Goal: Transaction & Acquisition: Purchase product/service

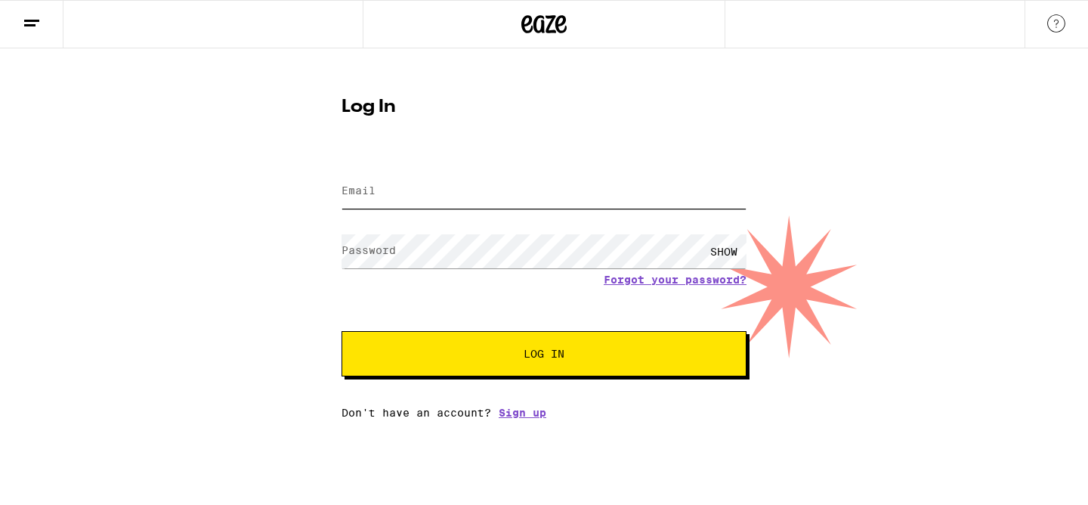
type input "mr.jake.murphy@gmail.com"
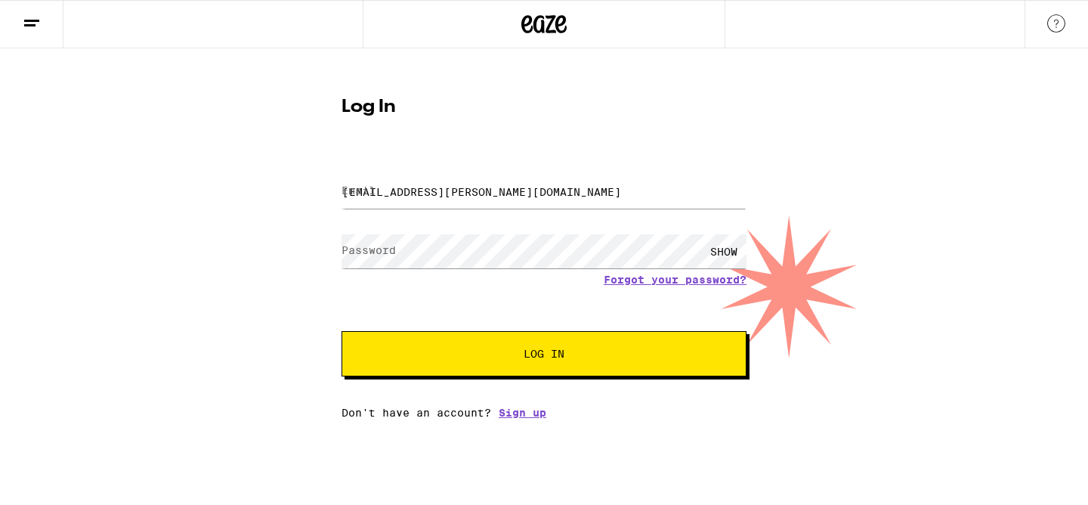
click at [461, 373] on button "Log In" at bounding box center [543, 353] width 405 height 45
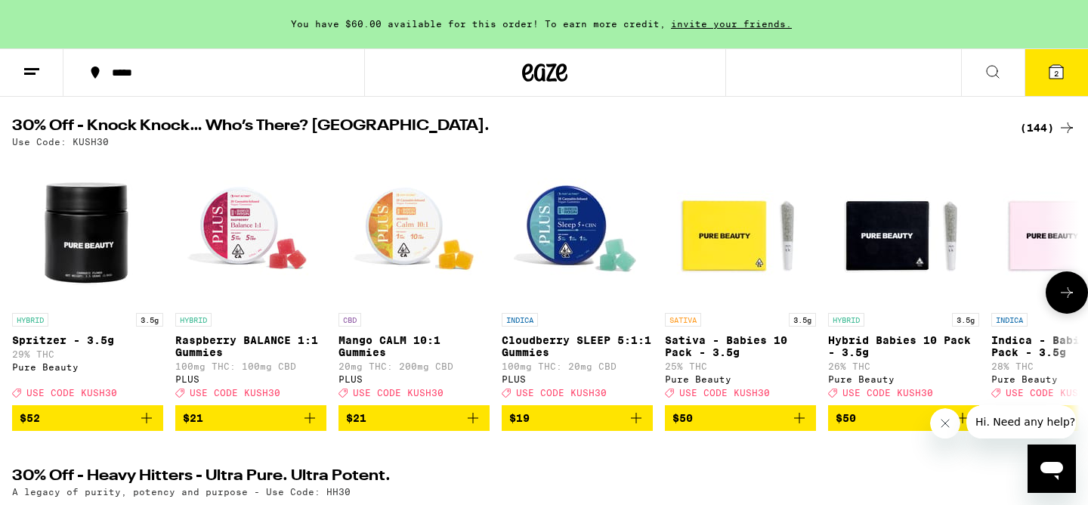
scroll to position [154, 0]
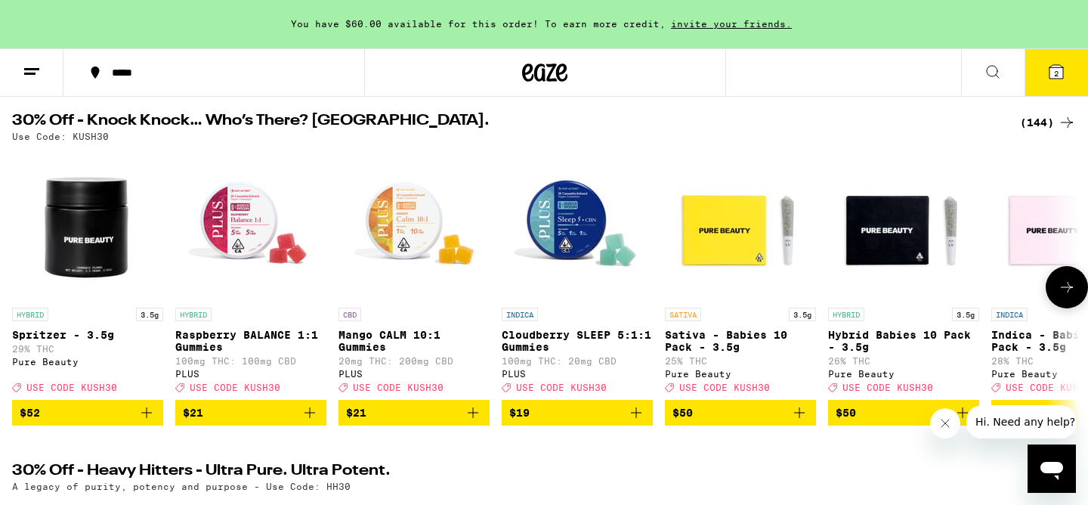
click at [1067, 290] on icon at bounding box center [1067, 287] width 18 height 18
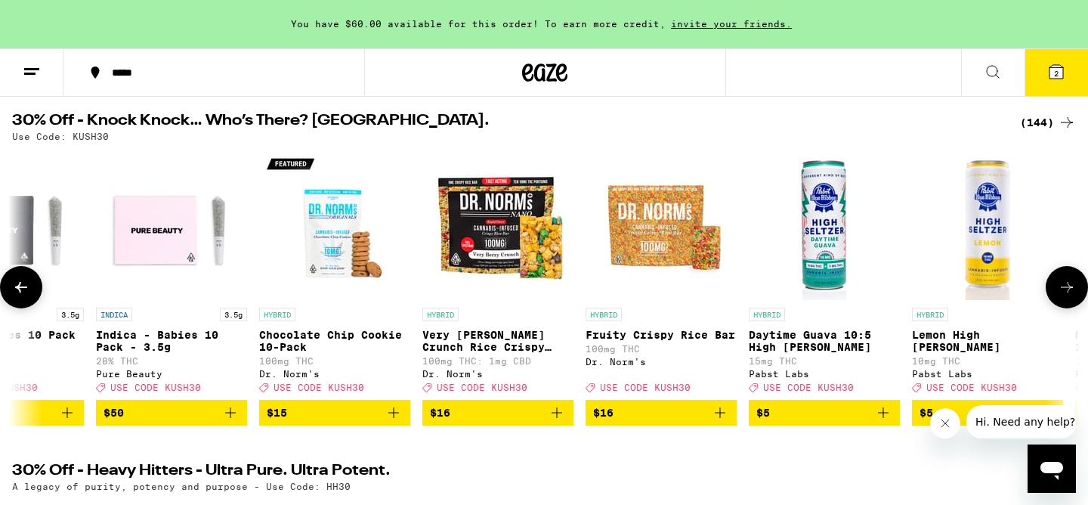
scroll to position [0, 899]
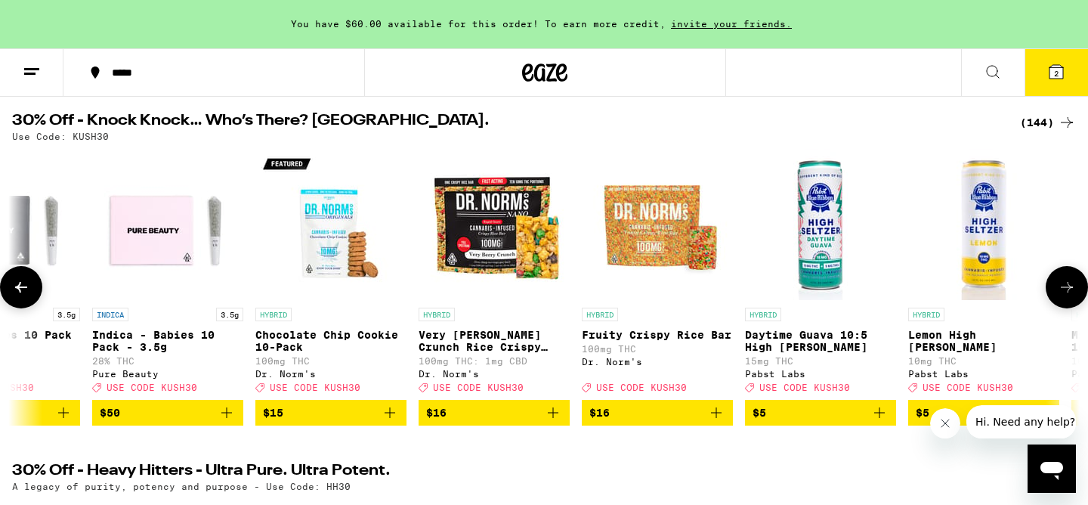
click at [1067, 290] on icon at bounding box center [1067, 287] width 18 height 18
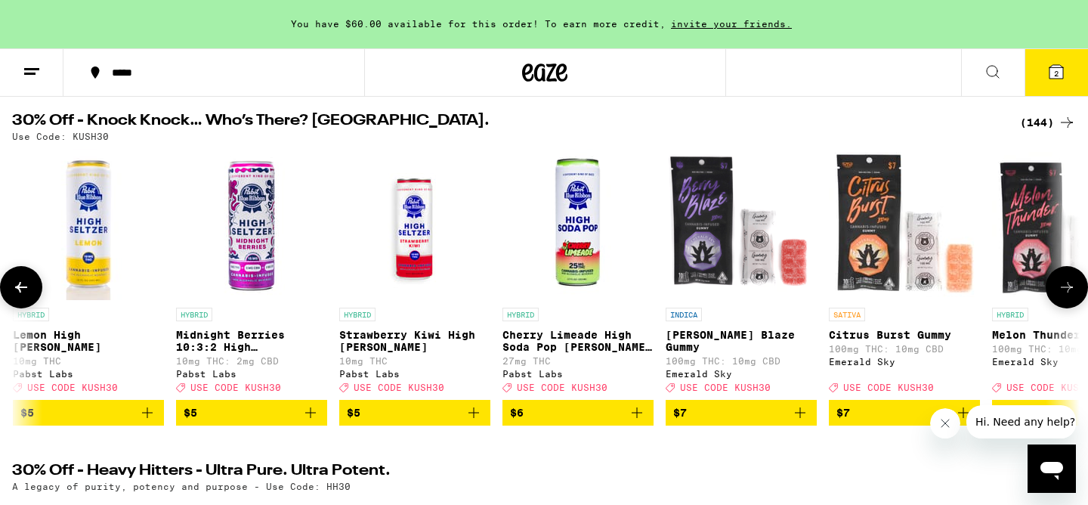
scroll to position [0, 1798]
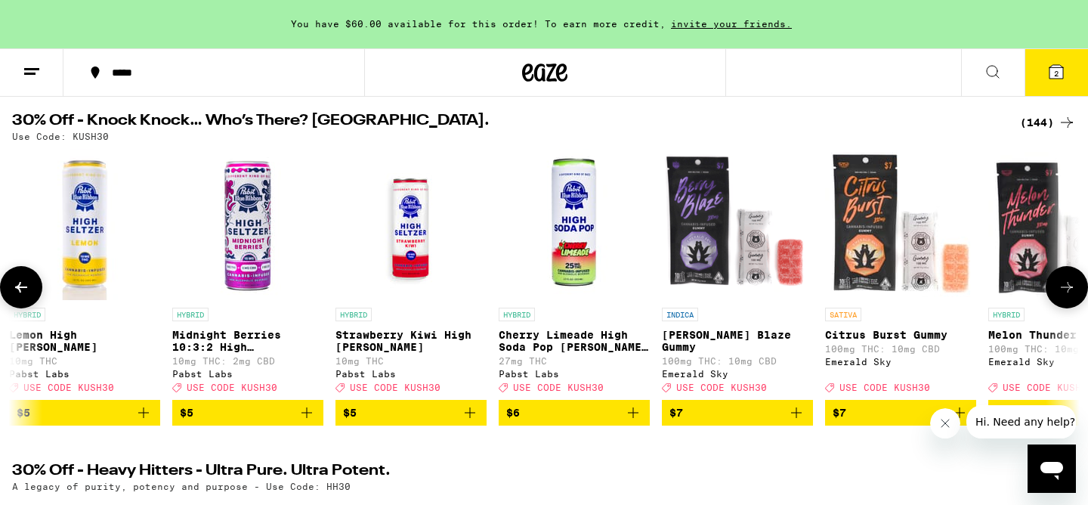
click at [1067, 290] on icon at bounding box center [1067, 287] width 18 height 18
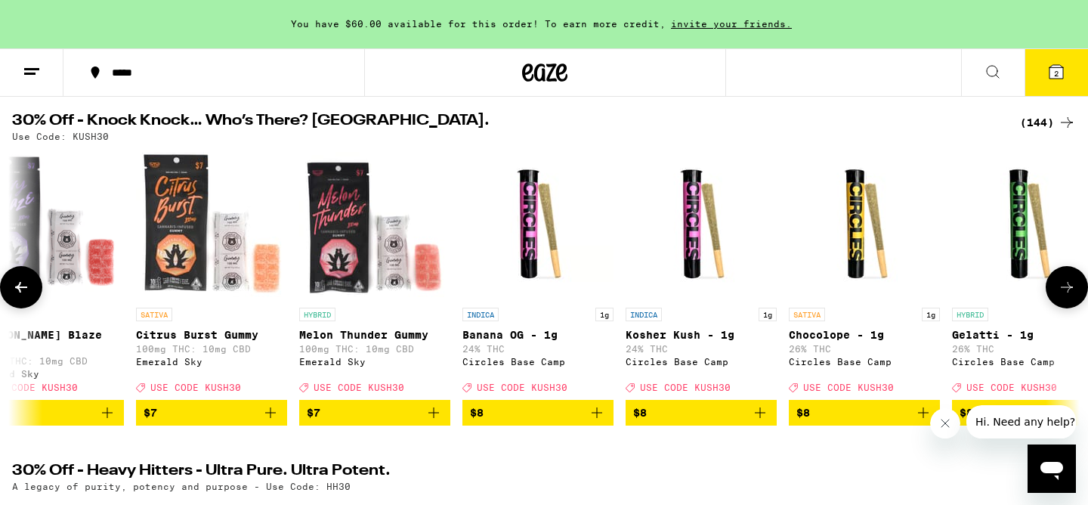
scroll to position [0, 2697]
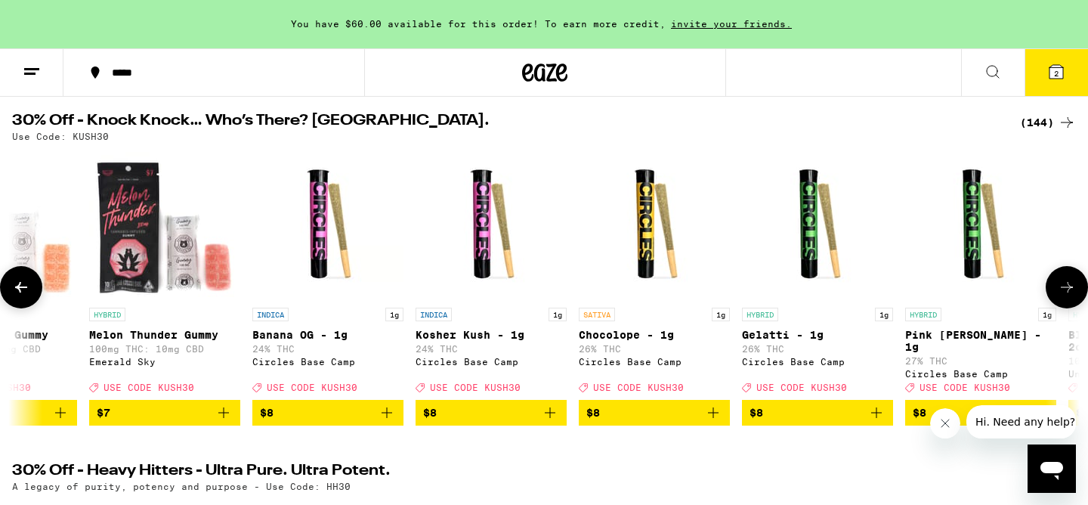
click at [1067, 290] on icon at bounding box center [1067, 287] width 18 height 18
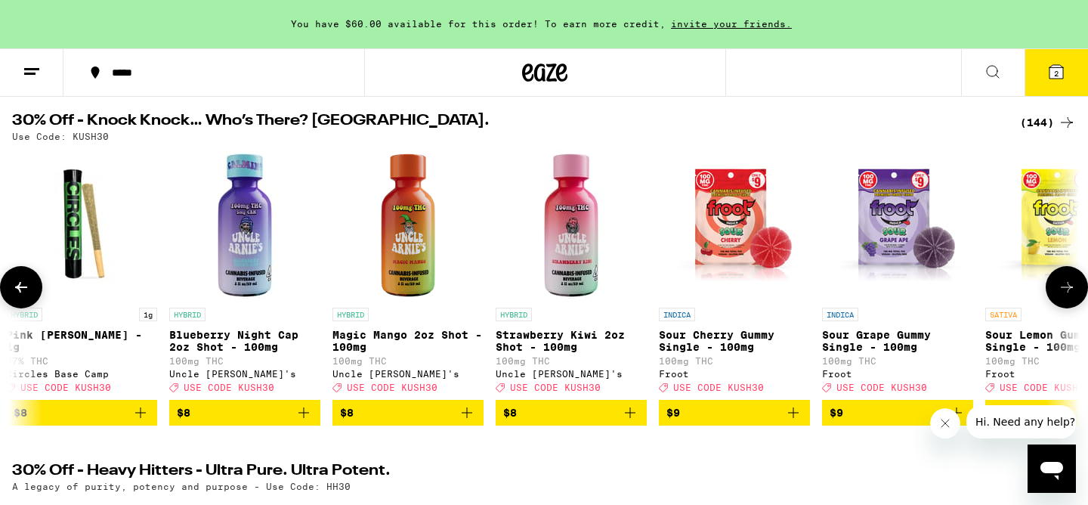
scroll to position [155, 0]
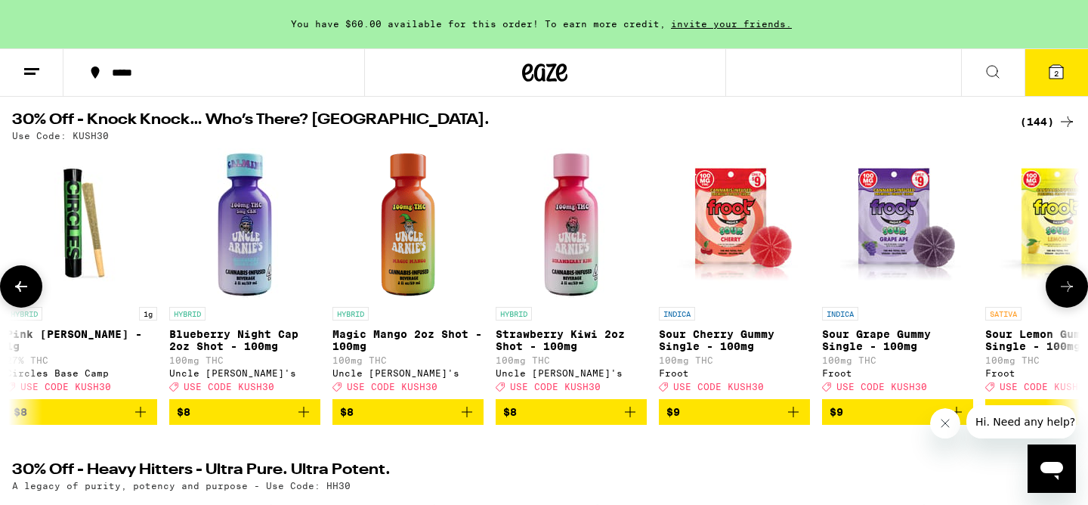
click at [304, 417] on icon "Add to bag" at bounding box center [303, 411] width 11 height 11
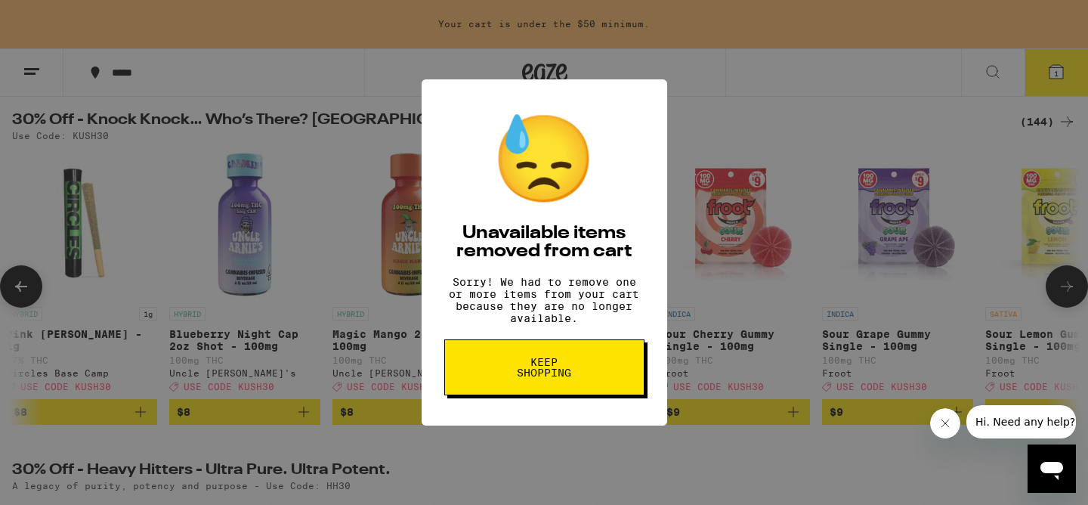
click at [536, 378] on span "Keep Shopping" at bounding box center [544, 367] width 78 height 21
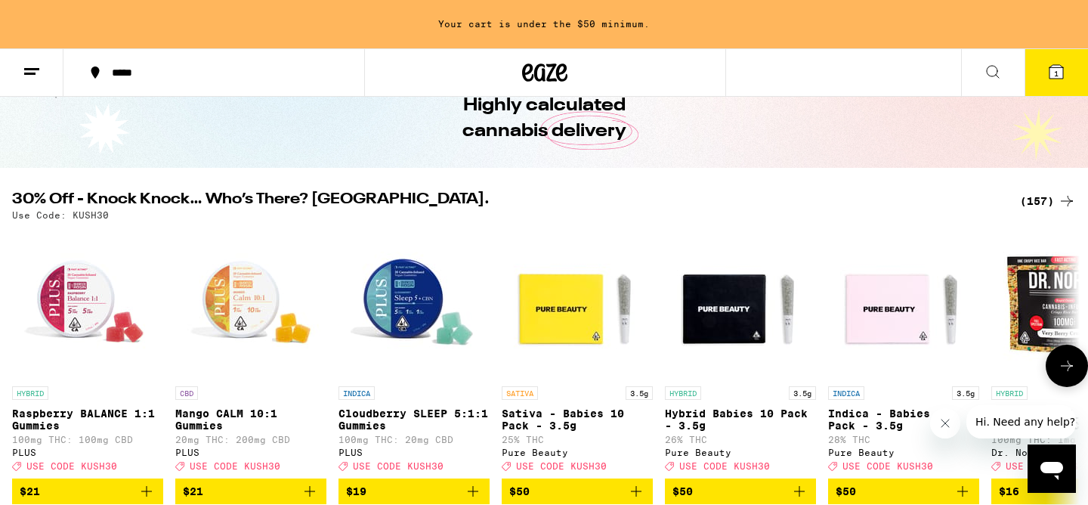
click at [1061, 369] on icon at bounding box center [1067, 366] width 18 height 18
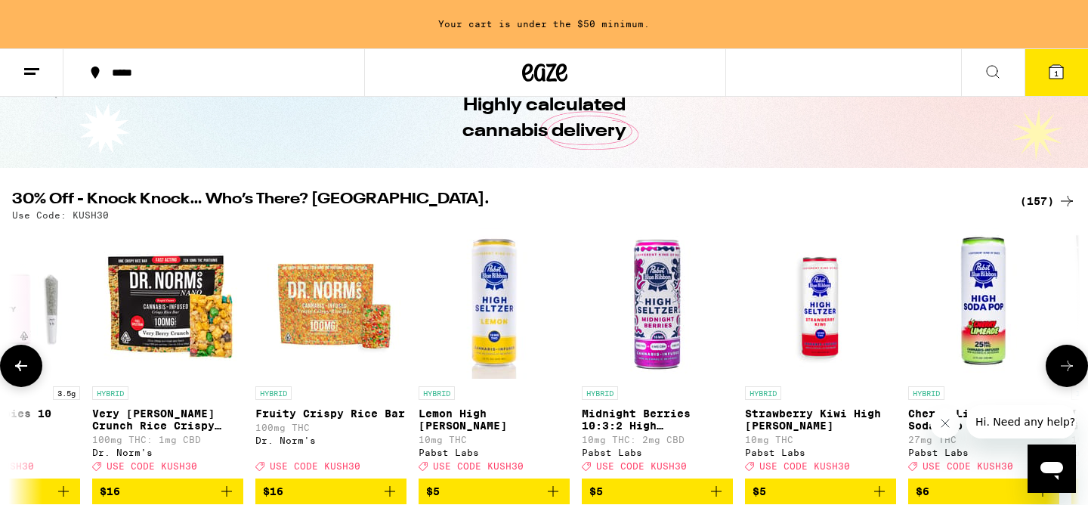
click at [1061, 369] on icon at bounding box center [1067, 366] width 18 height 18
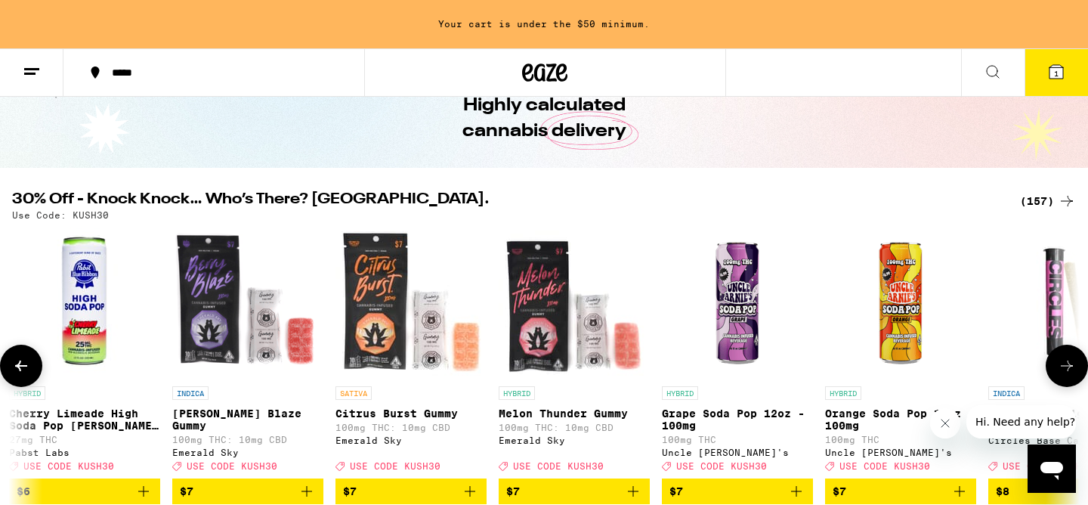
click at [1061, 369] on icon at bounding box center [1067, 366] width 18 height 18
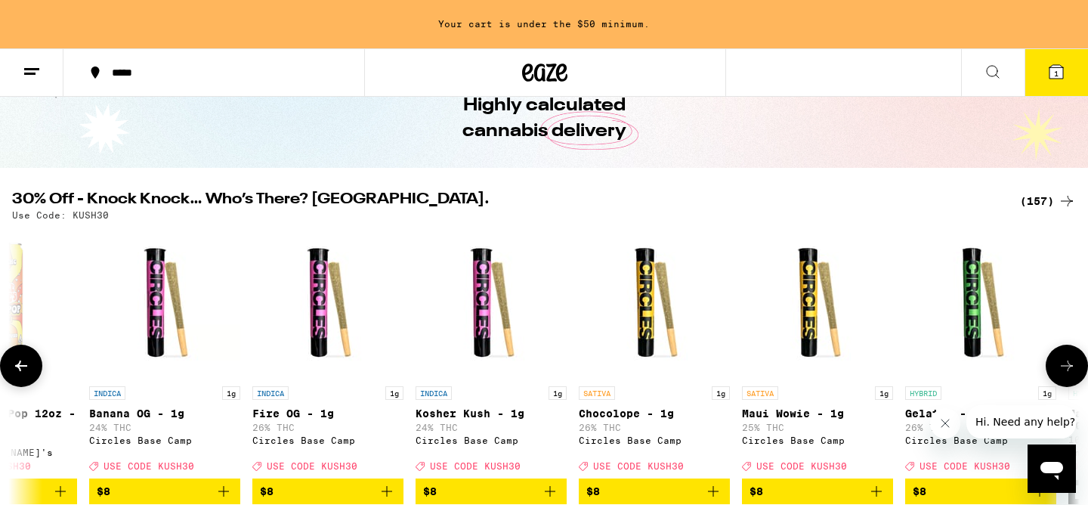
click at [1061, 369] on icon at bounding box center [1067, 366] width 18 height 18
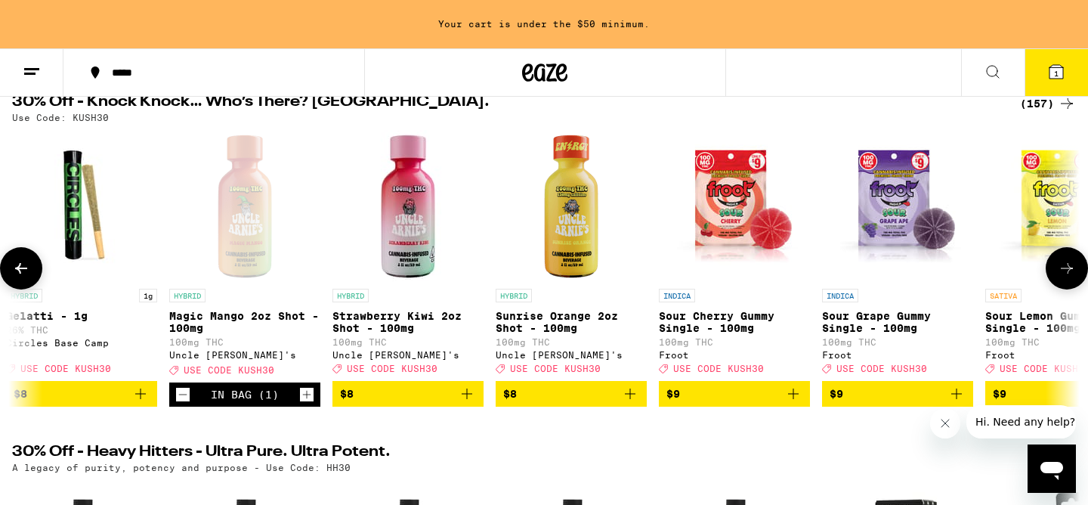
scroll to position [175, 0]
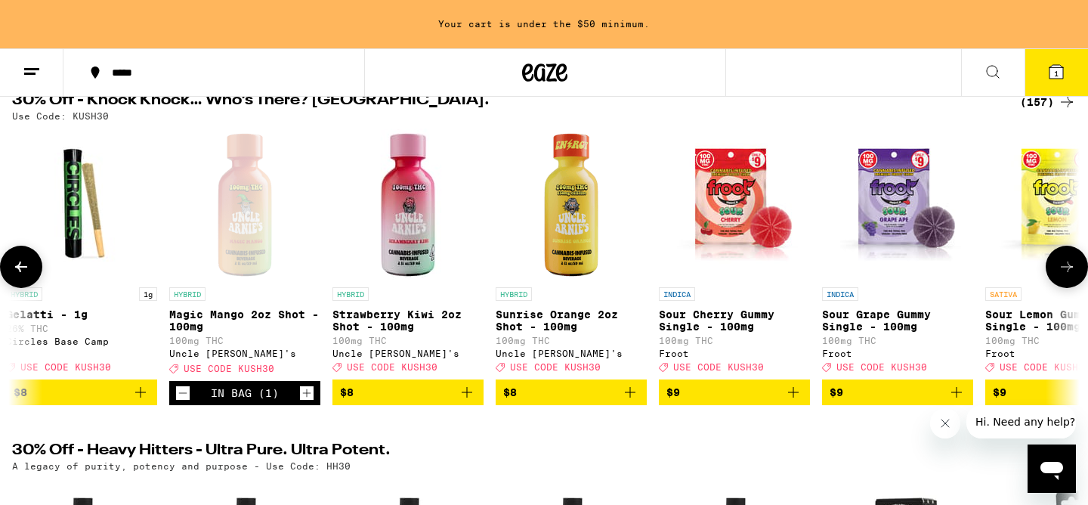
click at [469, 397] on icon "Add to bag" at bounding box center [467, 392] width 11 height 11
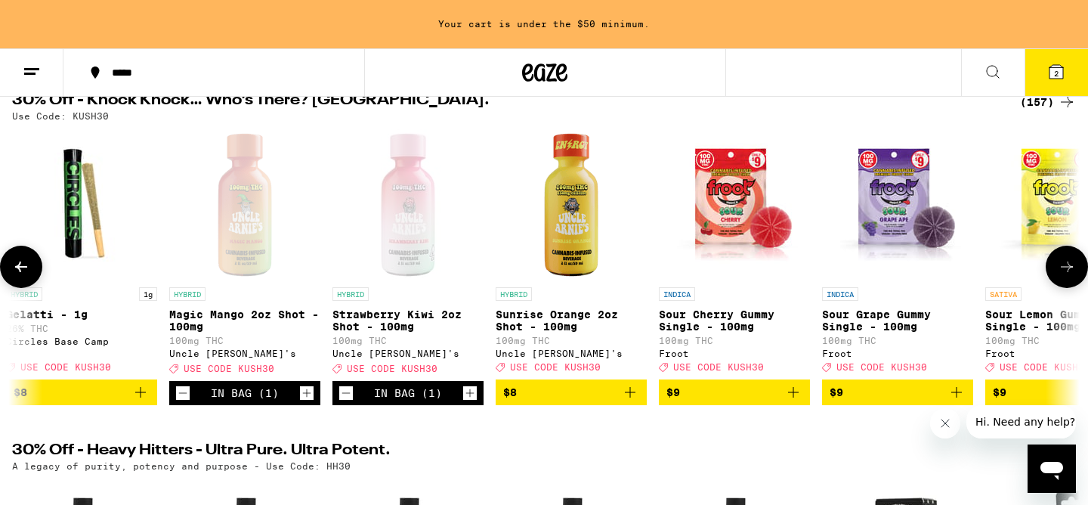
click at [633, 401] on icon "Add to bag" at bounding box center [630, 392] width 18 height 18
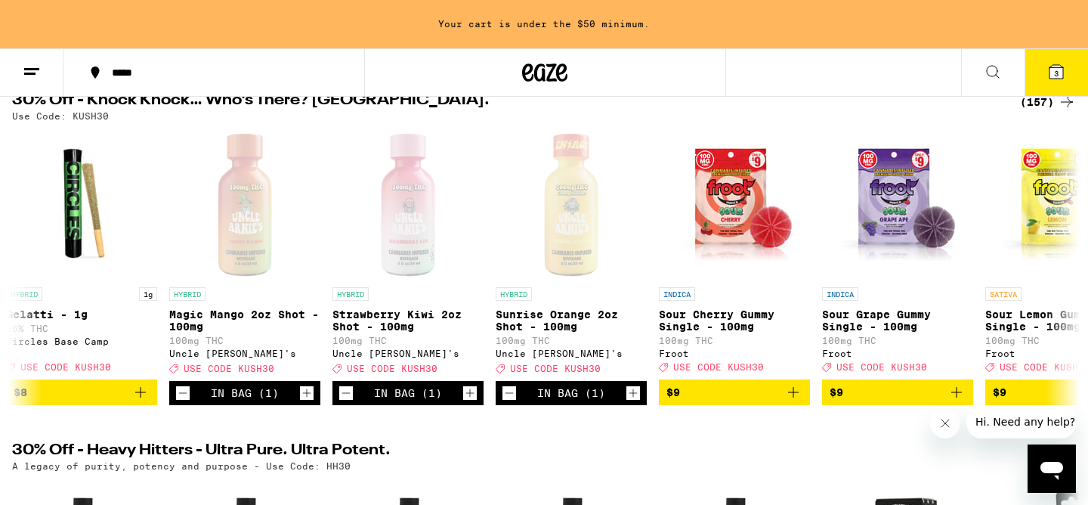
click at [1044, 66] on button "3" at bounding box center [1055, 72] width 63 height 47
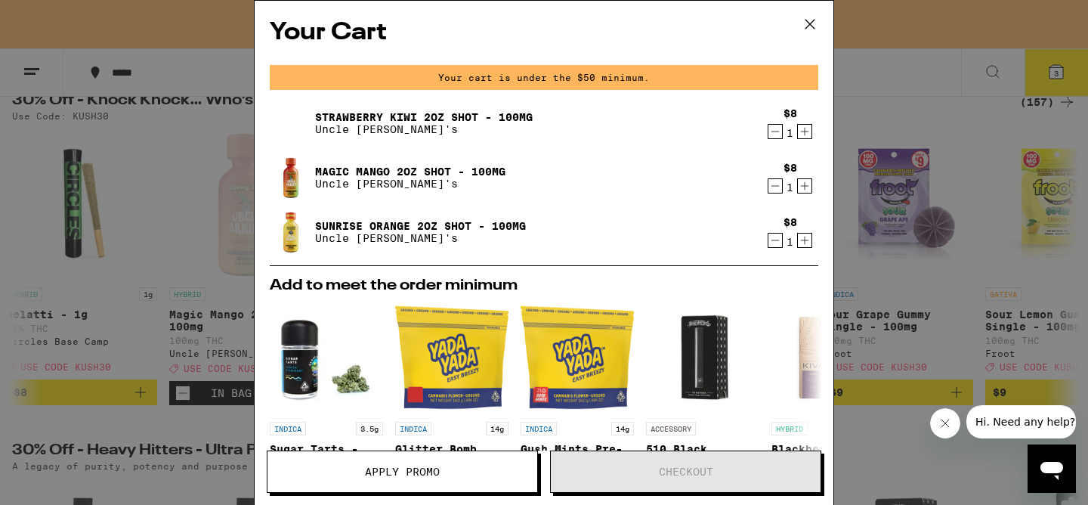
click at [777, 240] on icon "Decrement" at bounding box center [775, 240] width 14 height 18
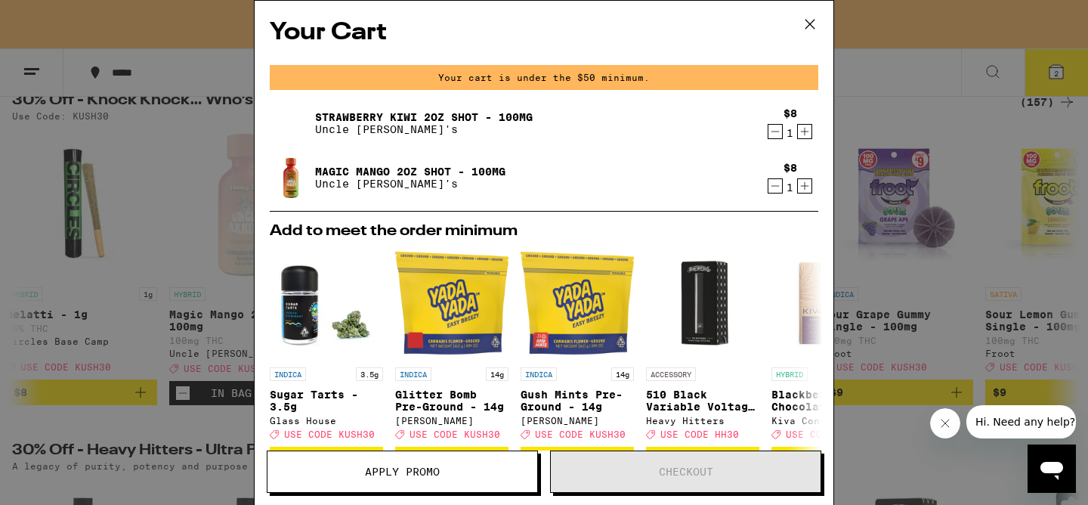
click at [819, 23] on icon at bounding box center [809, 24] width 23 height 23
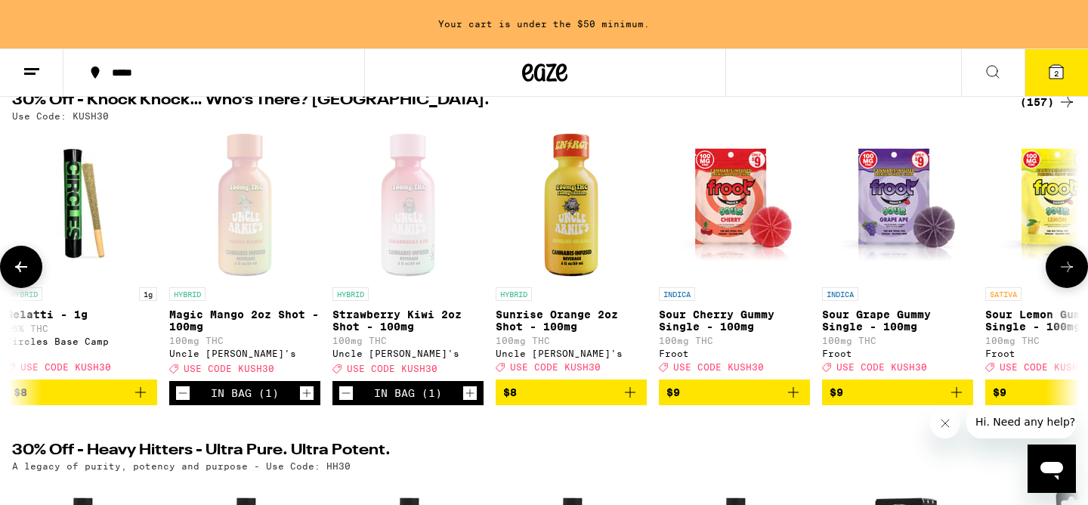
click at [1064, 258] on button at bounding box center [1067, 267] width 42 height 42
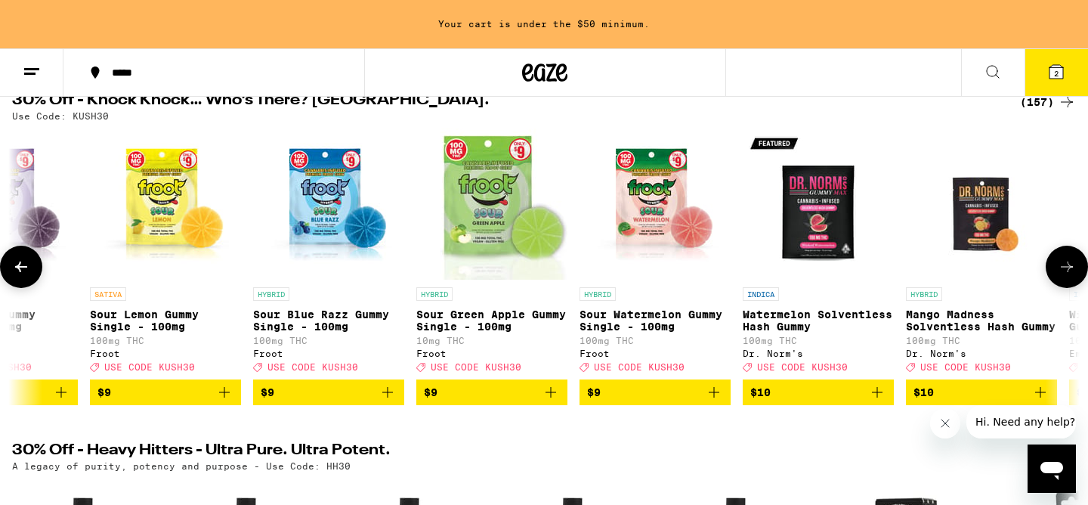
scroll to position [0, 4495]
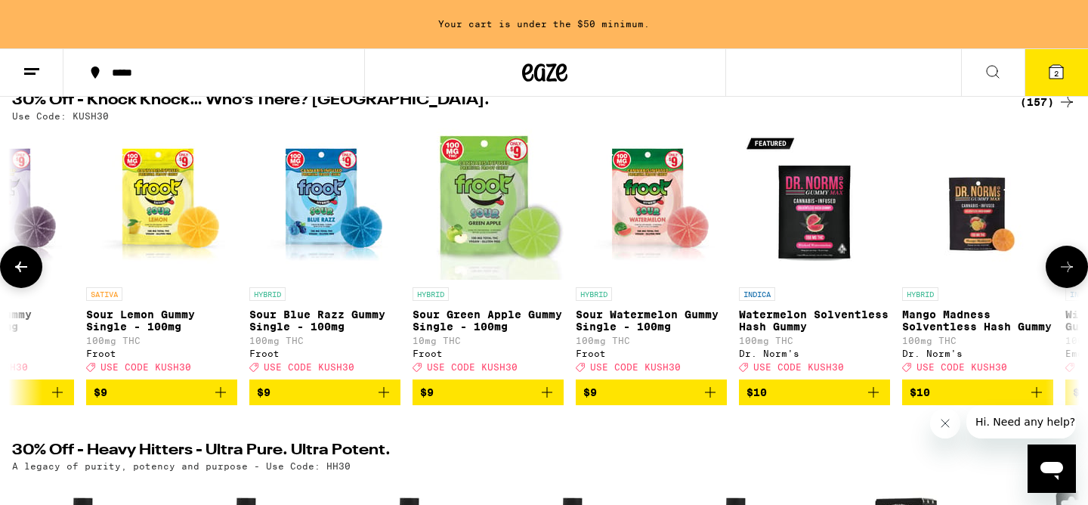
click at [1064, 258] on button at bounding box center [1067, 267] width 42 height 42
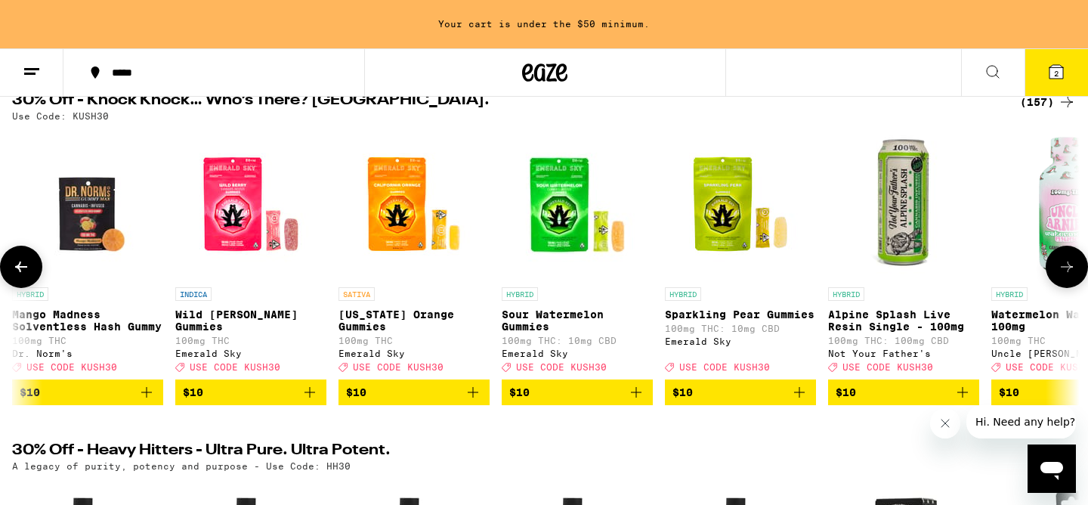
scroll to position [0, 5394]
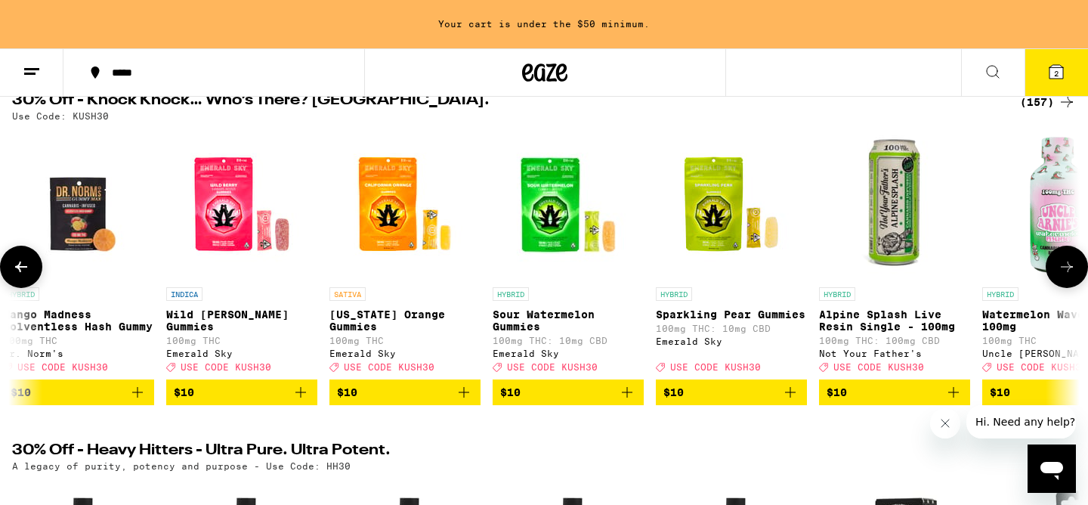
click at [1067, 276] on icon at bounding box center [1067, 267] width 18 height 18
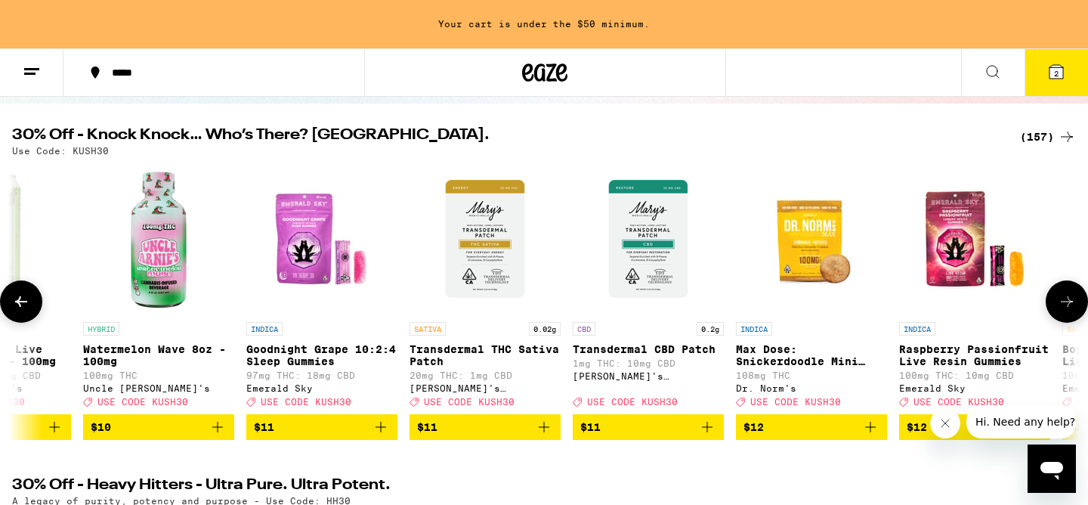
scroll to position [132, 0]
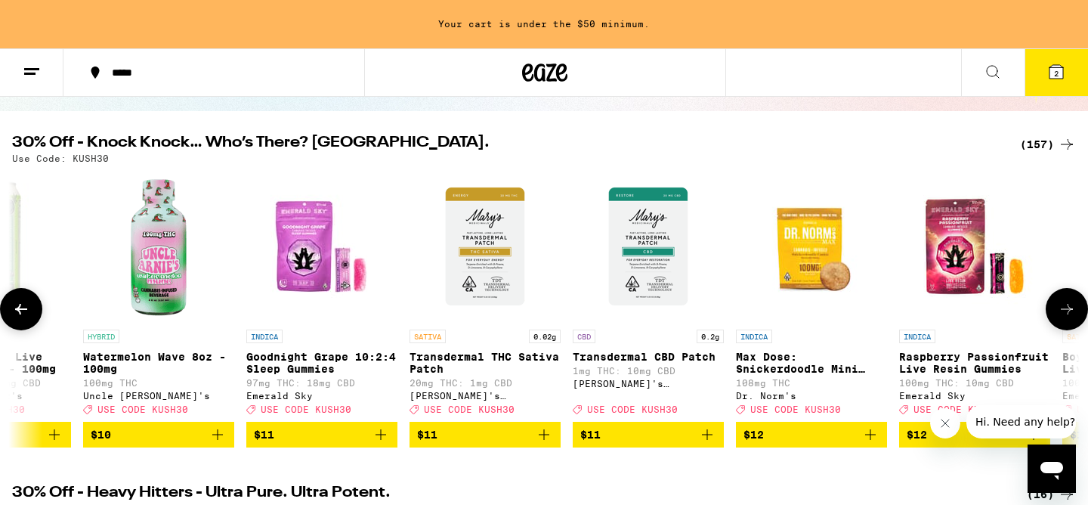
click at [1061, 317] on icon at bounding box center [1067, 309] width 18 height 18
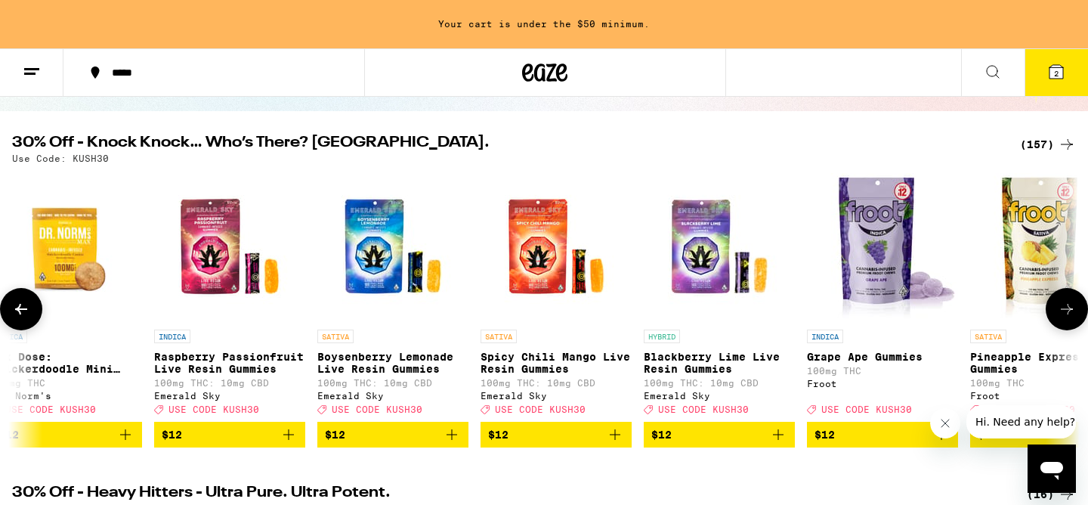
scroll to position [0, 7192]
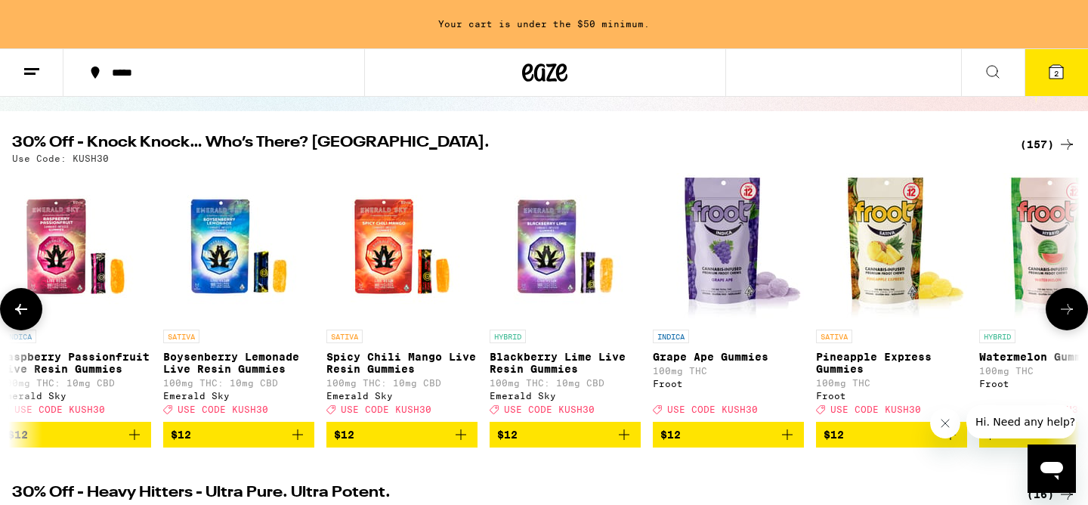
click at [1061, 317] on icon at bounding box center [1067, 309] width 18 height 18
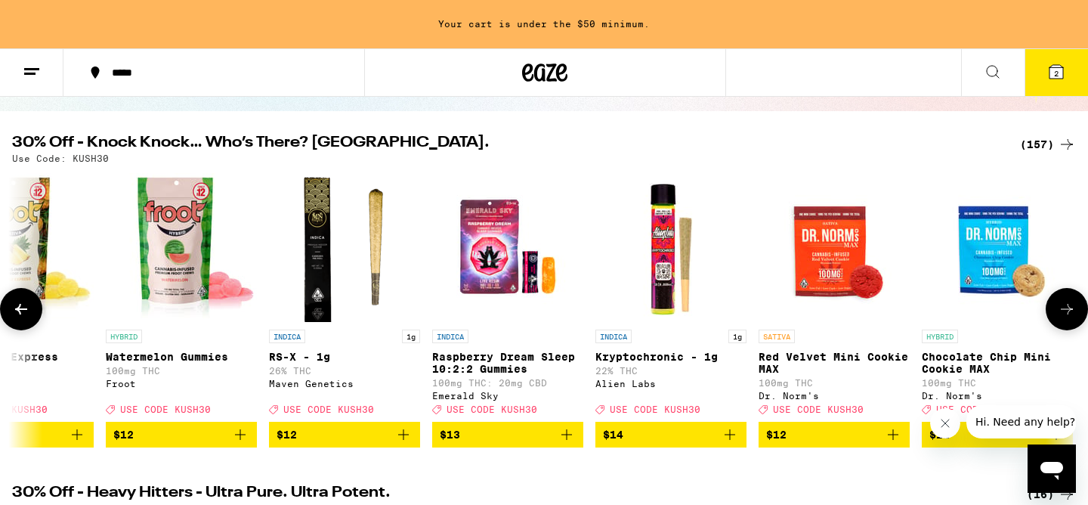
scroll to position [0, 8091]
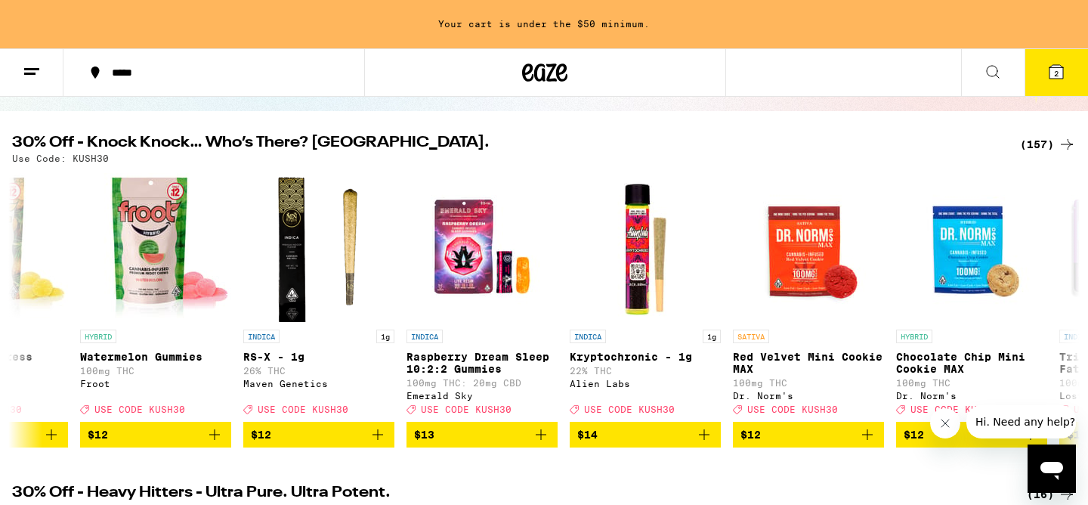
click at [1061, 139] on icon at bounding box center [1067, 144] width 18 height 18
click at [1065, 142] on icon at bounding box center [1067, 144] width 18 height 18
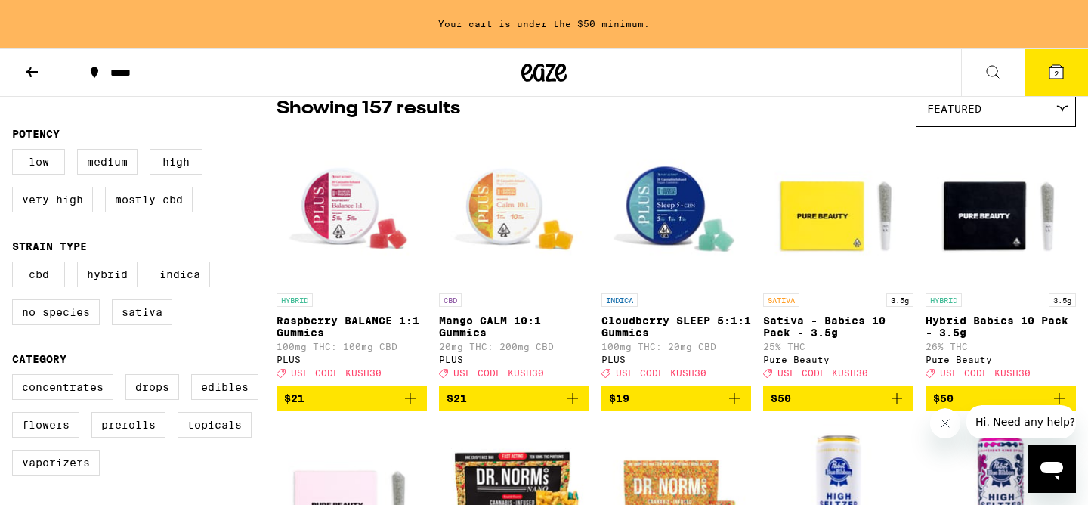
click at [1055, 63] on div "30% Off - Knock Knock… Who’s There? [GEOGRAPHIC_DATA]. Use Code: KUSH30" at bounding box center [544, 13] width 1088 height 98
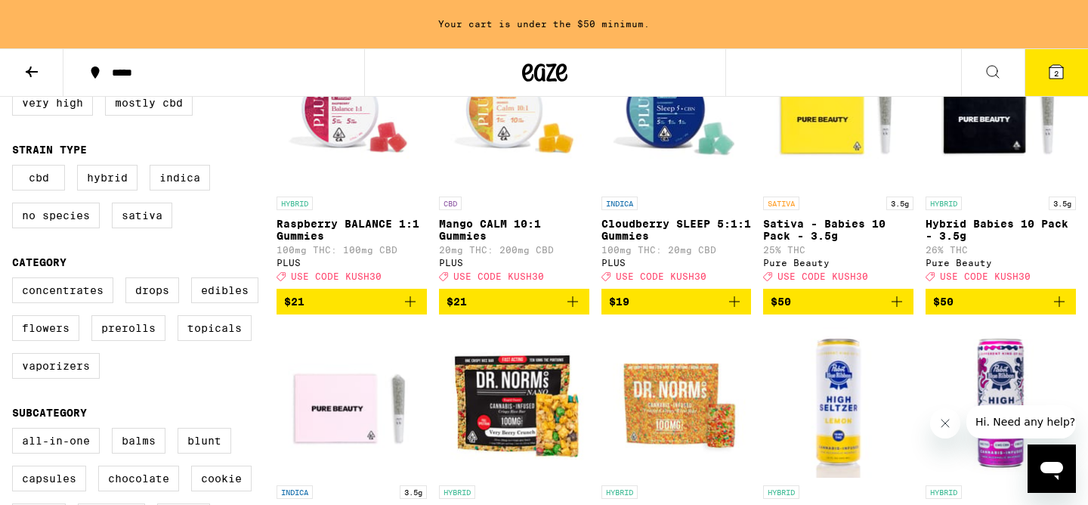
scroll to position [261, 0]
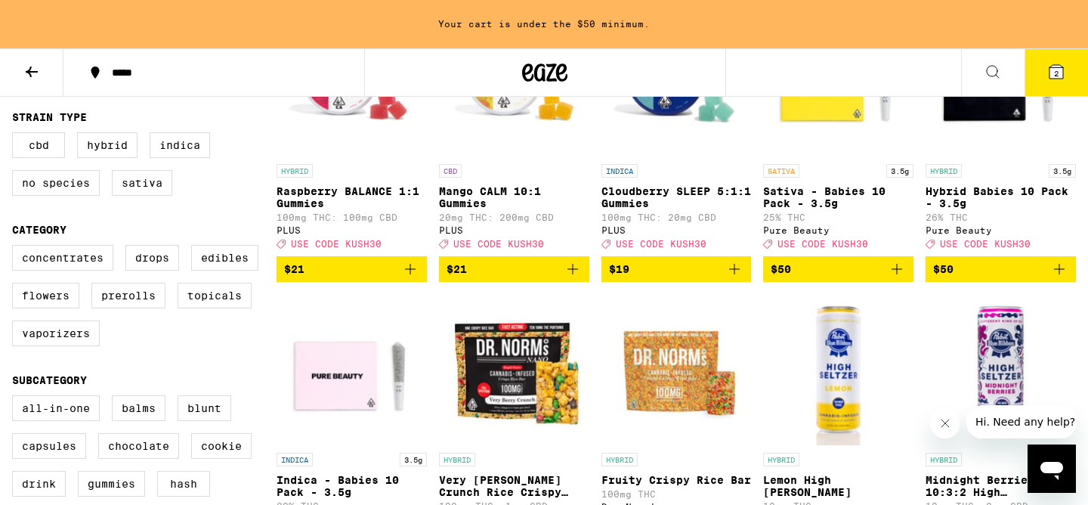
click at [740, 278] on icon "Add to bag" at bounding box center [734, 269] width 18 height 18
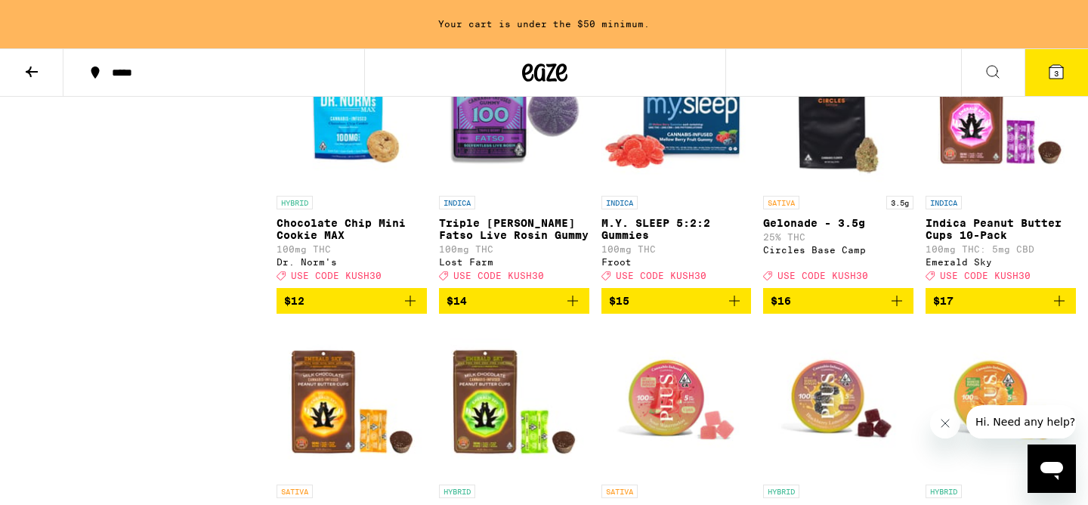
scroll to position [3409, 0]
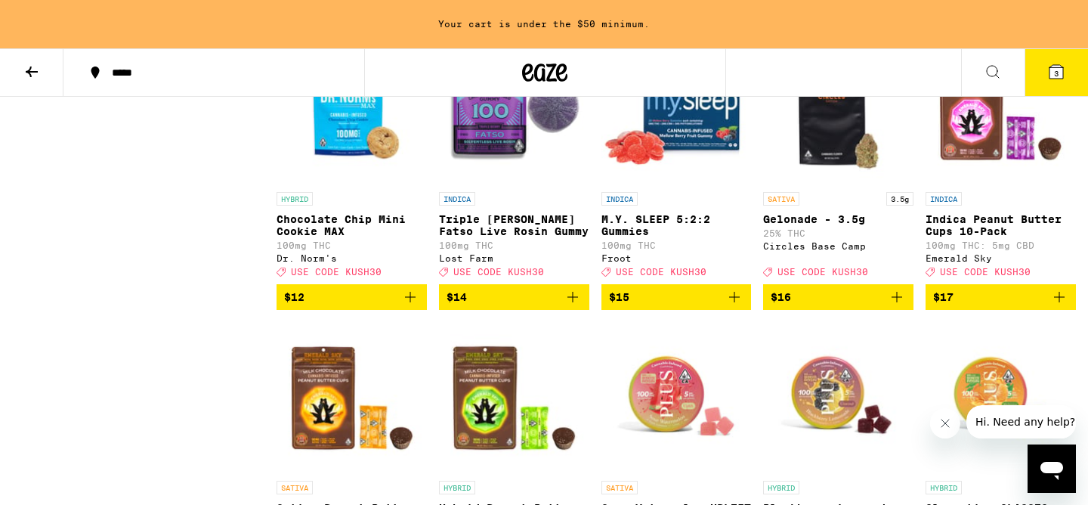
click at [736, 306] on icon "Add to bag" at bounding box center [734, 297] width 18 height 18
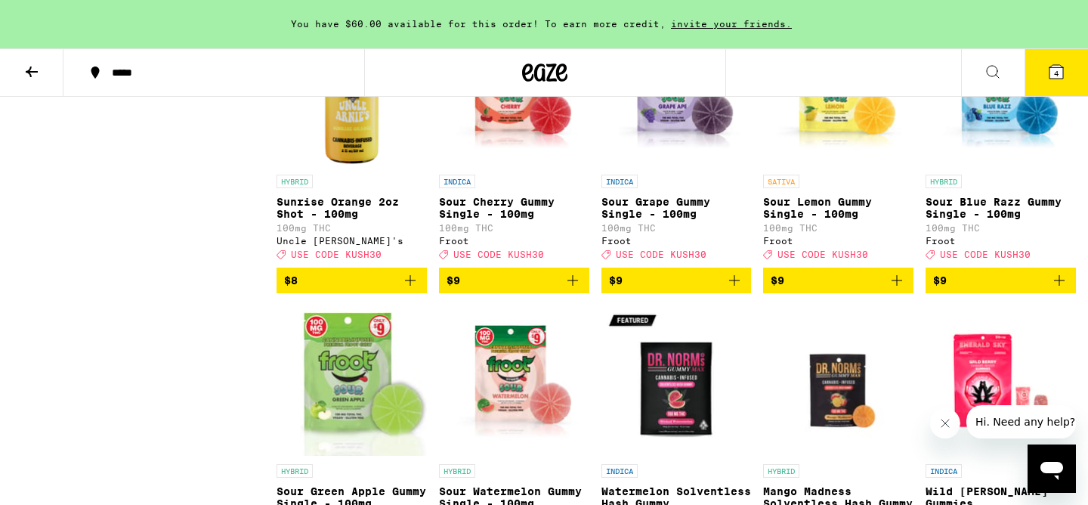
scroll to position [4375, 0]
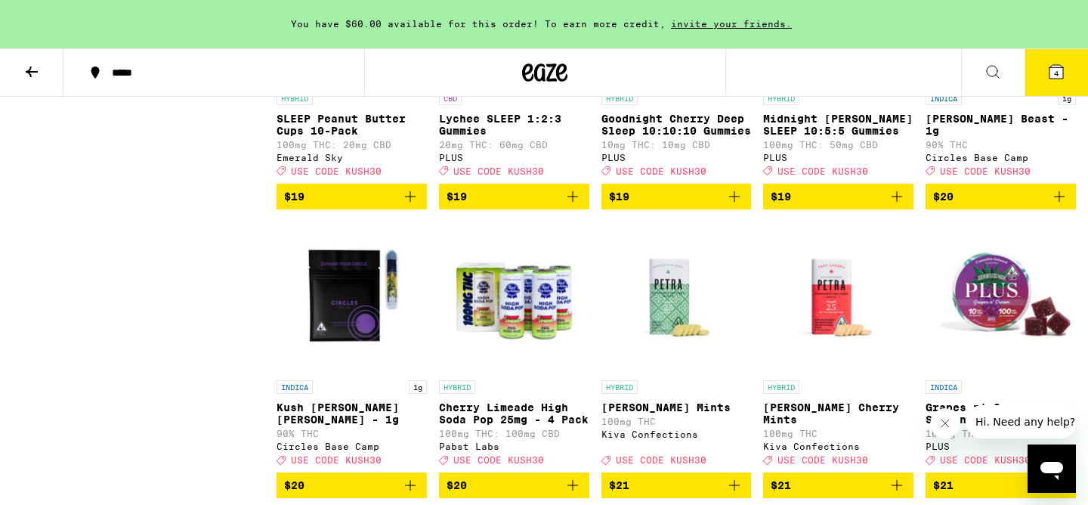
click at [733, 202] on icon "Add to bag" at bounding box center [734, 196] width 11 height 11
click at [1047, 79] on icon at bounding box center [1056, 72] width 18 height 18
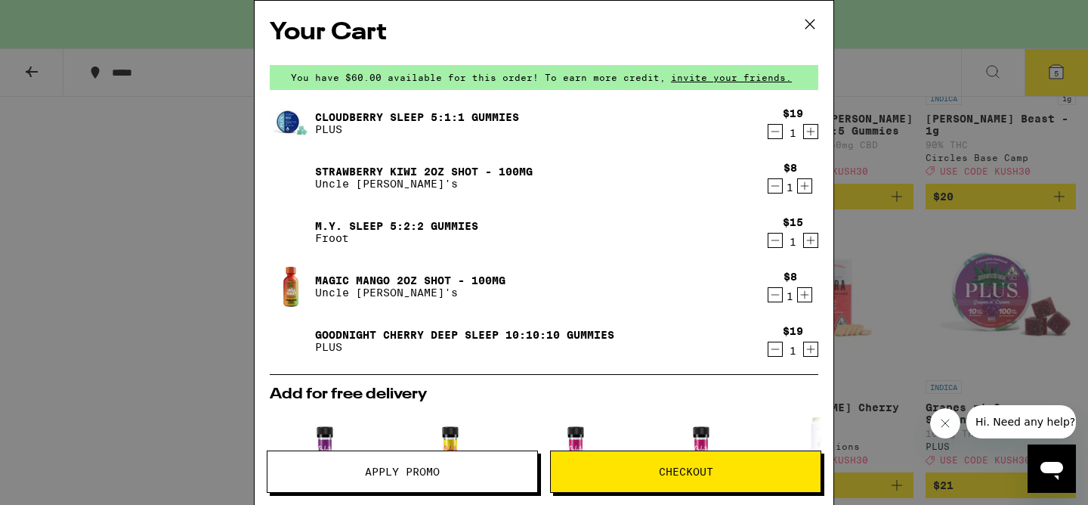
click at [774, 134] on icon "Decrement" at bounding box center [775, 131] width 14 height 18
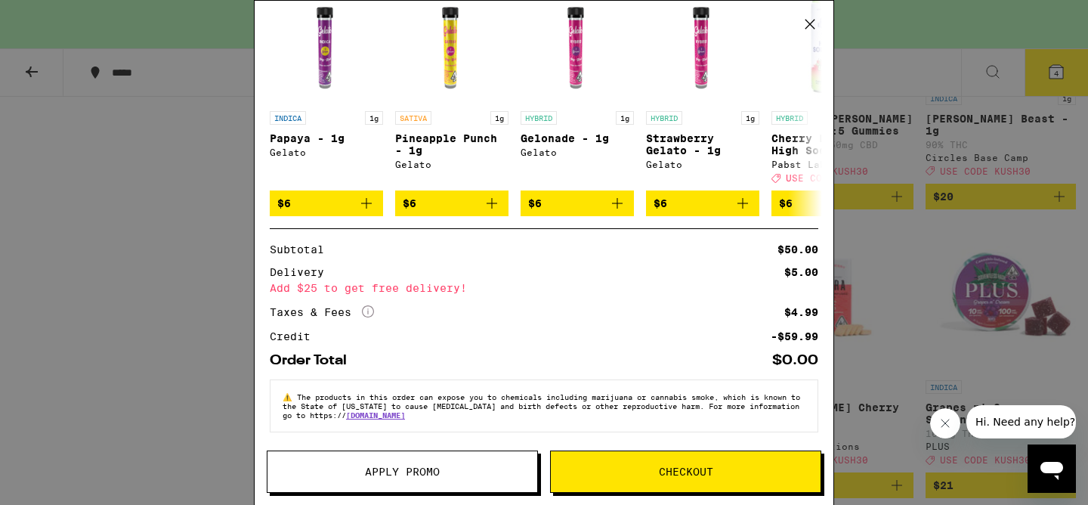
scroll to position [375, 0]
click at [457, 476] on span "Apply Promo" at bounding box center [402, 471] width 270 height 11
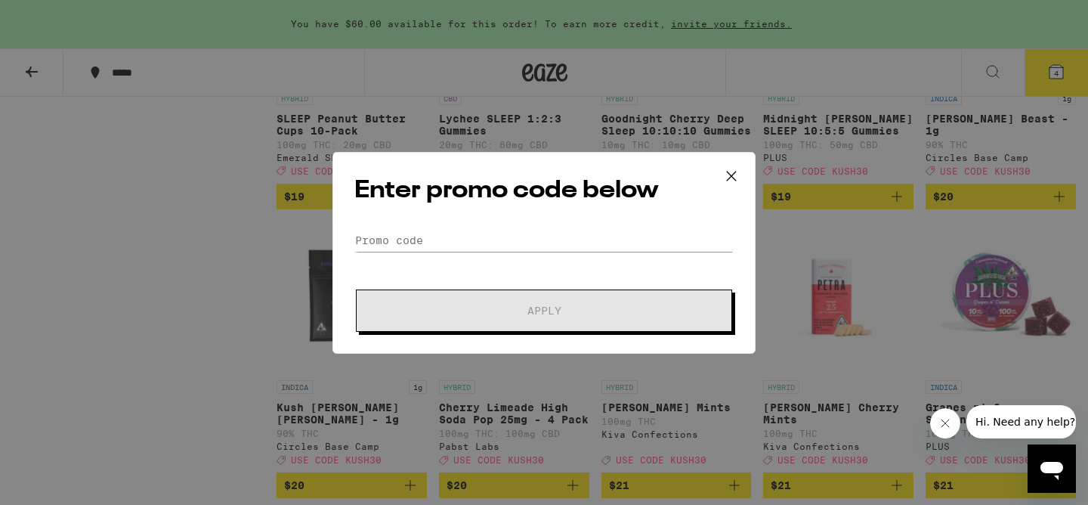
click at [502, 275] on form "Promo Code Apply" at bounding box center [543, 280] width 379 height 103
click at [487, 234] on input "Promo Code" at bounding box center [543, 240] width 379 height 23
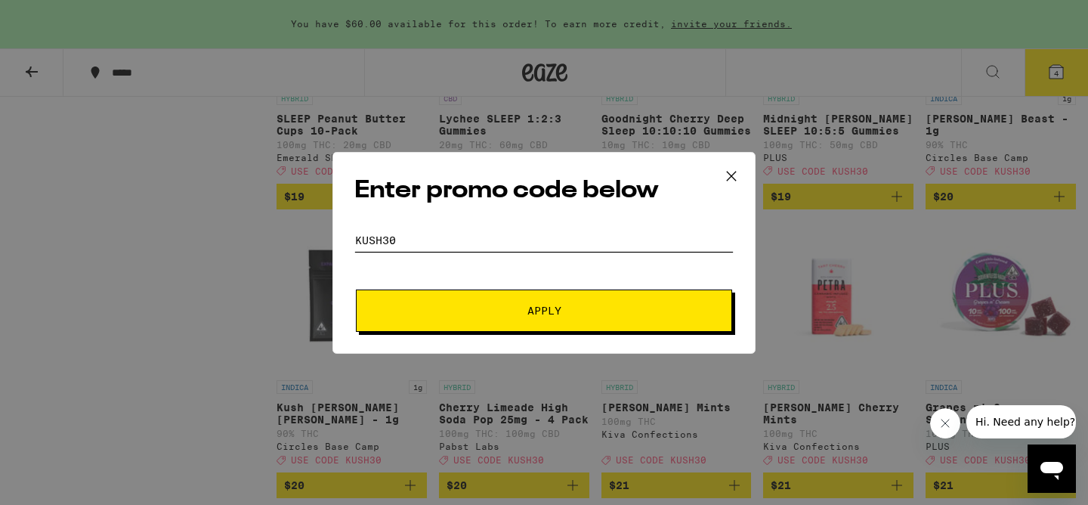
type input "kush30"
click at [555, 305] on span "Apply" at bounding box center [544, 310] width 34 height 11
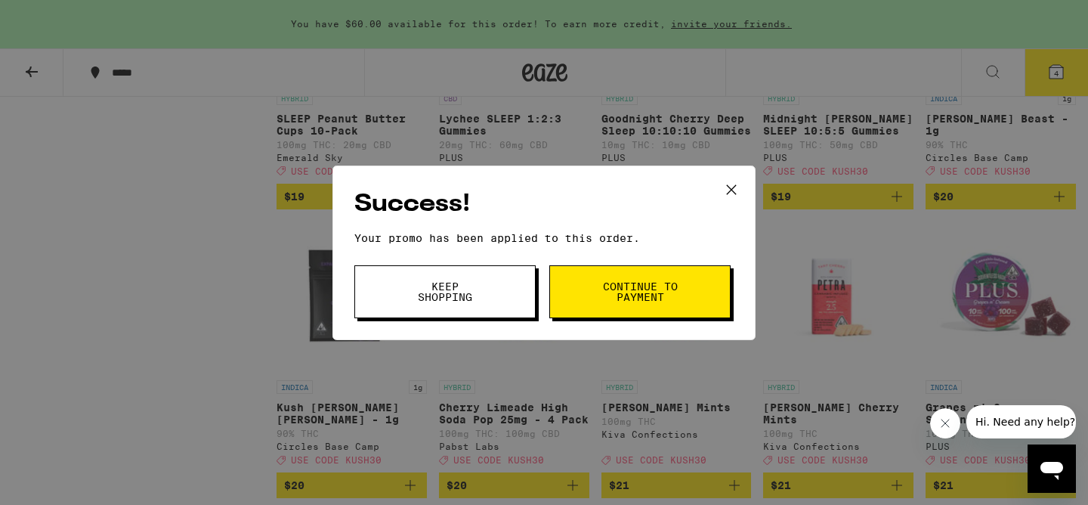
click at [601, 302] on span "Continue to payment" at bounding box center [639, 291] width 77 height 21
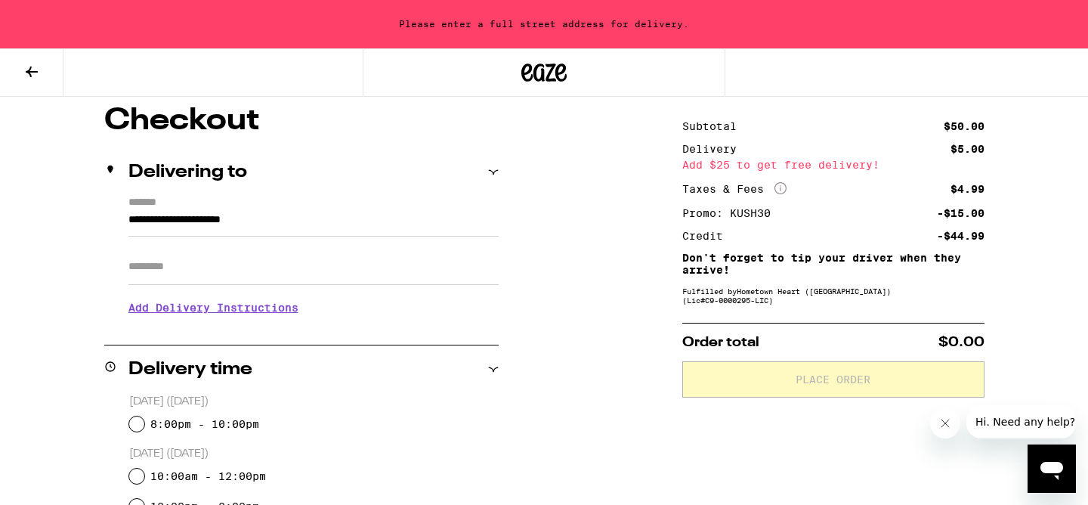
scroll to position [123, 0]
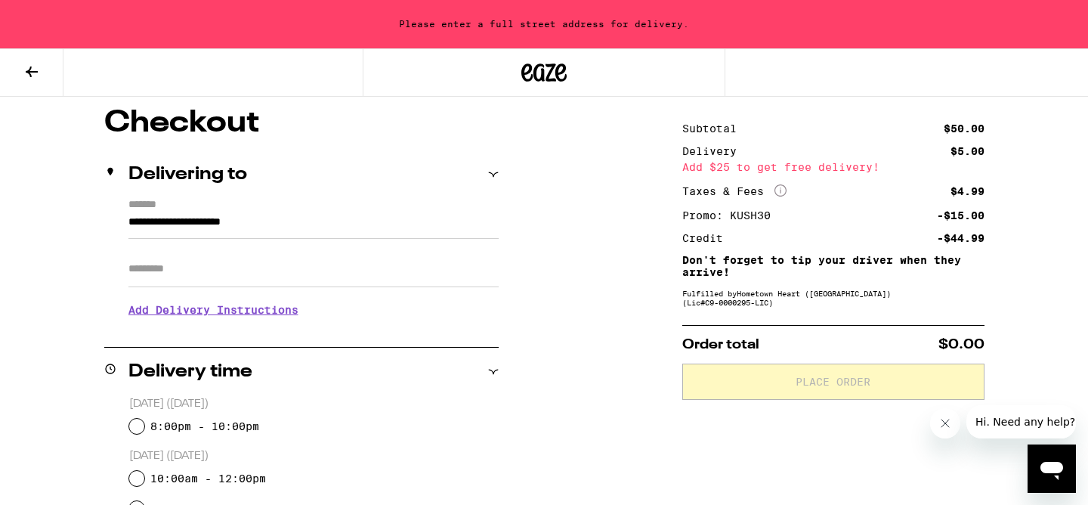
click at [180, 221] on input "**********" at bounding box center [313, 226] width 370 height 26
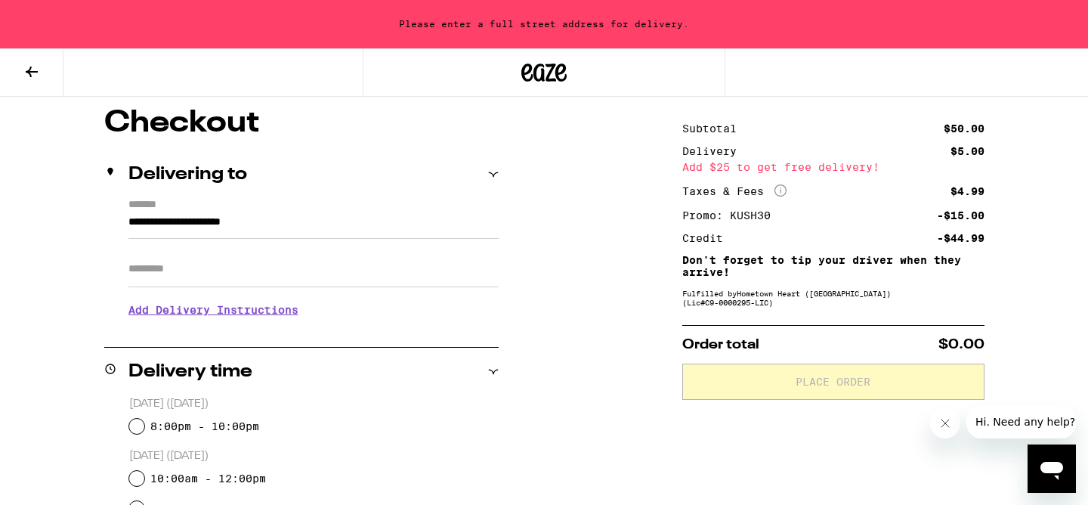
click at [147, 308] on h3 "Add Delivery Instructions" at bounding box center [313, 309] width 370 height 35
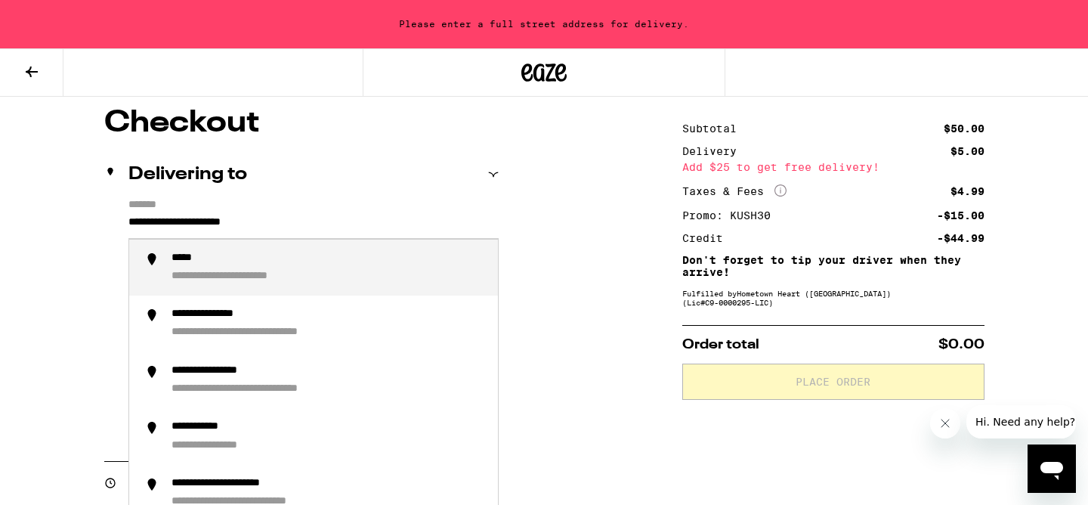
click at [178, 219] on input "**********" at bounding box center [313, 226] width 370 height 26
click at [173, 216] on input "**********" at bounding box center [313, 226] width 370 height 26
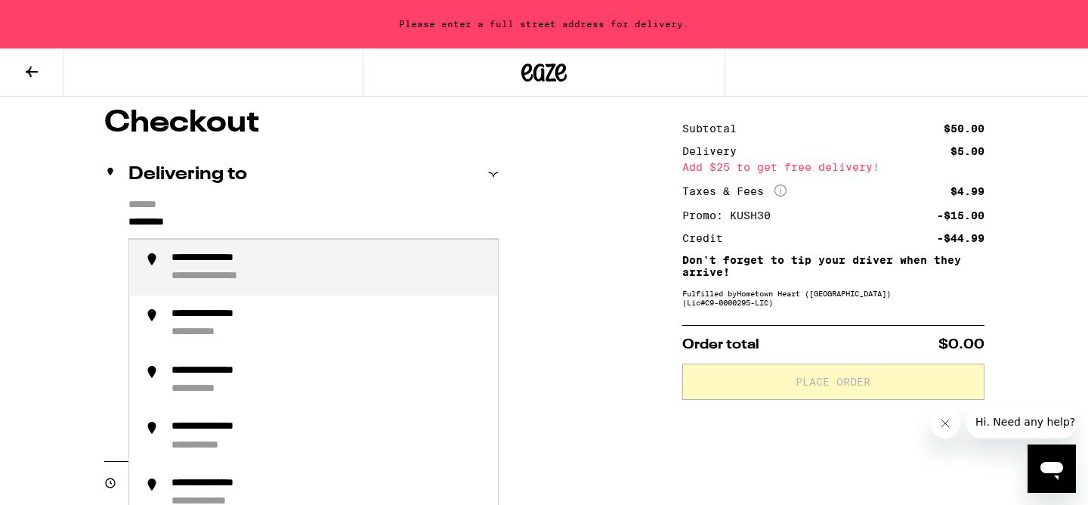
click at [204, 280] on div "**********" at bounding box center [229, 277] width 116 height 14
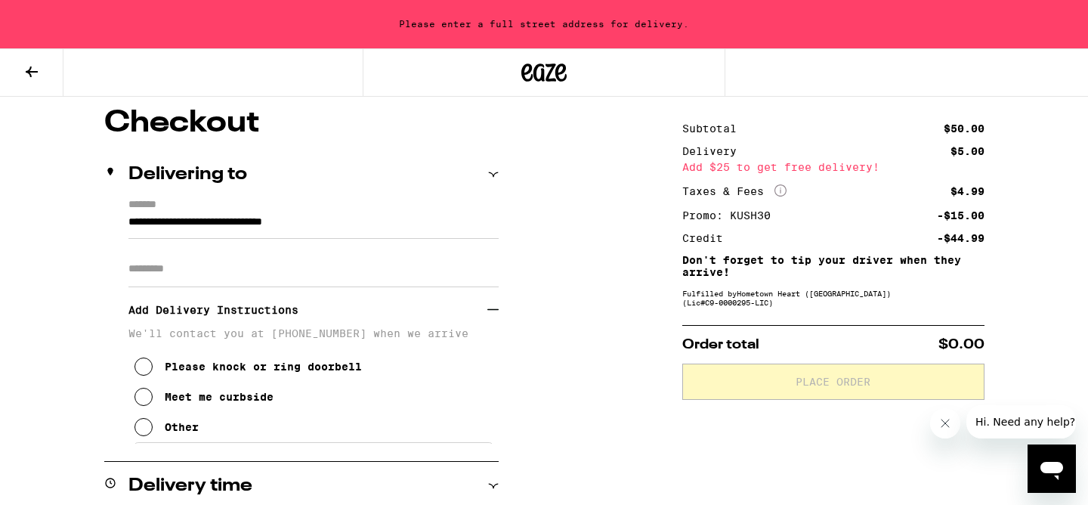
type input "**********"
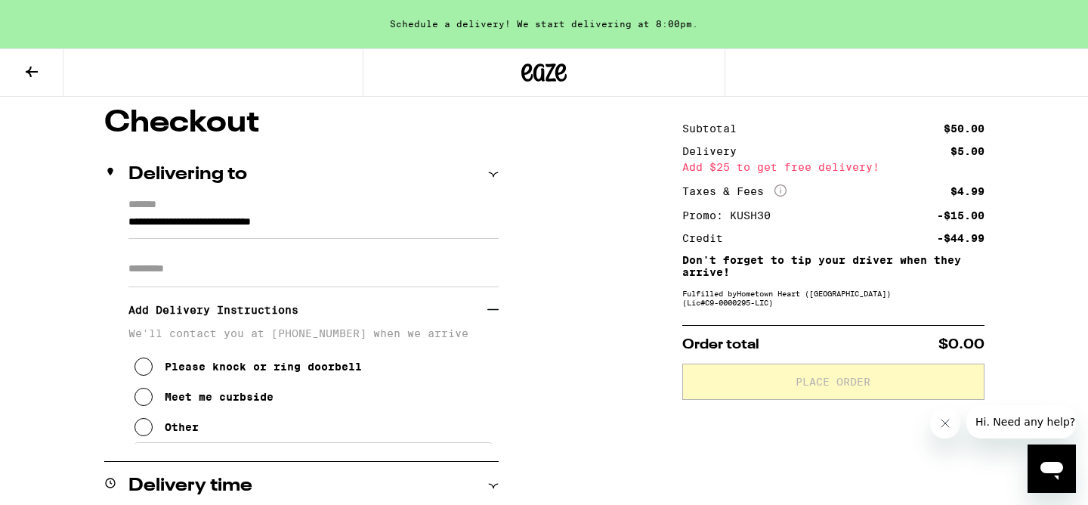
click at [144, 403] on icon at bounding box center [143, 397] width 18 height 18
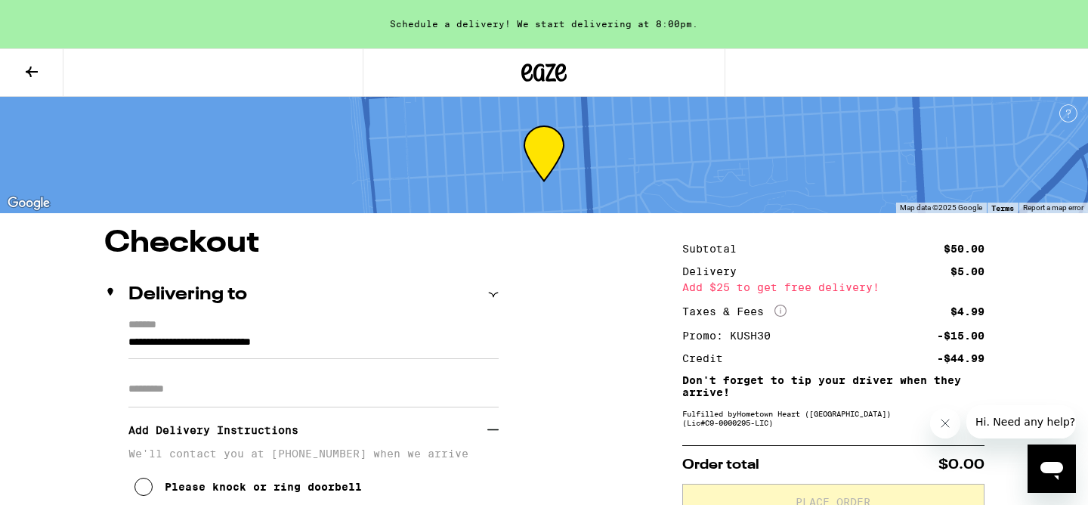
scroll to position [0, 0]
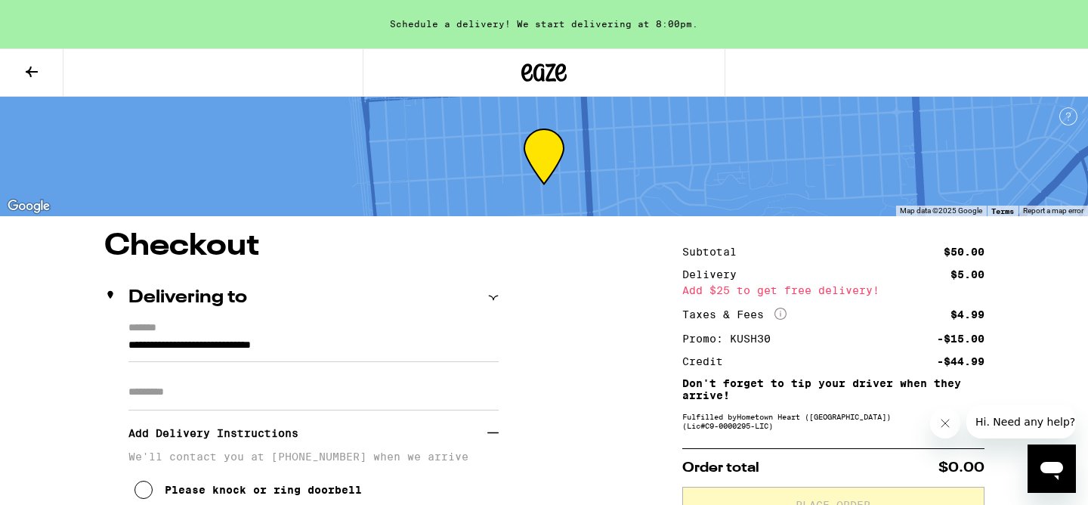
click at [27, 74] on icon at bounding box center [32, 72] width 18 height 18
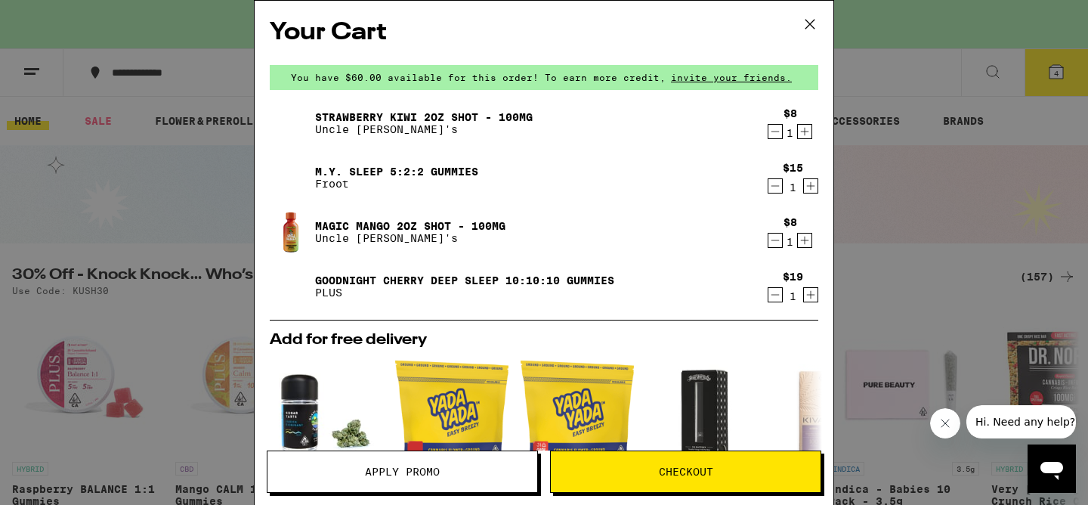
click at [809, 14] on icon at bounding box center [809, 24] width 23 height 23
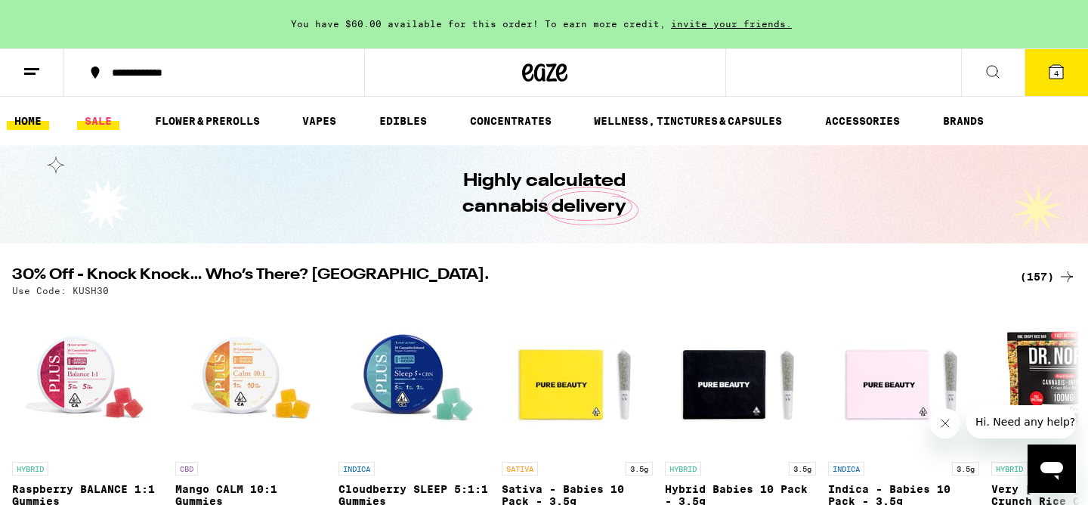
click at [109, 127] on link "SALE" at bounding box center [98, 121] width 42 height 18
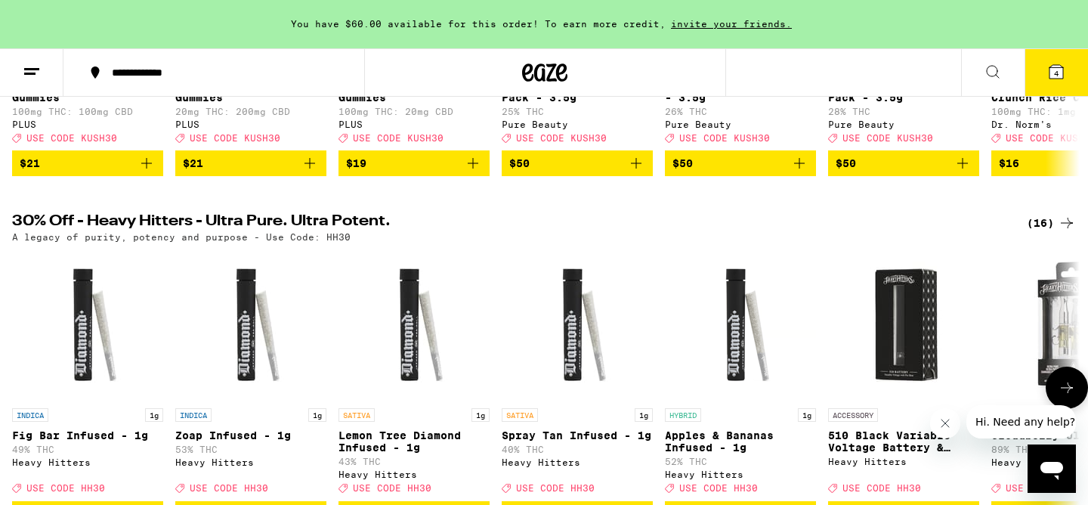
scroll to position [373, 0]
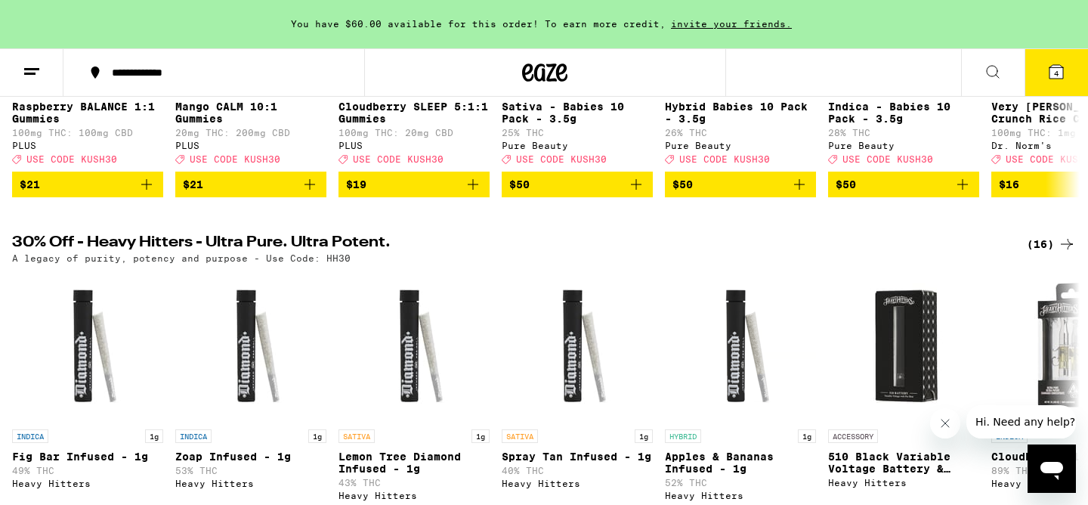
click at [1058, 253] on icon at bounding box center [1067, 244] width 18 height 18
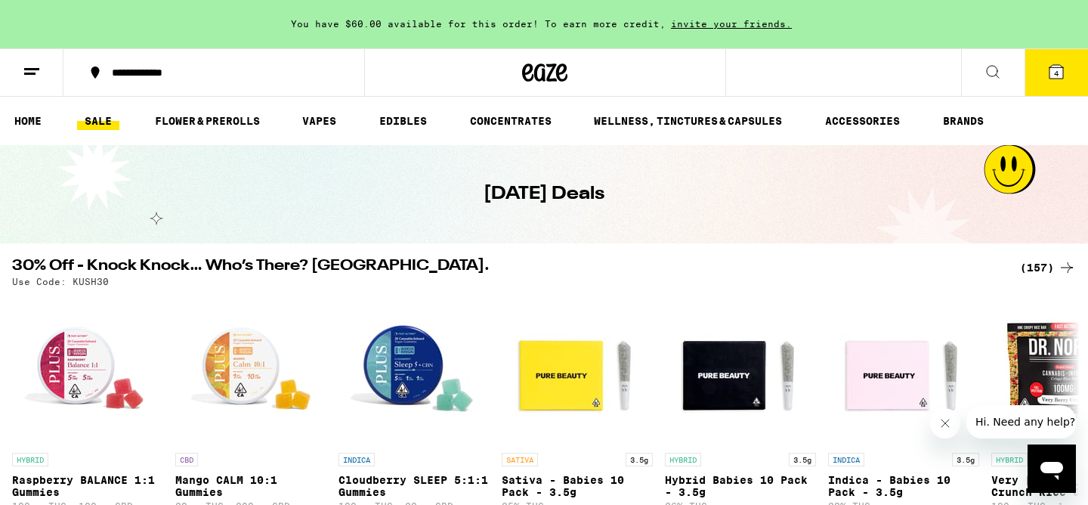
click at [1046, 259] on div "(157)" at bounding box center [1048, 267] width 56 height 18
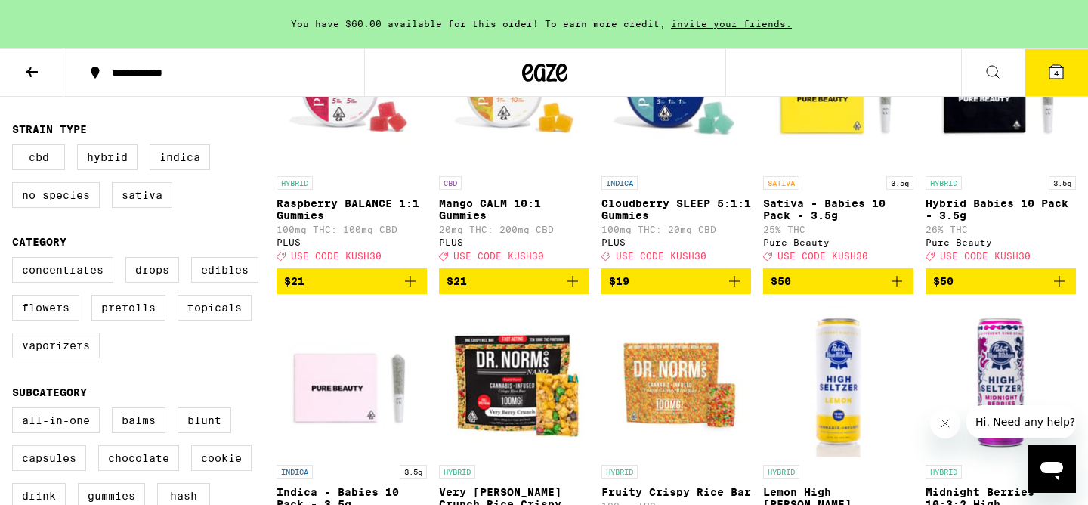
scroll to position [256, 0]
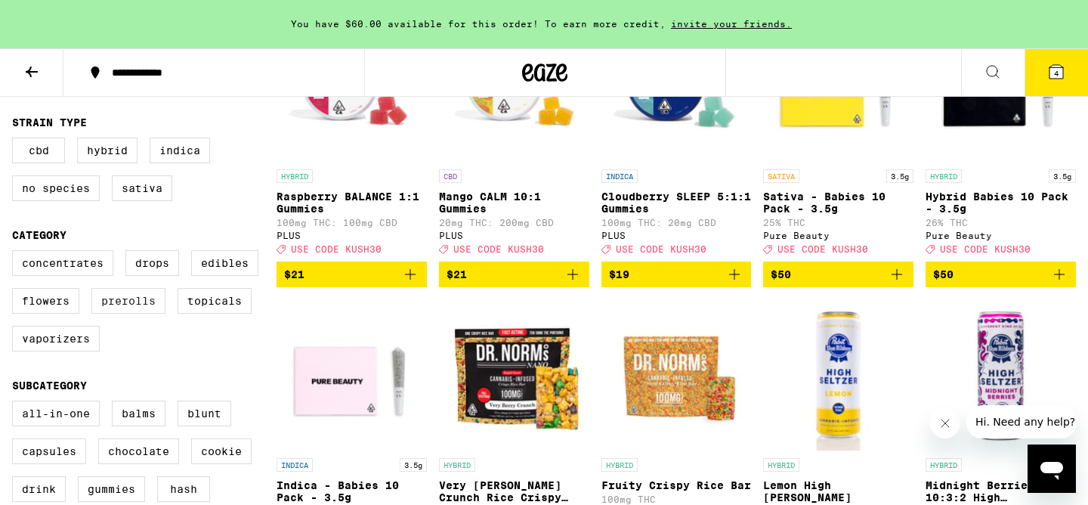
click at [134, 314] on label "Prerolls" at bounding box center [128, 301] width 74 height 26
click at [16, 253] on input "Prerolls" at bounding box center [15, 252] width 1 height 1
checkbox input "true"
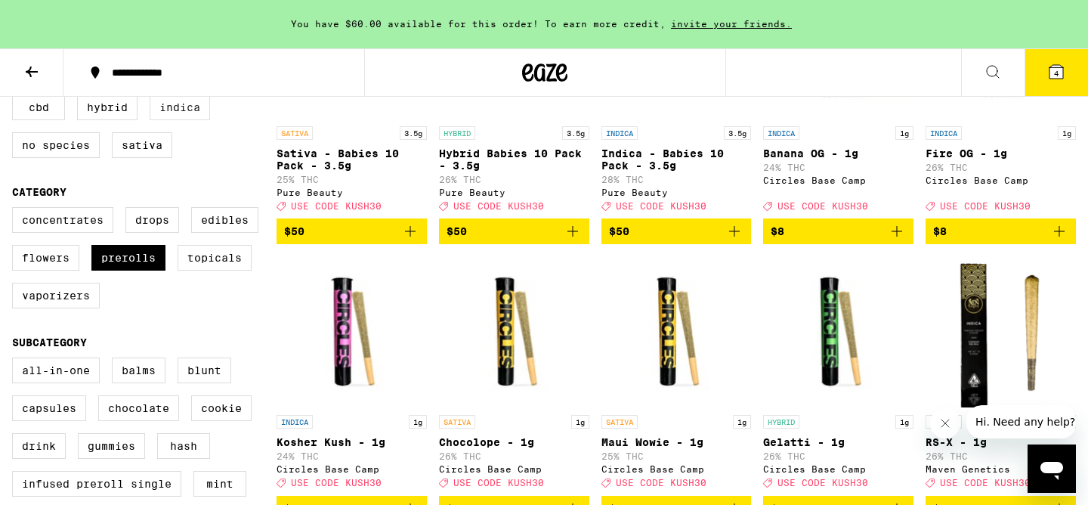
scroll to position [310, 0]
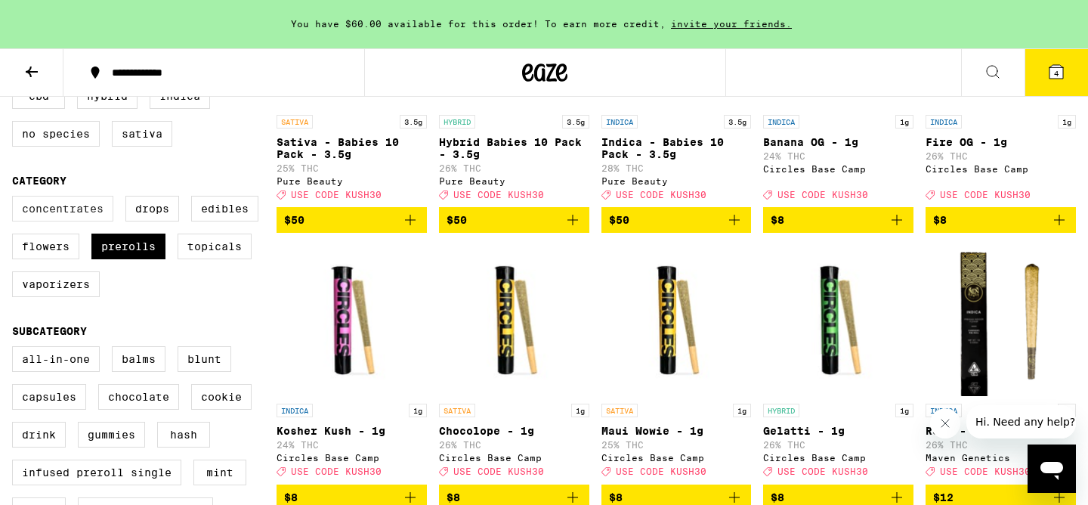
click at [81, 219] on label "Concentrates" at bounding box center [62, 209] width 101 height 26
click at [16, 199] on input "Concentrates" at bounding box center [15, 198] width 1 height 1
checkbox input "true"
click at [144, 259] on label "Prerolls" at bounding box center [128, 246] width 74 height 26
click at [16, 199] on input "Prerolls" at bounding box center [15, 198] width 1 height 1
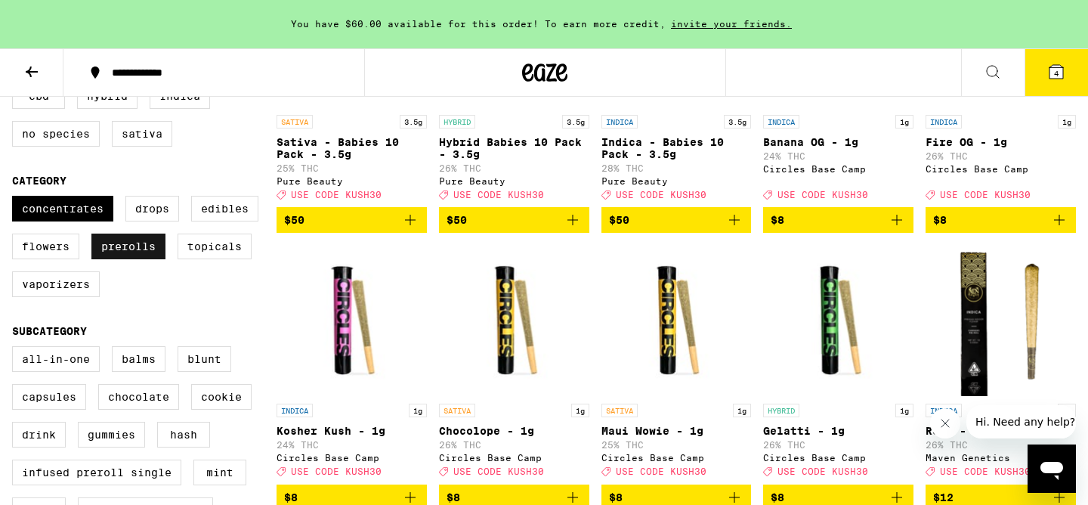
checkbox input "false"
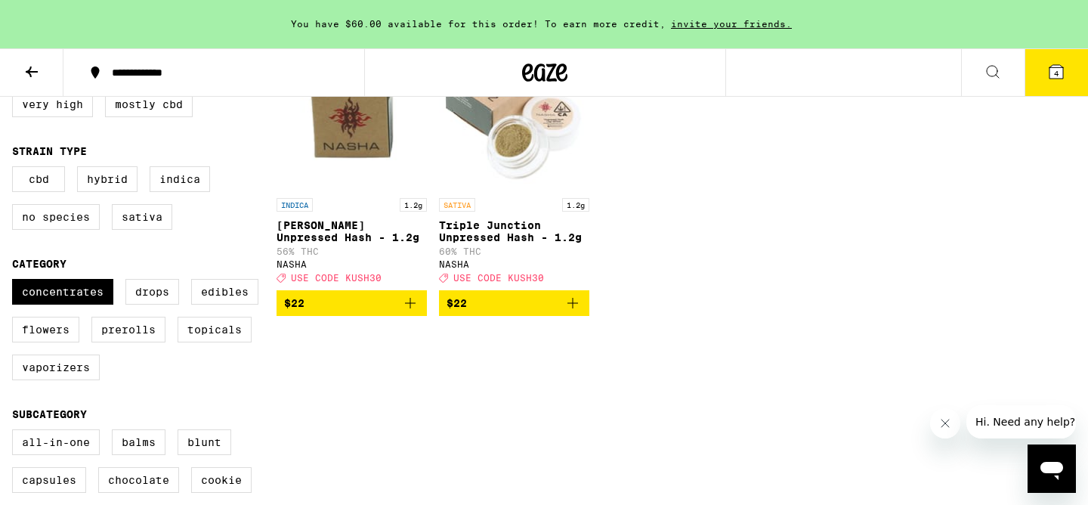
scroll to position [240, 0]
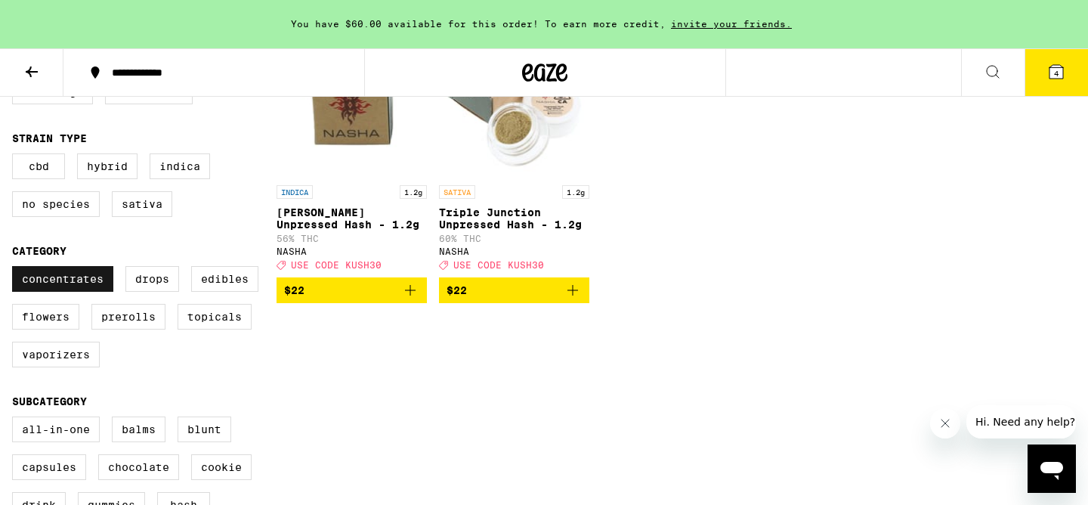
click at [80, 290] on label "Concentrates" at bounding box center [62, 279] width 101 height 26
click at [16, 269] on input "Concentrates" at bounding box center [15, 268] width 1 height 1
checkbox input "false"
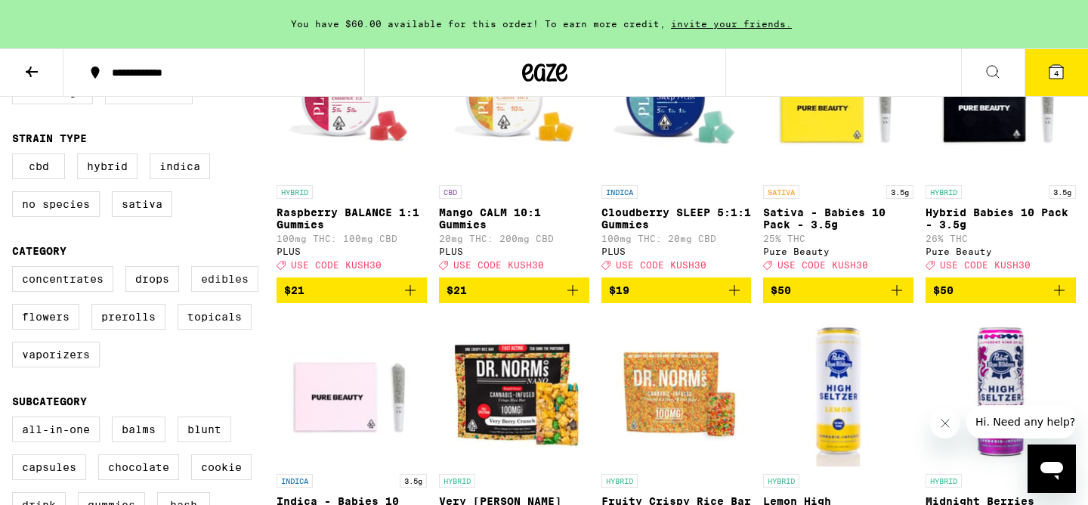
click at [226, 292] on label "Edibles" at bounding box center [224, 279] width 67 height 26
click at [16, 269] on input "Edibles" at bounding box center [15, 268] width 1 height 1
checkbox input "true"
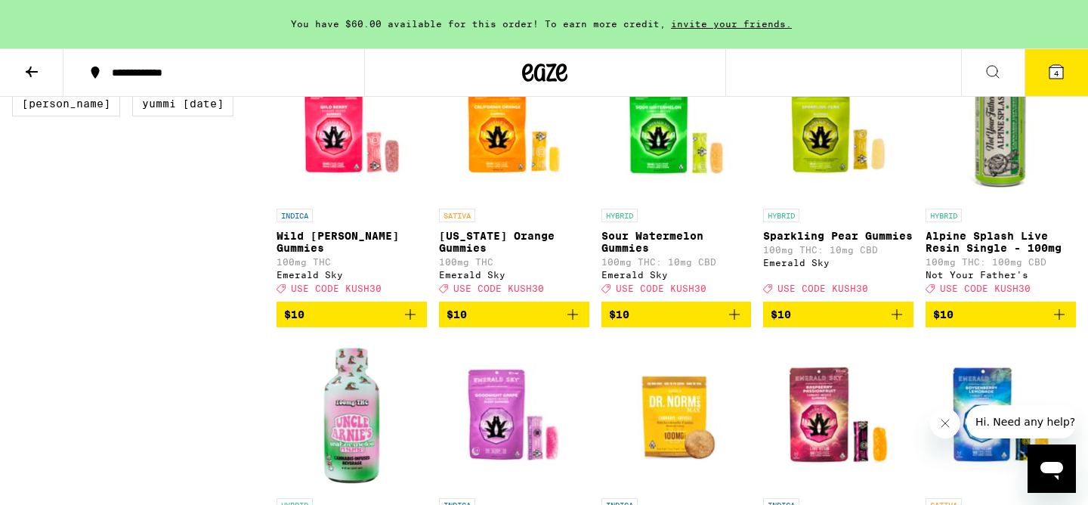
scroll to position [1663, 0]
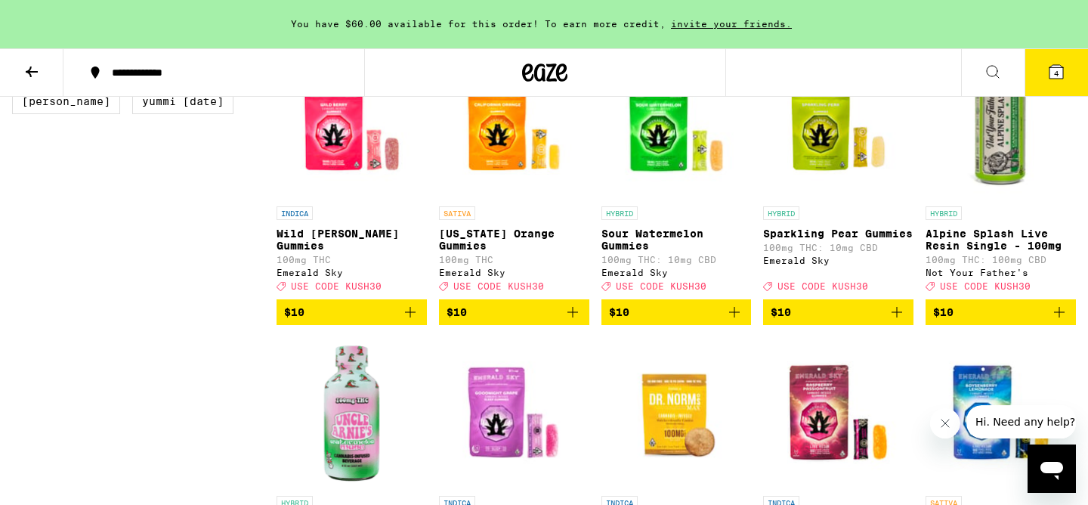
click at [897, 317] on icon "Add to bag" at bounding box center [896, 312] width 11 height 11
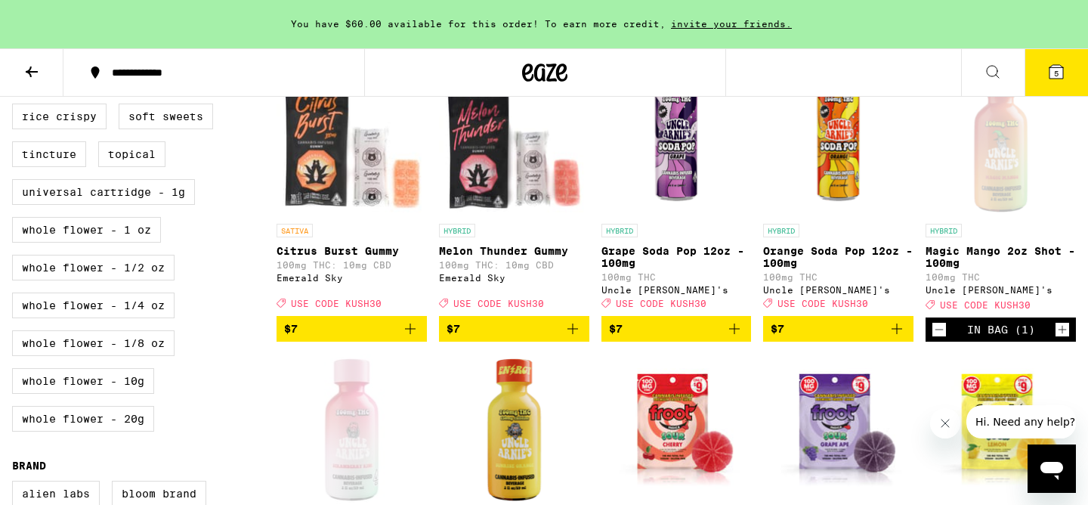
scroll to position [783, 0]
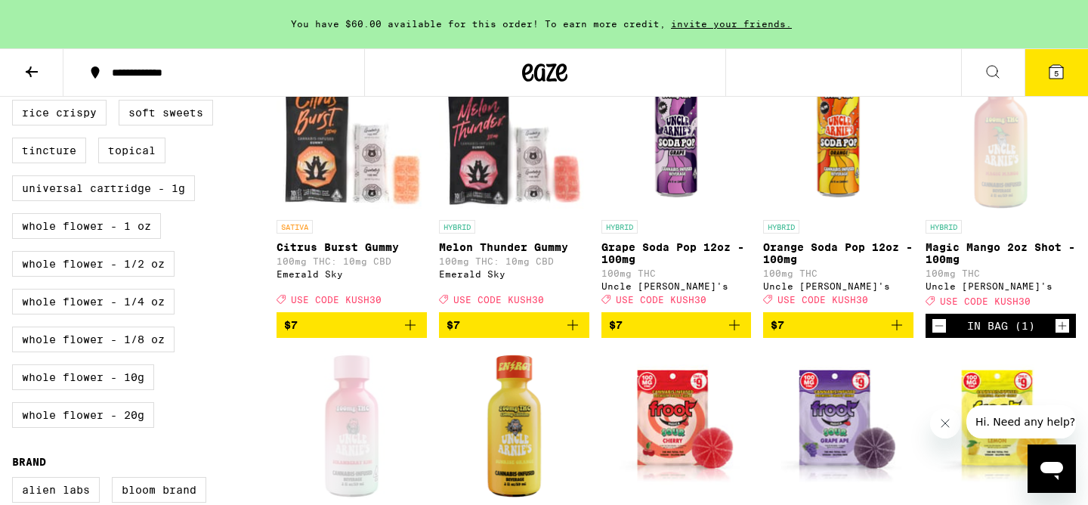
click at [412, 334] on icon "Add to bag" at bounding box center [410, 325] width 18 height 18
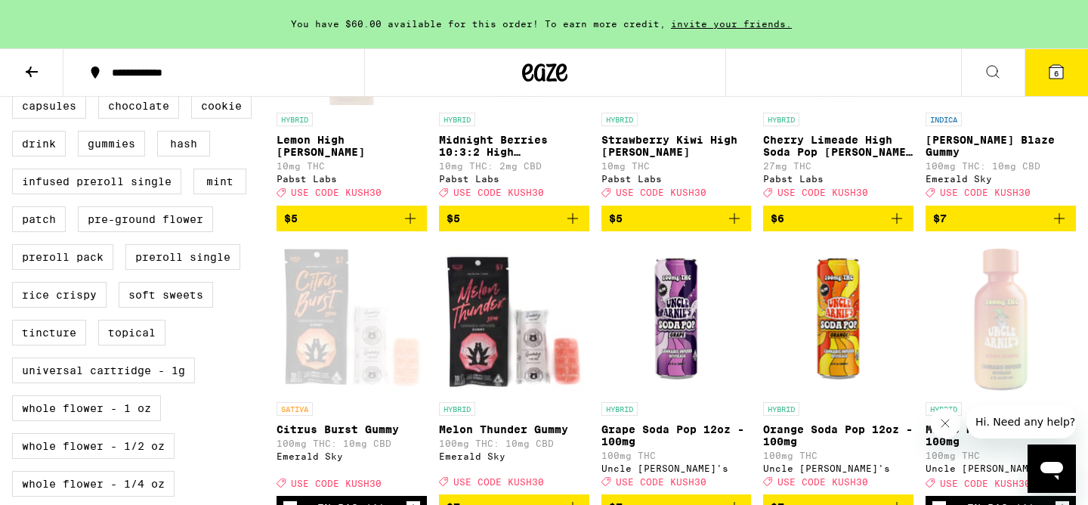
scroll to position [593, 0]
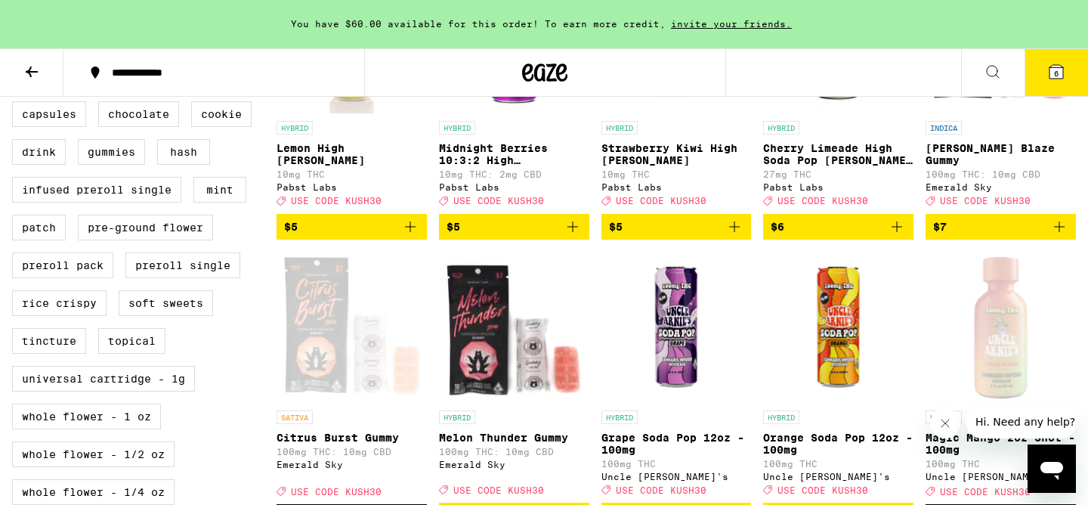
click at [1058, 232] on icon "Add to bag" at bounding box center [1059, 226] width 11 height 11
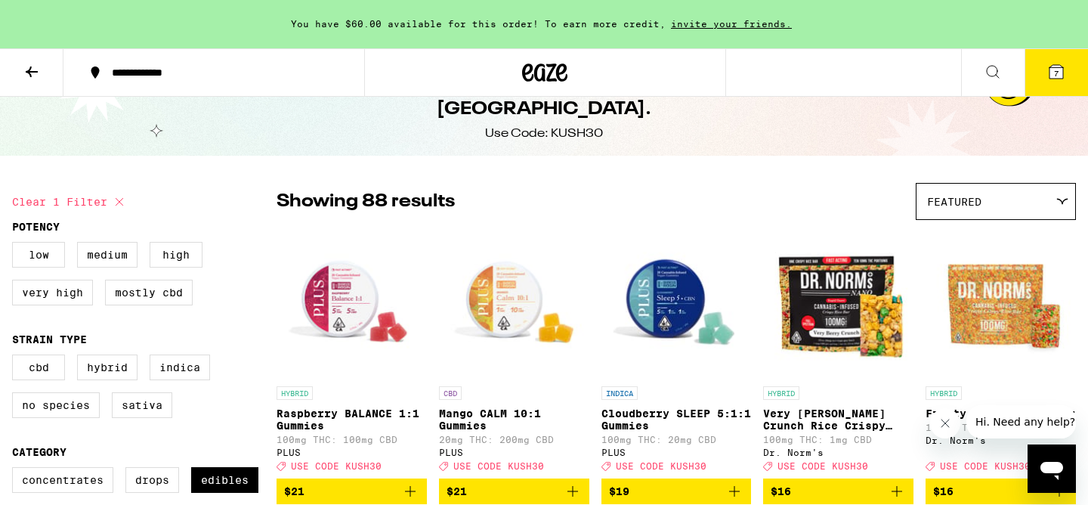
scroll to position [0, 0]
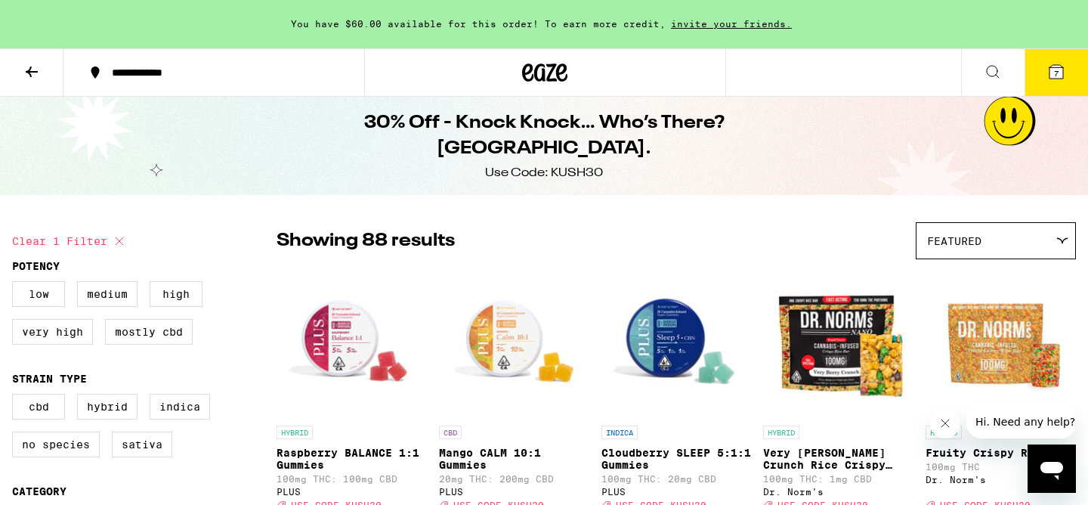
click at [1057, 78] on span "7" at bounding box center [1056, 73] width 5 height 9
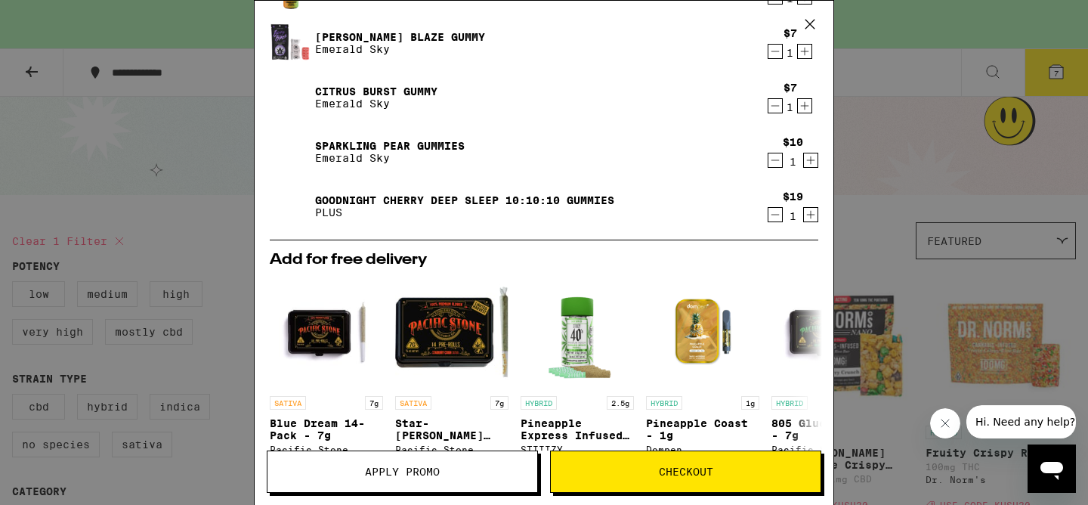
scroll to position [244, 0]
click at [433, 474] on span "Apply Promo" at bounding box center [402, 471] width 75 height 11
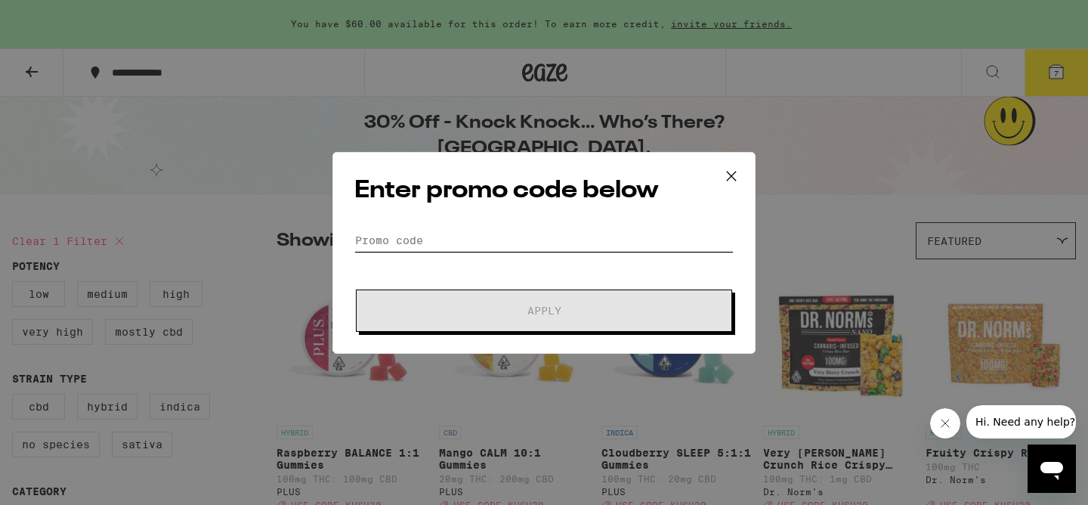
click at [434, 248] on input "Promo Code" at bounding box center [543, 240] width 379 height 23
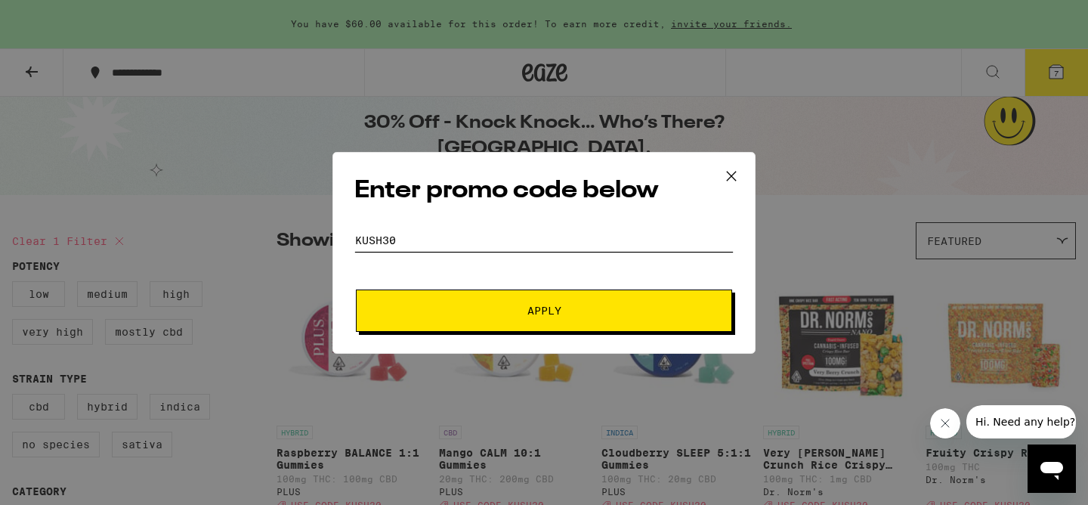
type input "kush30"
click at [474, 293] on button "Apply" at bounding box center [544, 310] width 376 height 42
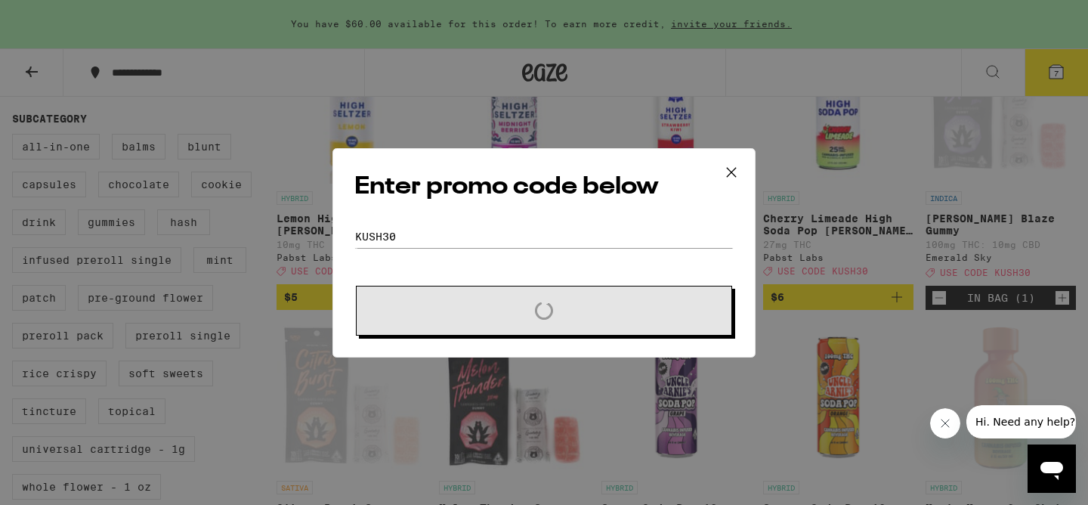
scroll to position [554, 0]
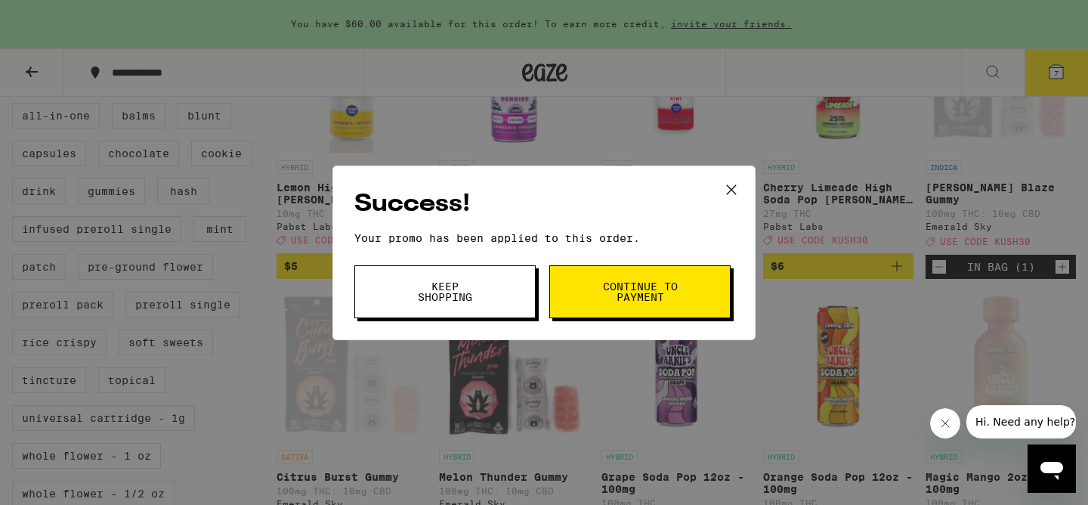
click at [604, 292] on span "Continue to payment" at bounding box center [639, 291] width 77 height 21
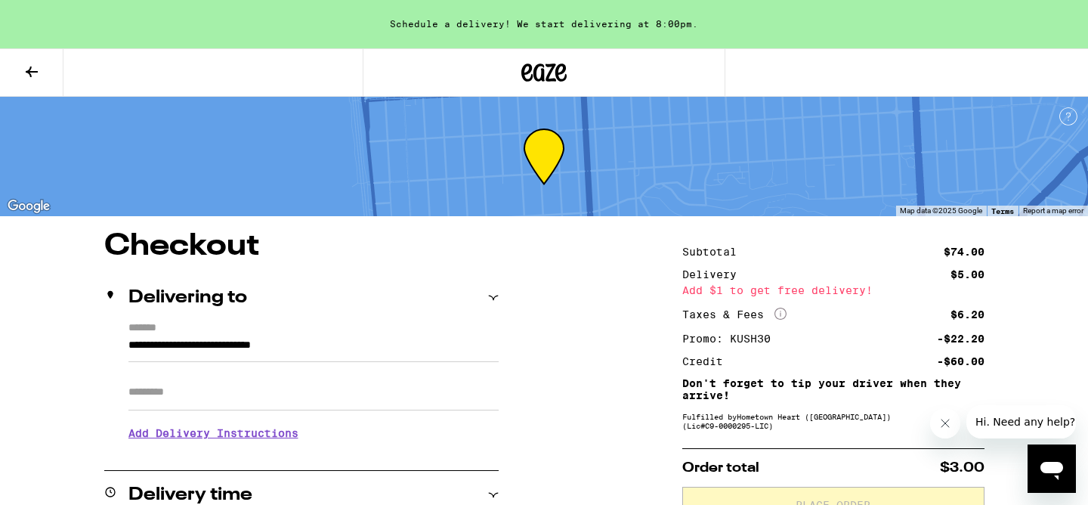
click at [34, 75] on icon at bounding box center [32, 72] width 18 height 18
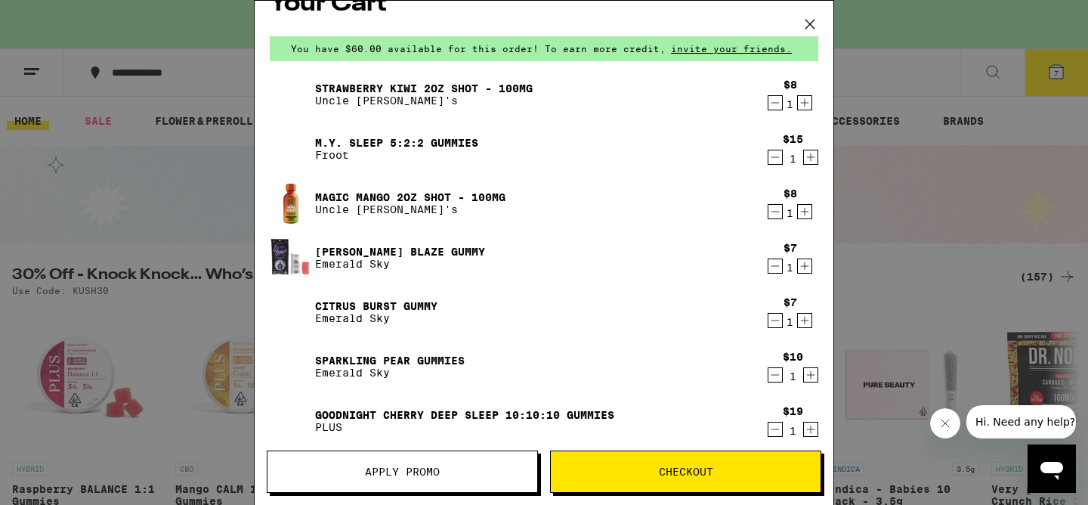
scroll to position [27, 0]
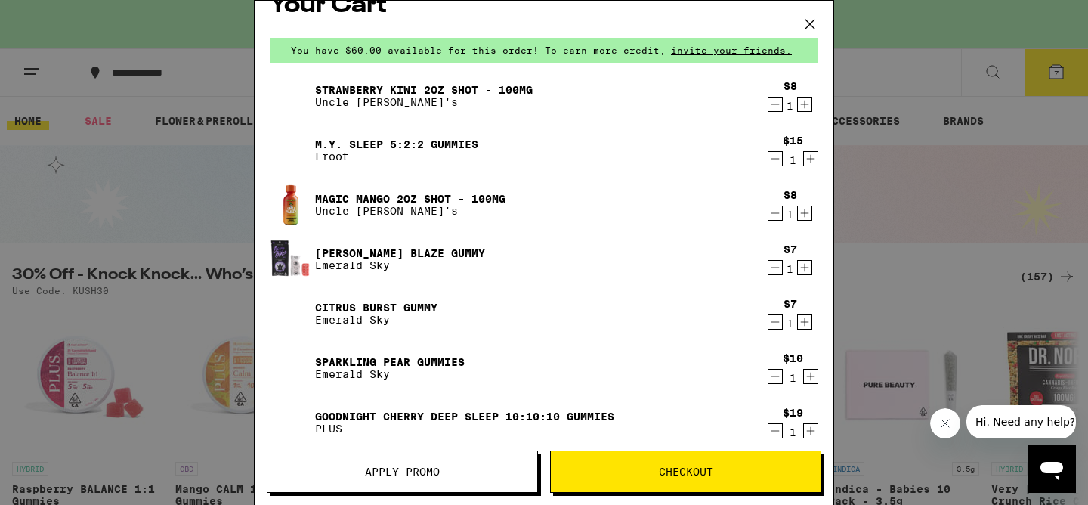
click at [804, 17] on icon at bounding box center [809, 24] width 23 height 23
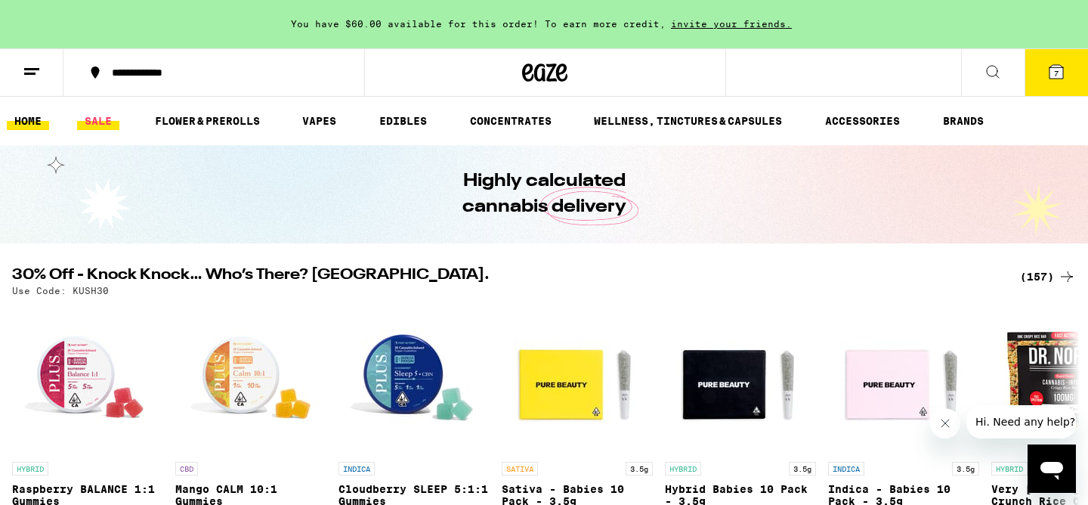
click at [99, 124] on link "SALE" at bounding box center [98, 121] width 42 height 18
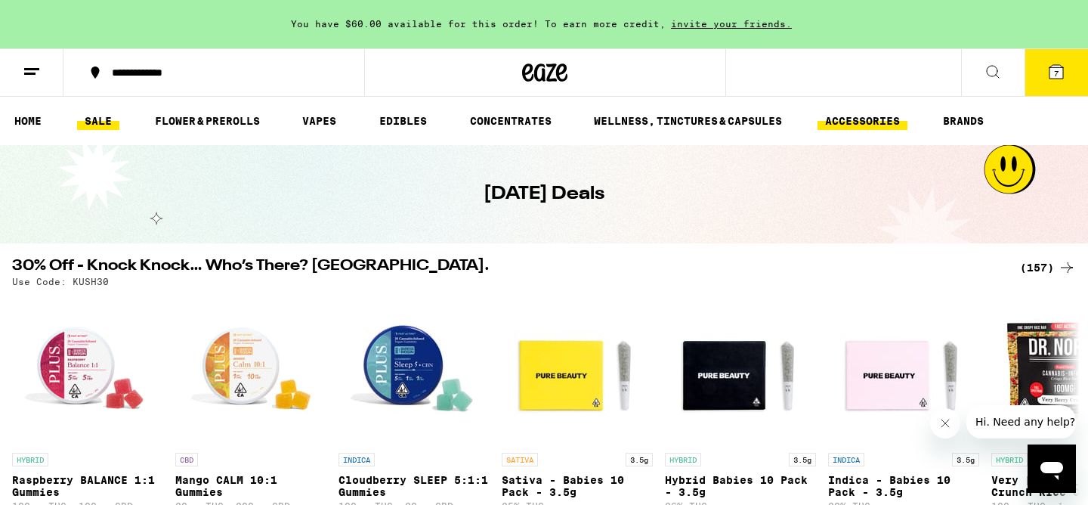
click at [862, 122] on link "ACCESSORIES" at bounding box center [862, 121] width 90 height 18
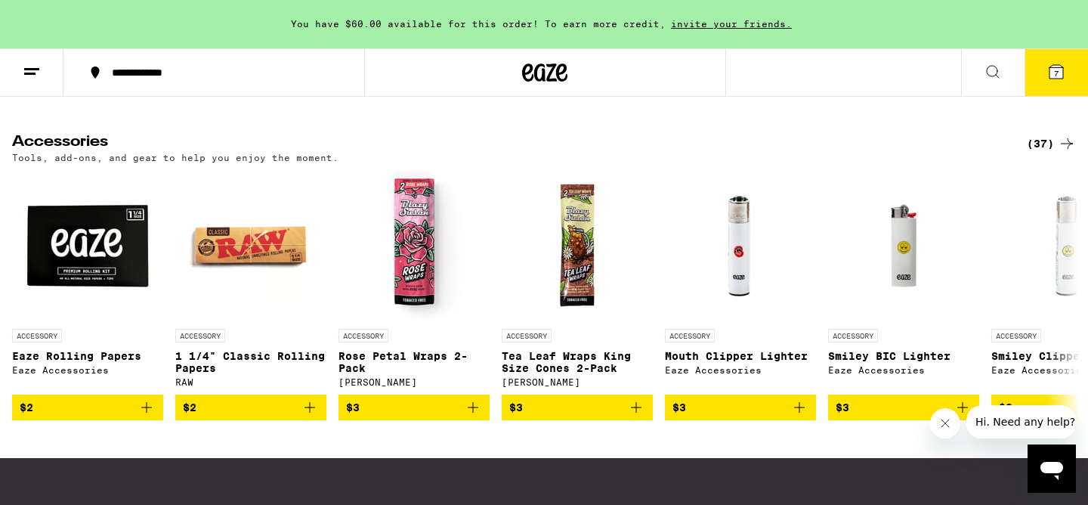
scroll to position [125, 0]
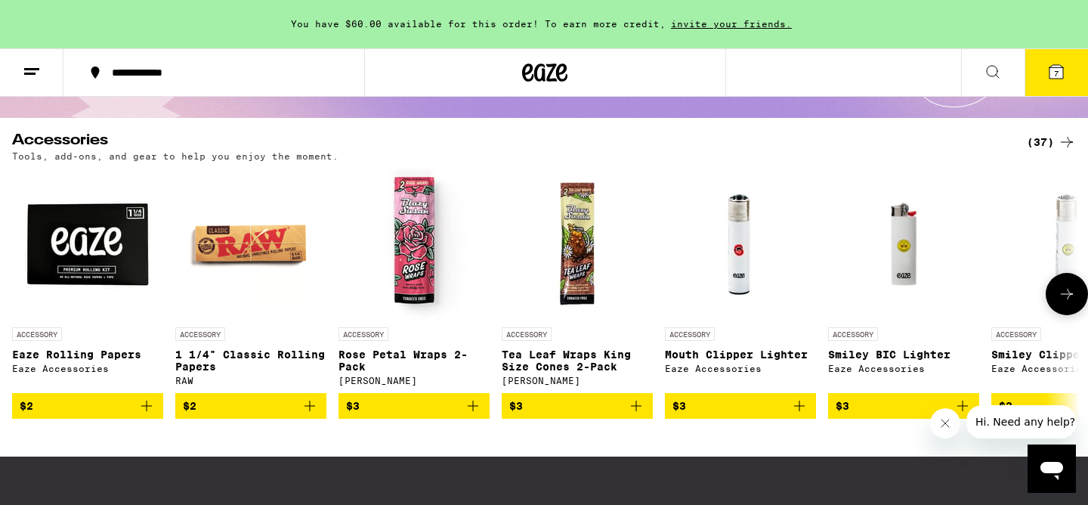
click at [1067, 301] on icon at bounding box center [1067, 294] width 18 height 18
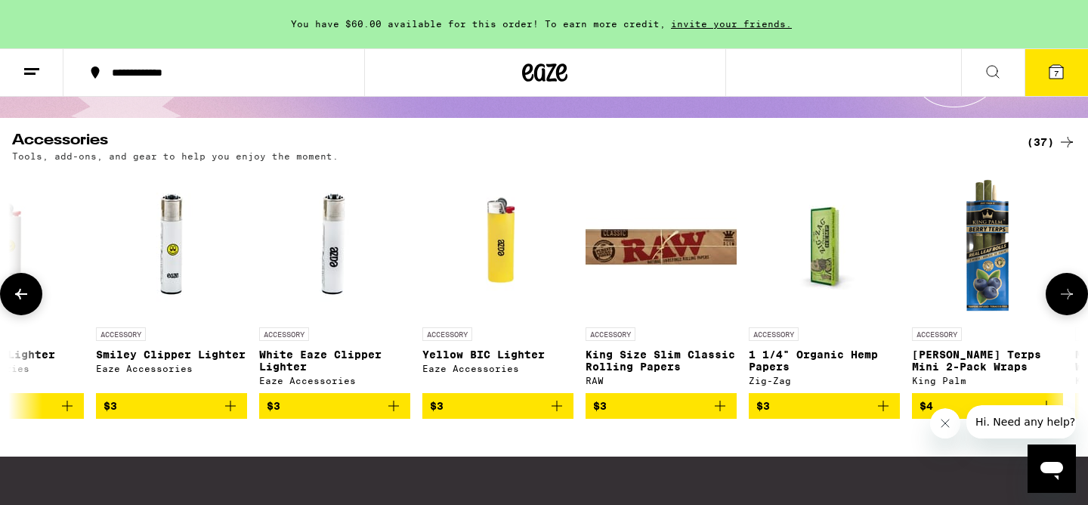
scroll to position [0, 899]
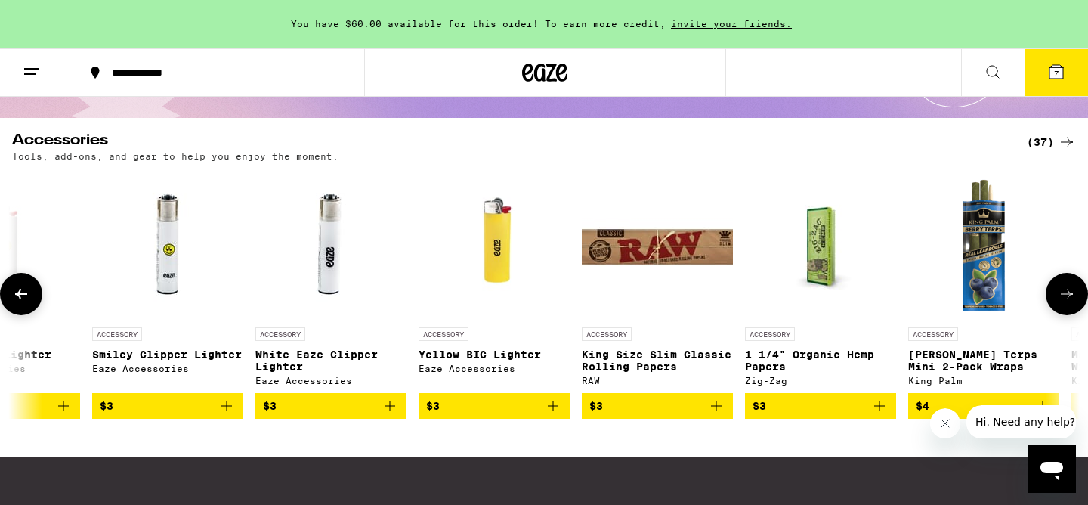
click at [1067, 301] on icon at bounding box center [1067, 294] width 18 height 18
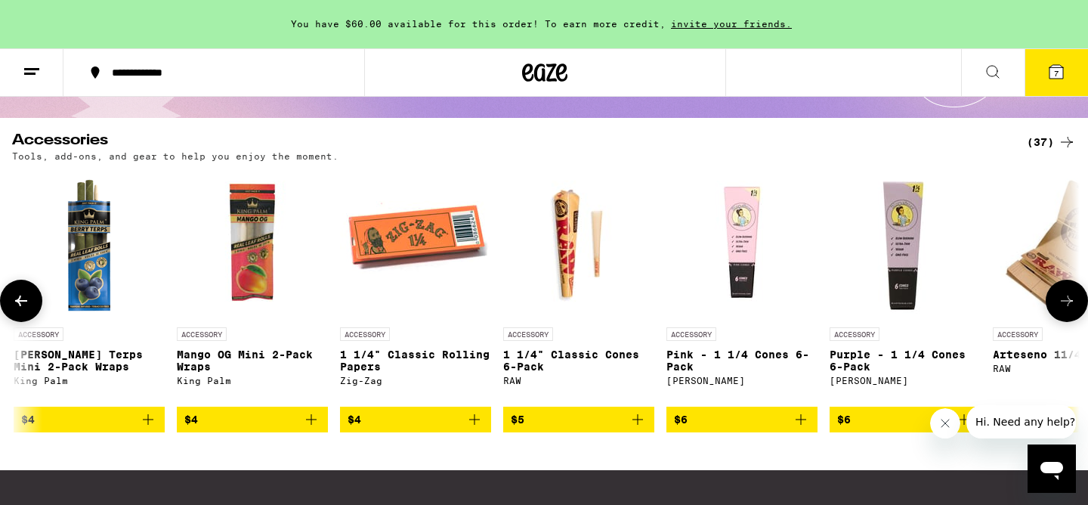
scroll to position [0, 1798]
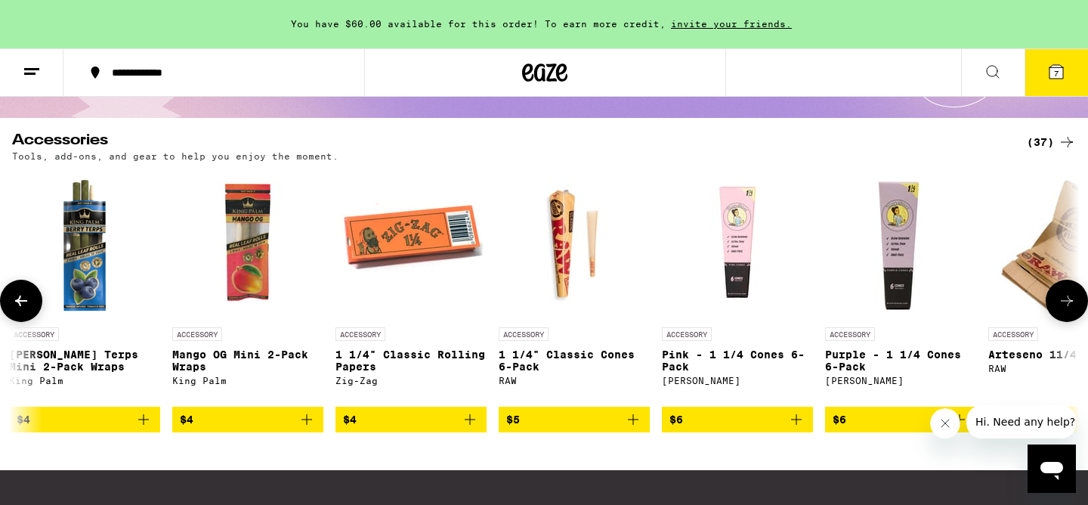
click at [1067, 301] on icon at bounding box center [1067, 301] width 18 height 18
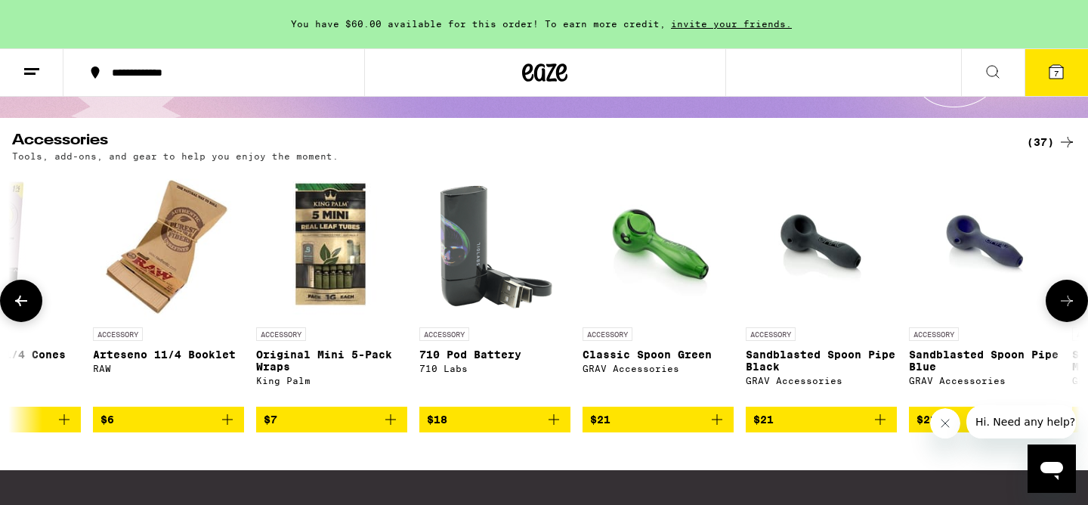
scroll to position [0, 2697]
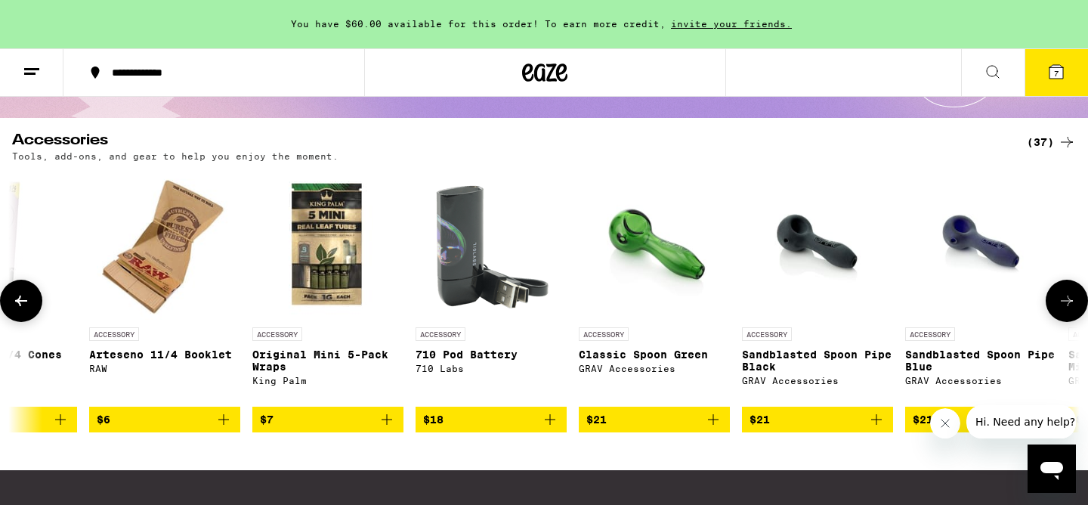
click at [1067, 301] on icon at bounding box center [1067, 301] width 18 height 18
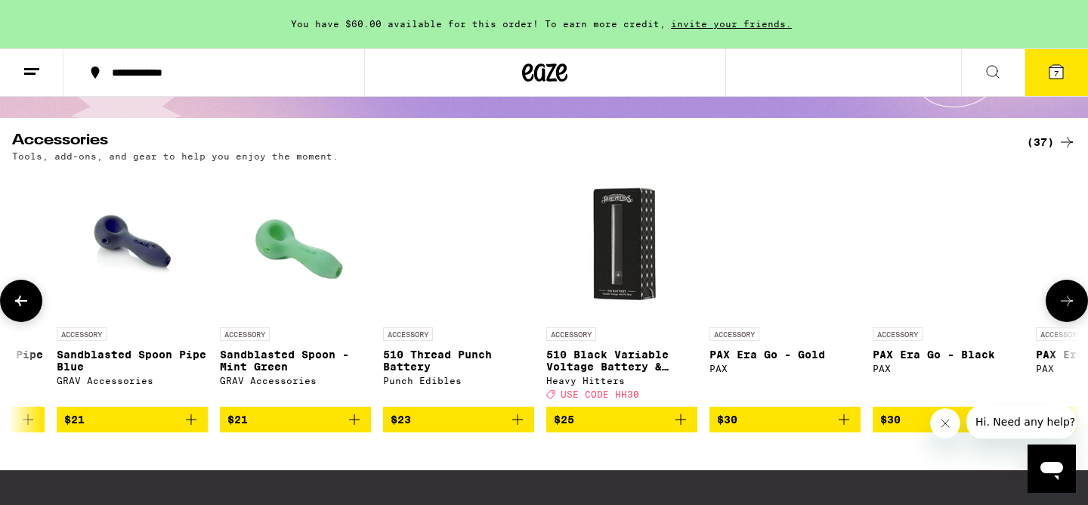
scroll to position [0, 3596]
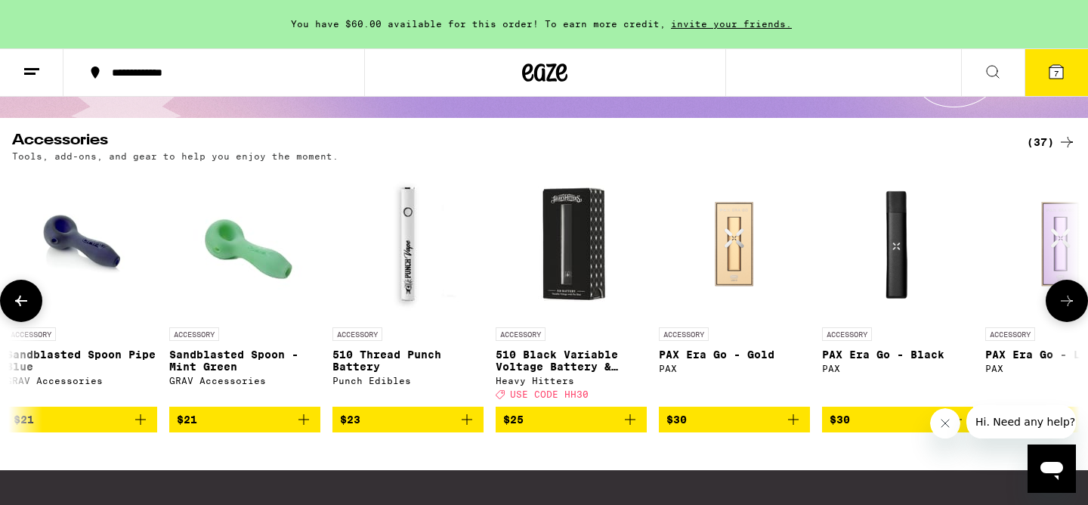
click at [1067, 301] on icon at bounding box center [1067, 301] width 18 height 18
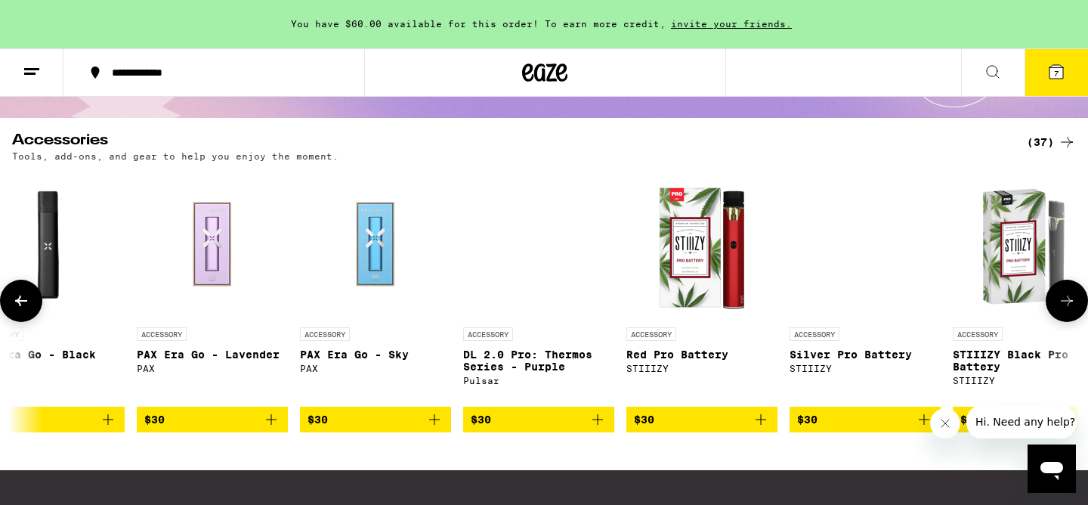
scroll to position [0, 4495]
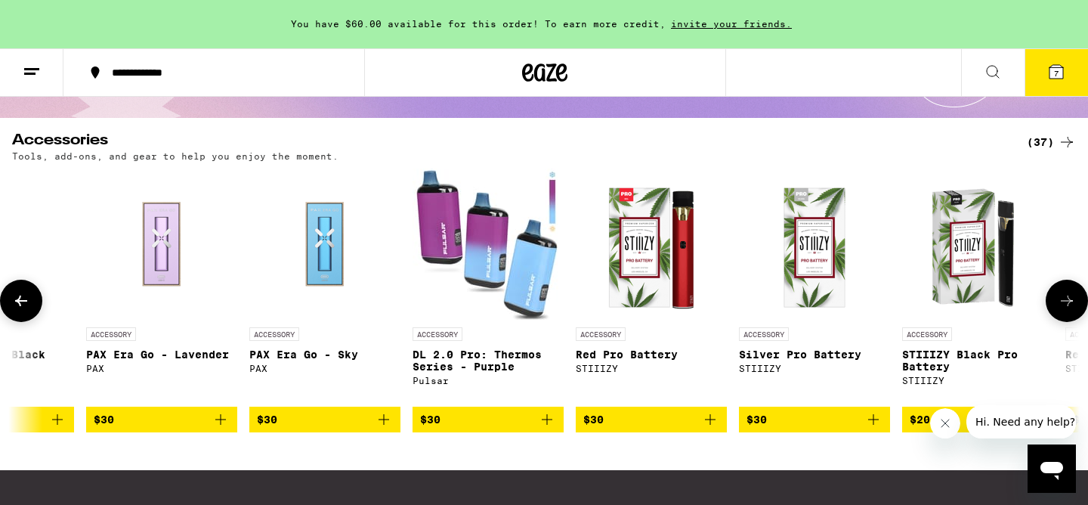
click at [1065, 303] on icon at bounding box center [1067, 301] width 18 height 18
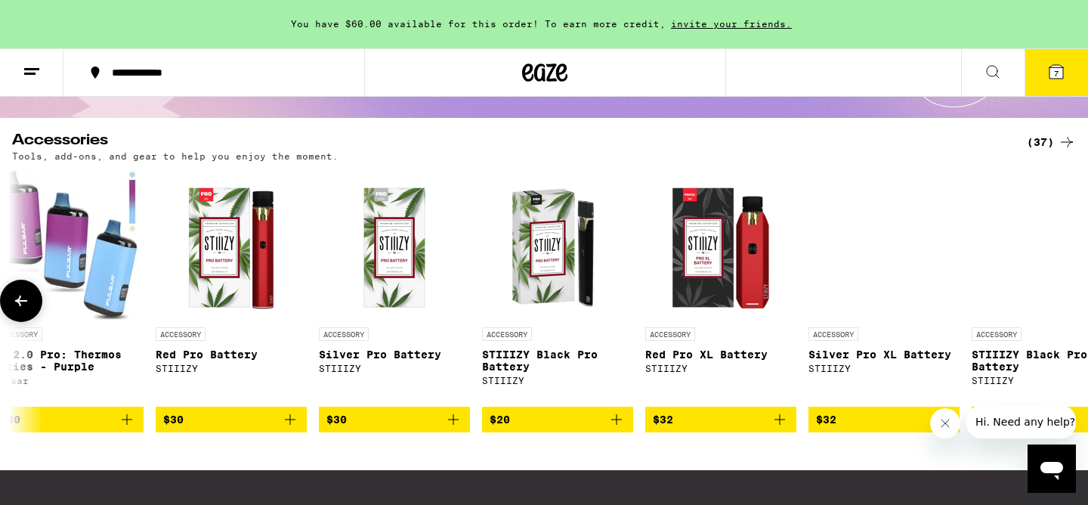
scroll to position [0, 4974]
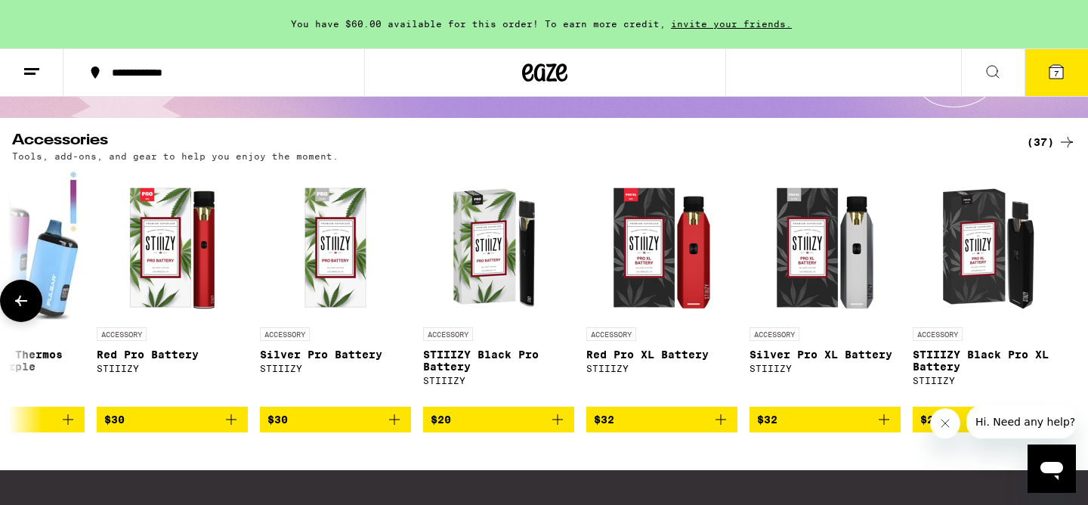
click at [30, 301] on button at bounding box center [21, 301] width 42 height 42
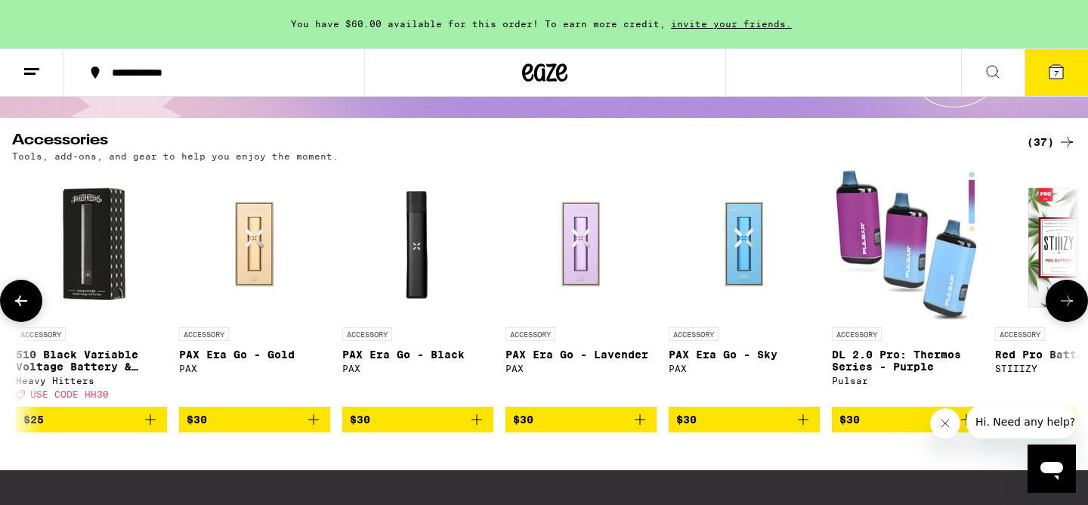
scroll to position [0, 4075]
click at [30, 301] on button at bounding box center [21, 301] width 42 height 42
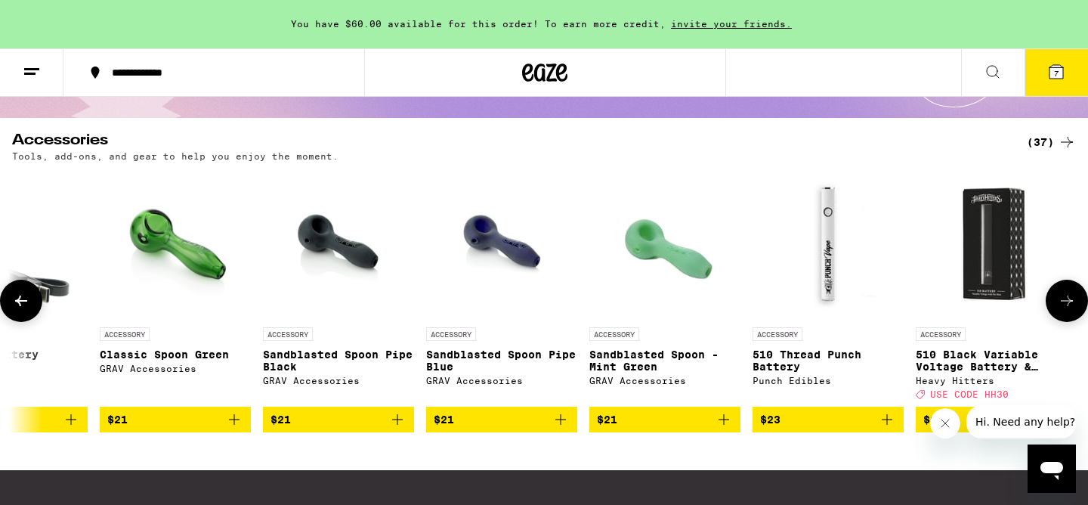
click at [30, 301] on button at bounding box center [21, 301] width 42 height 42
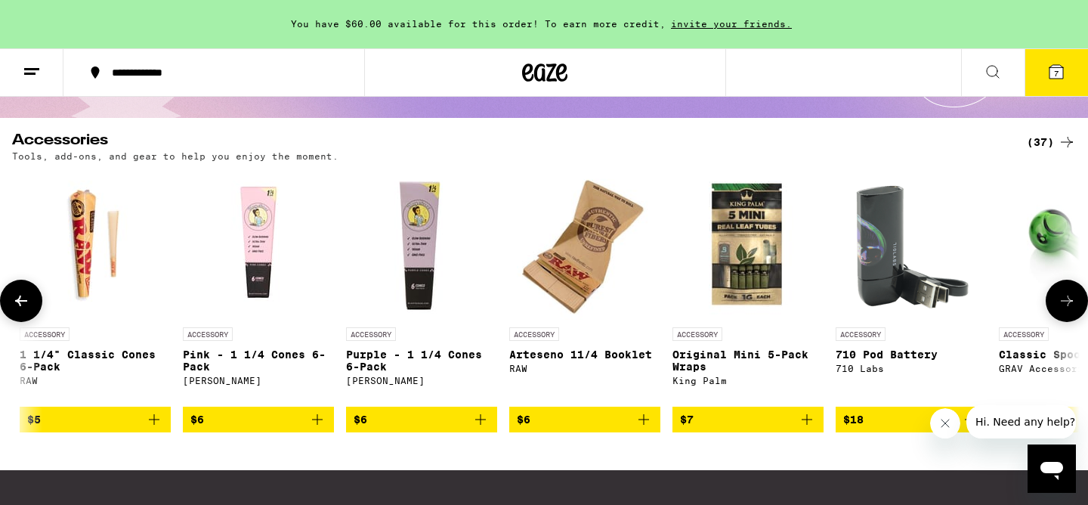
click at [30, 301] on button at bounding box center [21, 301] width 42 height 42
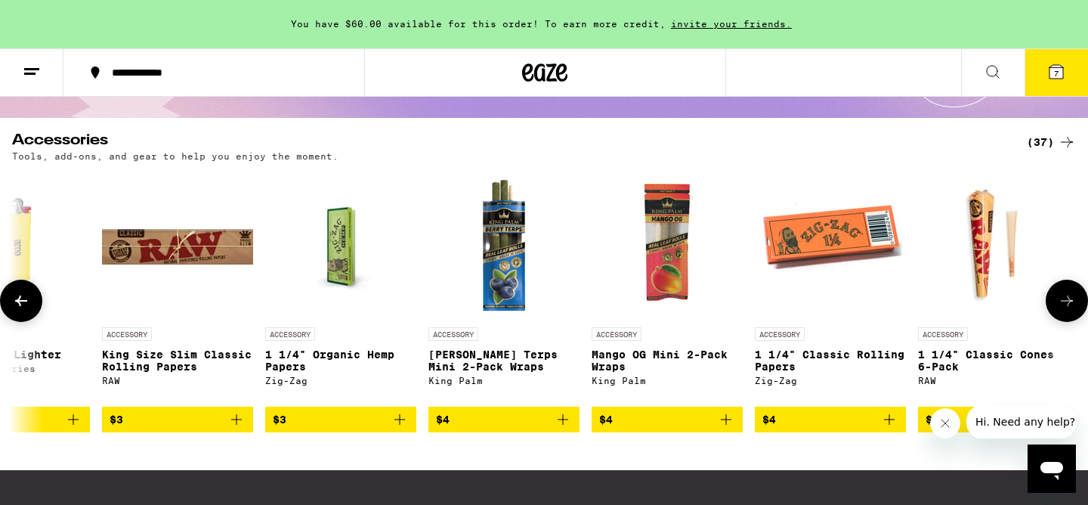
scroll to position [0, 1378]
click at [1070, 301] on icon at bounding box center [1067, 301] width 18 height 18
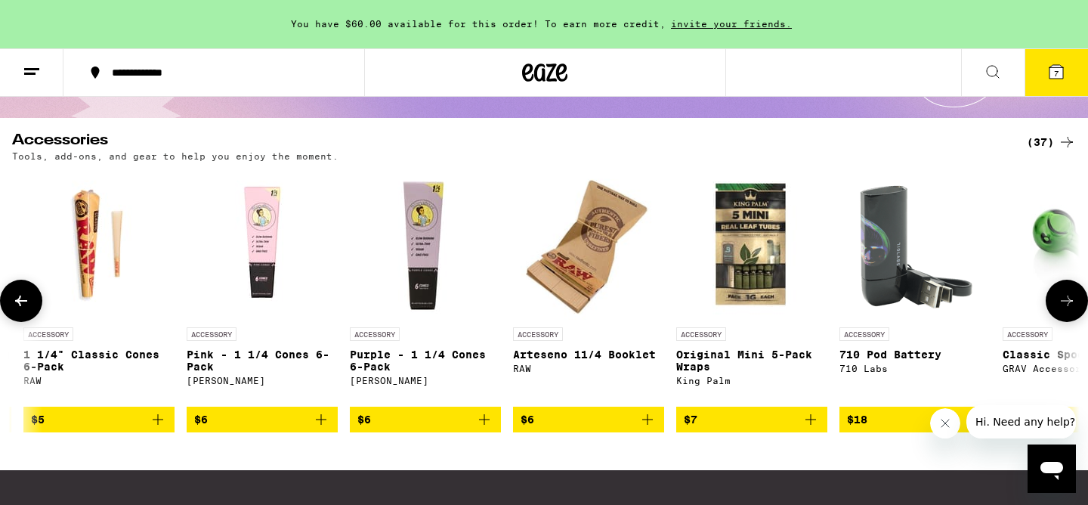
scroll to position [0, 2277]
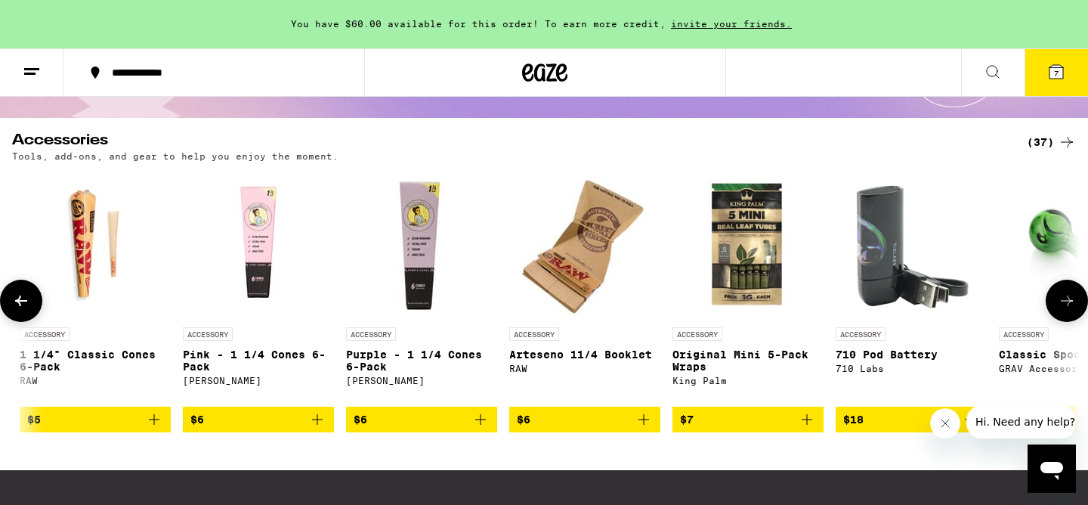
click at [31, 294] on button at bounding box center [21, 301] width 42 height 42
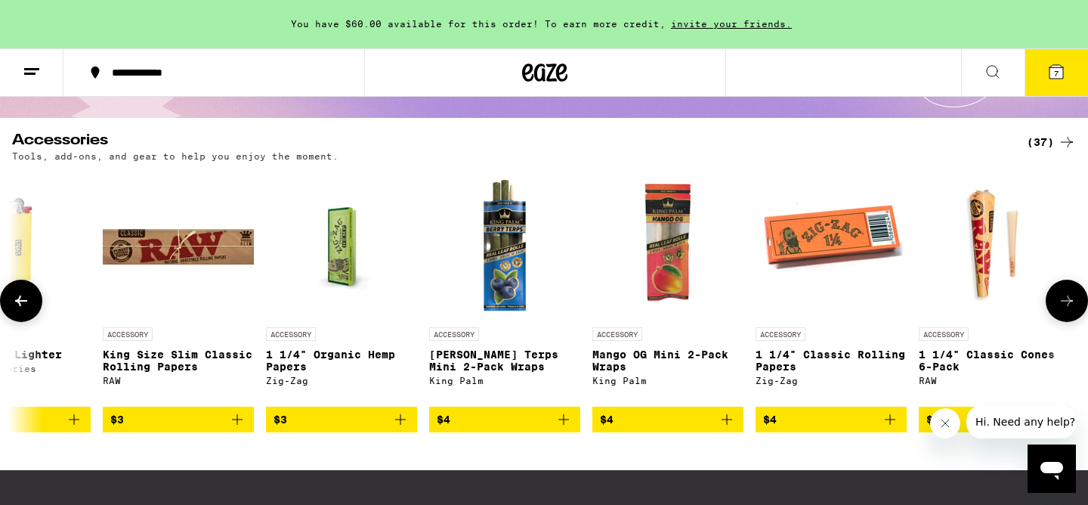
click at [31, 294] on button at bounding box center [21, 301] width 42 height 42
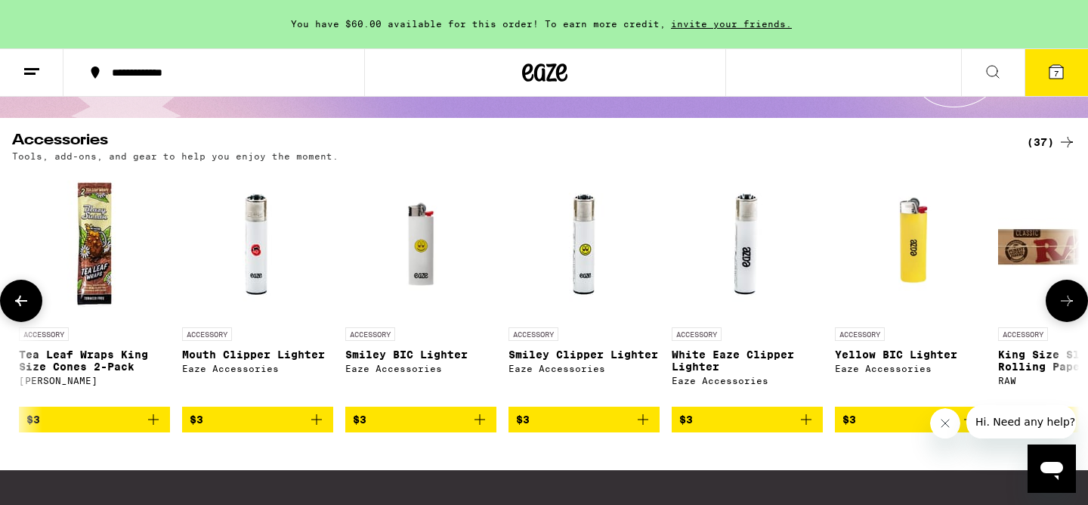
scroll to position [0, 479]
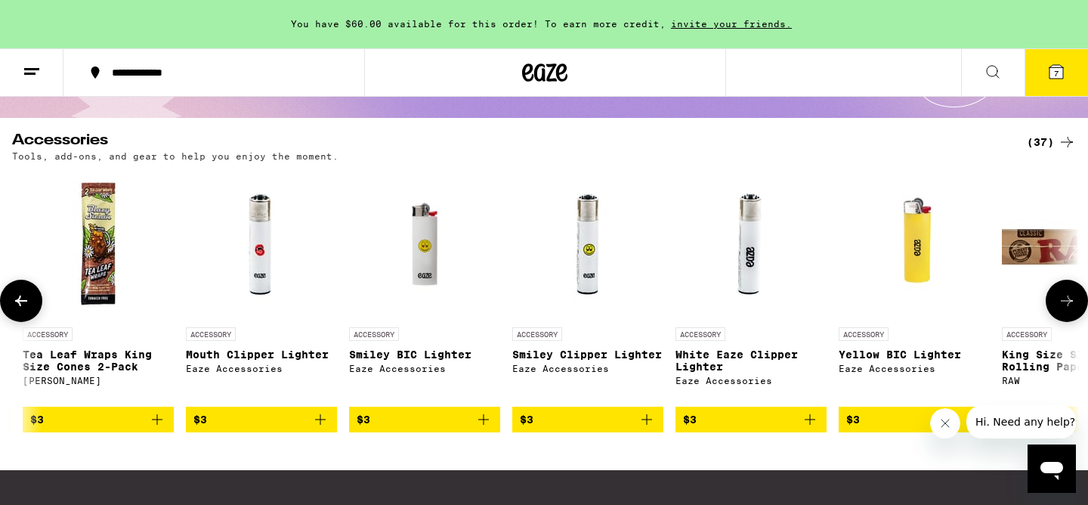
click at [31, 294] on button at bounding box center [21, 301] width 42 height 42
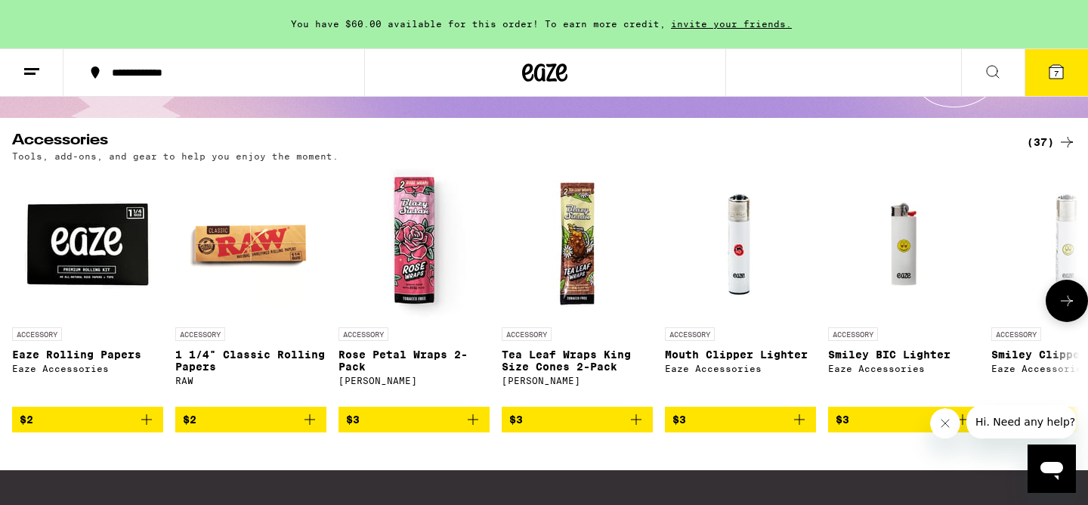
scroll to position [0, 0]
click at [27, 70] on icon at bounding box center [32, 72] width 18 height 18
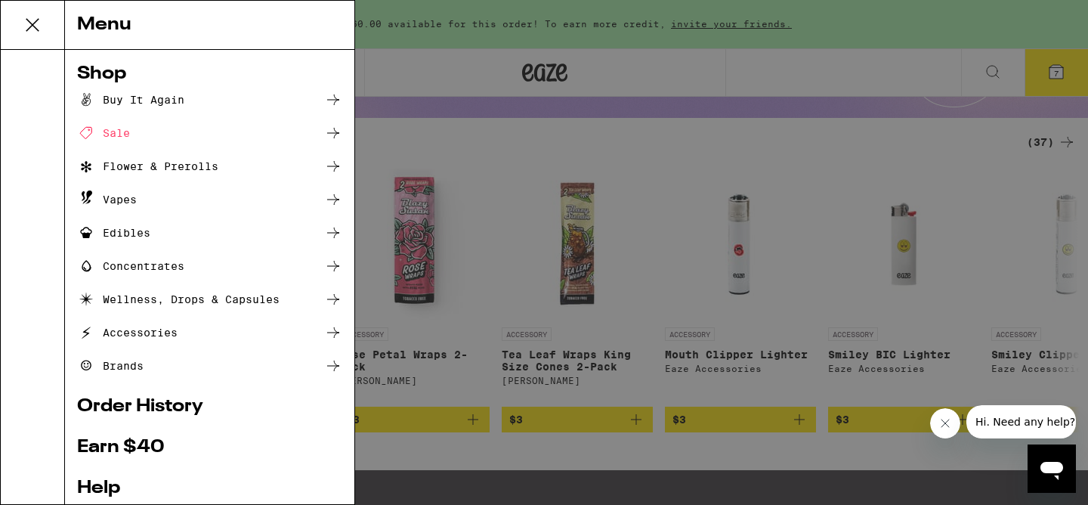
click at [110, 134] on div "Sale" at bounding box center [103, 133] width 53 height 18
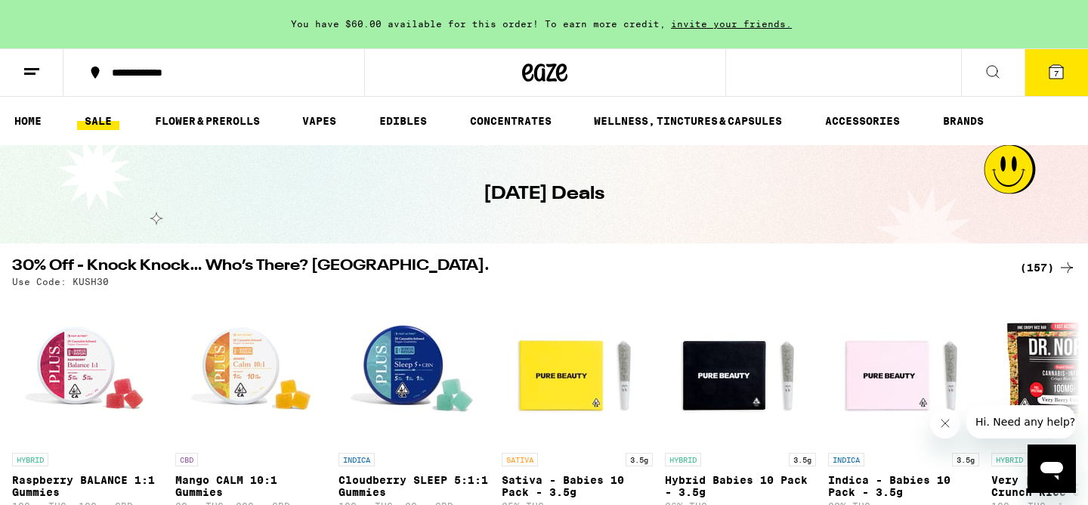
click at [1053, 270] on div "(157)" at bounding box center [1048, 267] width 56 height 18
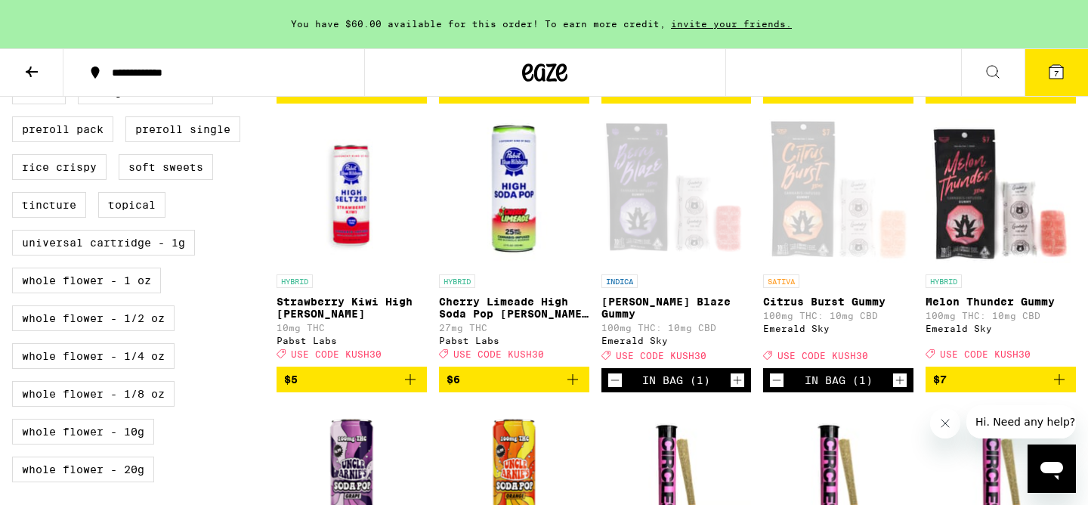
scroll to position [742, 0]
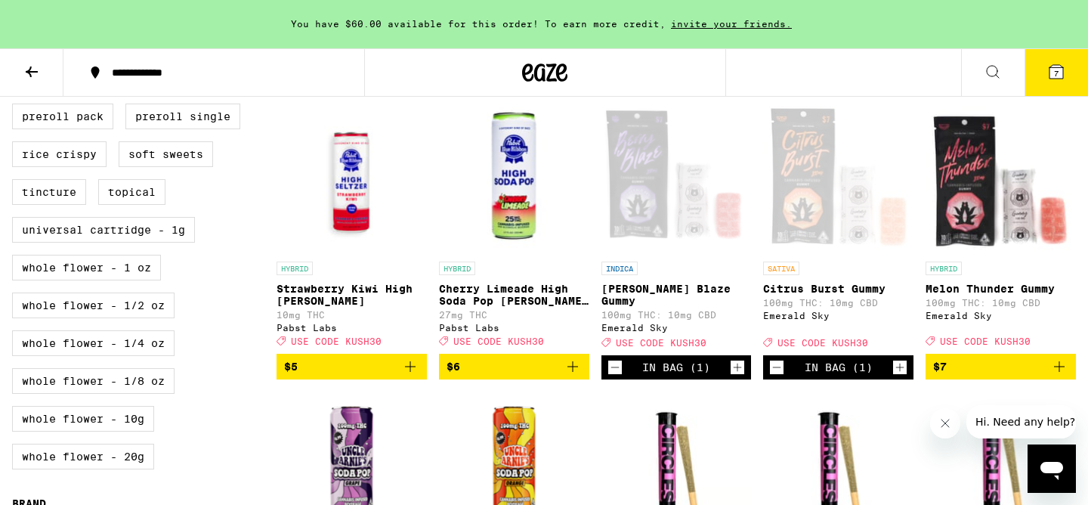
click at [573, 375] on icon "Add to bag" at bounding box center [573, 366] width 18 height 18
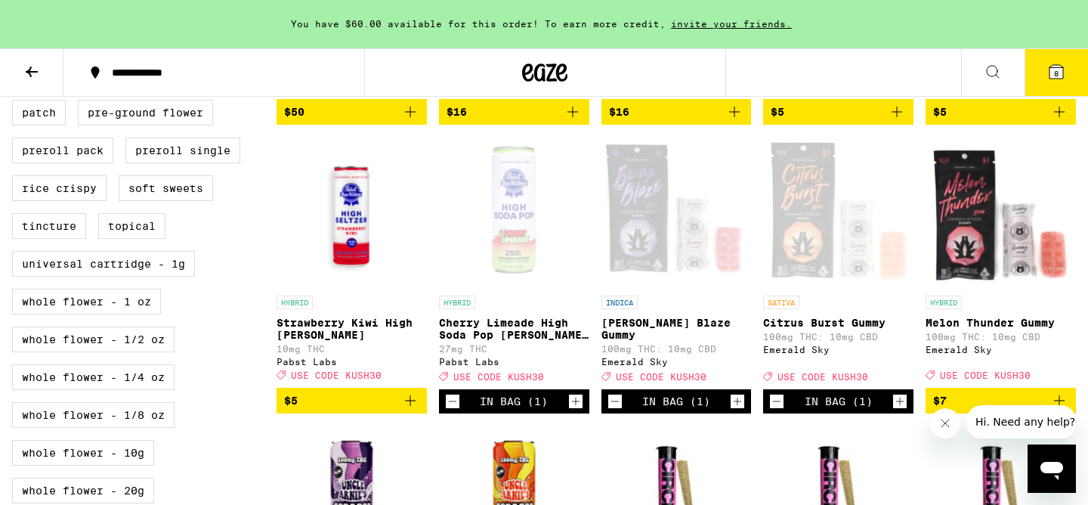
scroll to position [703, 0]
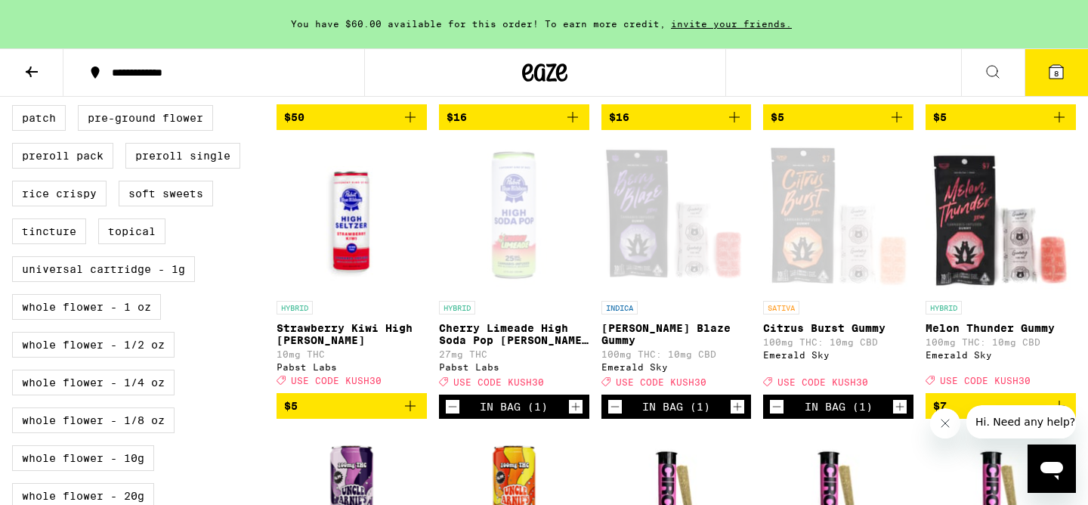
click at [1061, 77] on icon at bounding box center [1056, 72] width 14 height 14
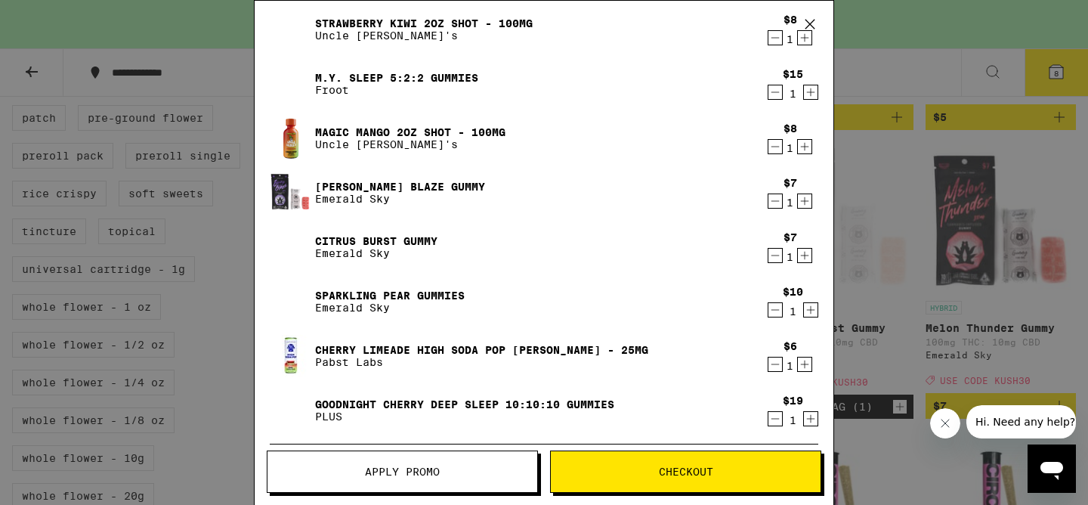
scroll to position [97, 0]
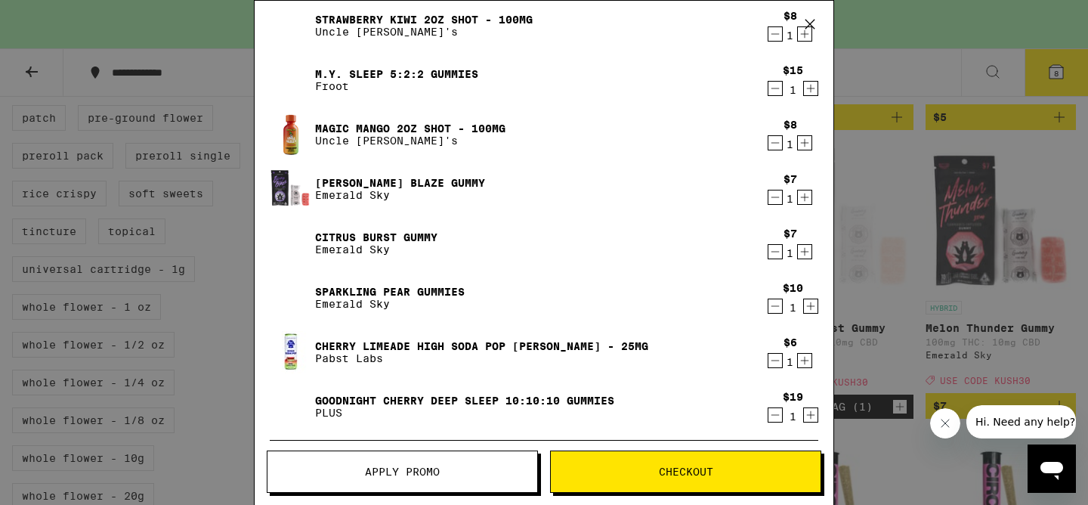
click at [774, 252] on icon "Decrement" at bounding box center [775, 251] width 14 height 18
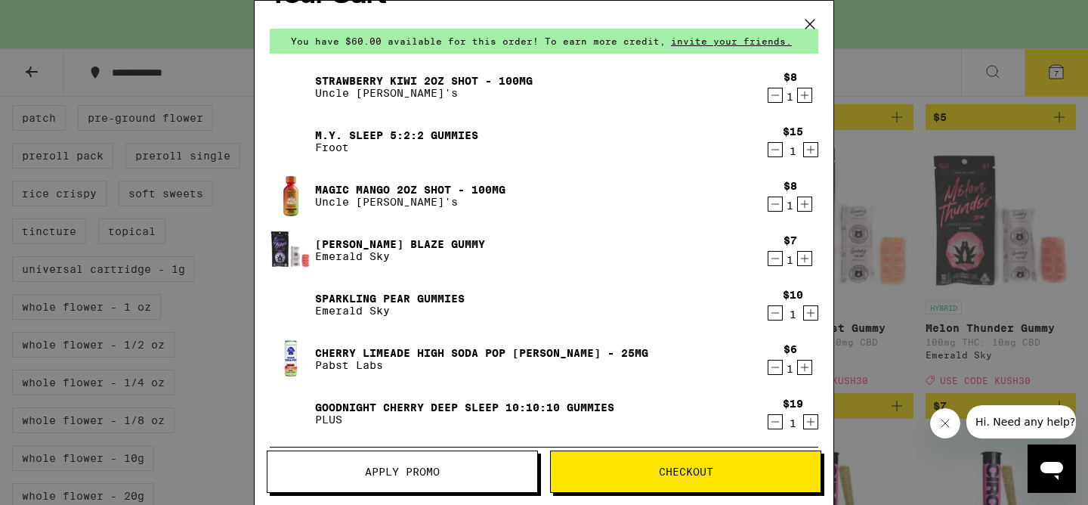
scroll to position [36, 0]
click at [283, 251] on img at bounding box center [291, 250] width 42 height 39
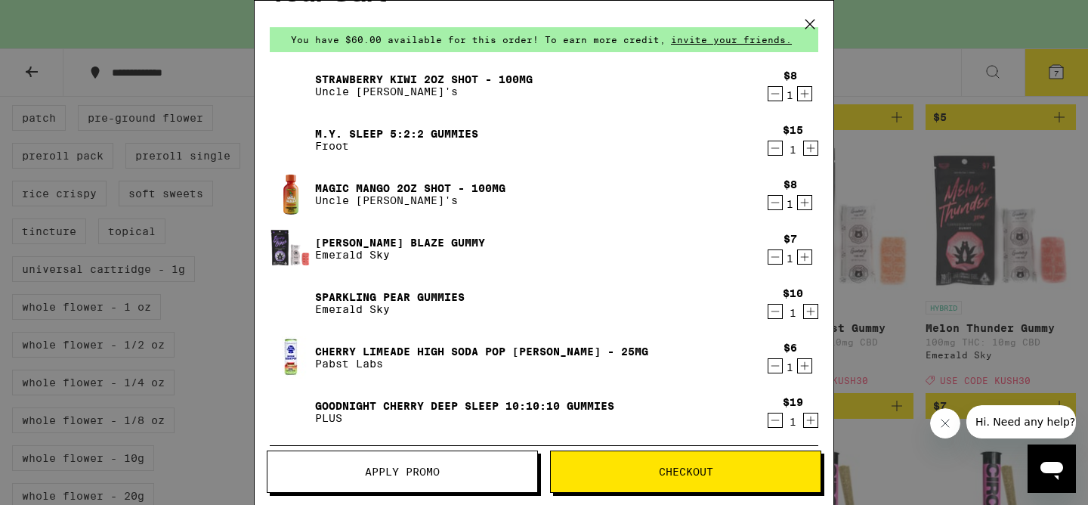
scroll to position [39, 0]
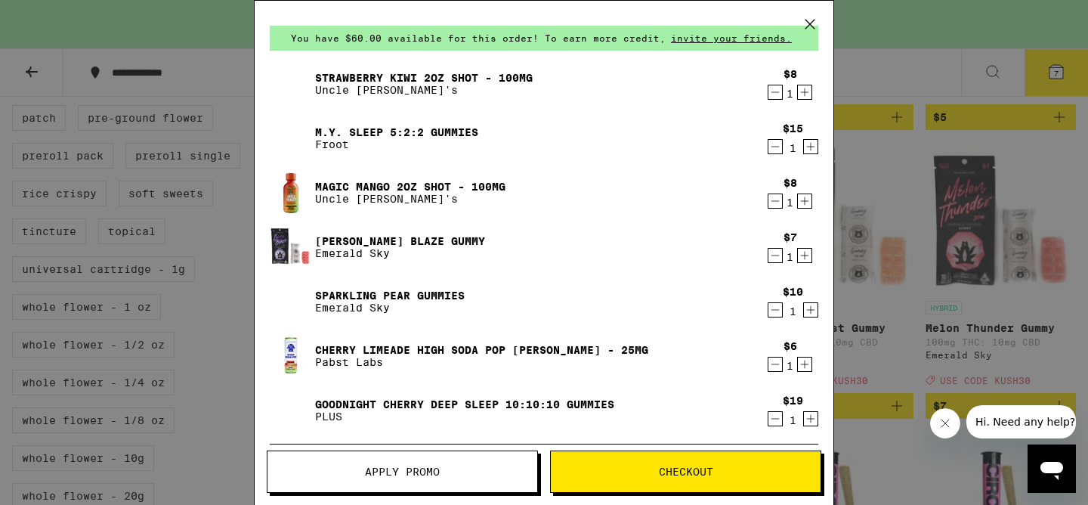
click at [472, 337] on div "Cherry Limeade High Soda Pop [PERSON_NAME] - 25mg Pabst Labs" at bounding box center [515, 356] width 490 height 42
click at [478, 347] on link "Cherry Limeade High Soda Pop [PERSON_NAME] - 25mg" at bounding box center [481, 350] width 333 height 12
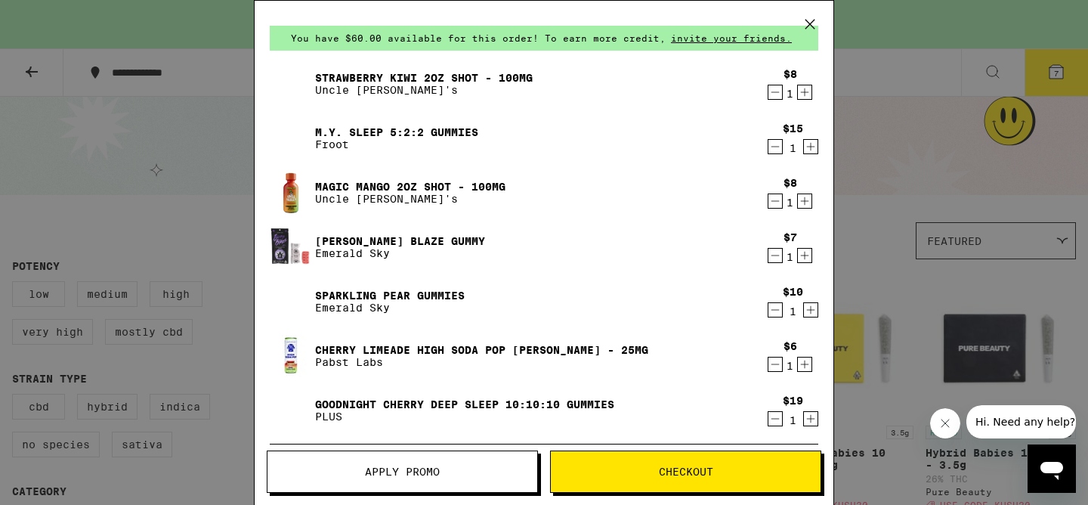
scroll to position [703, 0]
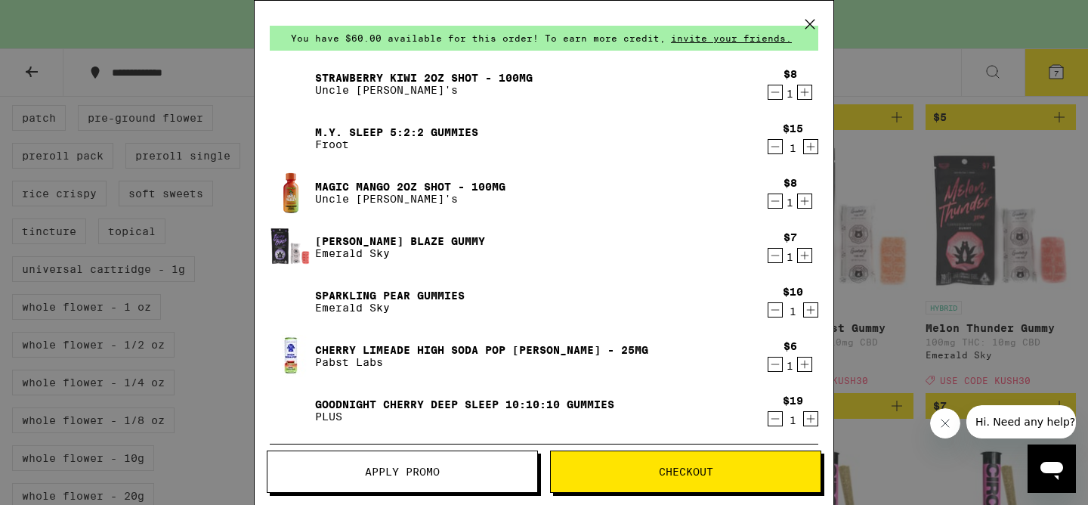
click at [141, 128] on div "Your Cart You have $60.00 available for this order! To earn more credit, invite…" at bounding box center [544, 252] width 1088 height 505
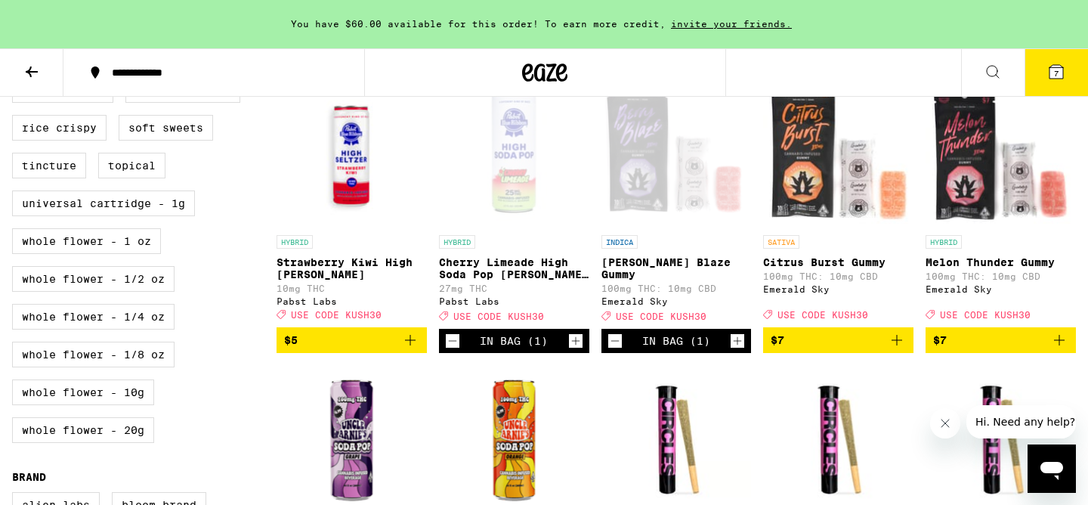
scroll to position [765, 0]
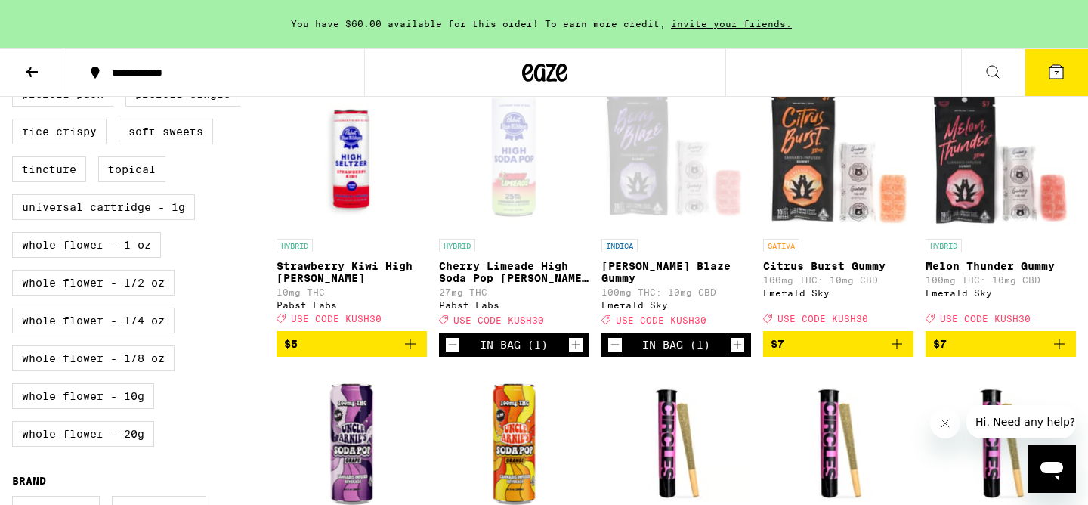
click at [900, 353] on icon "Add to bag" at bounding box center [897, 344] width 18 height 18
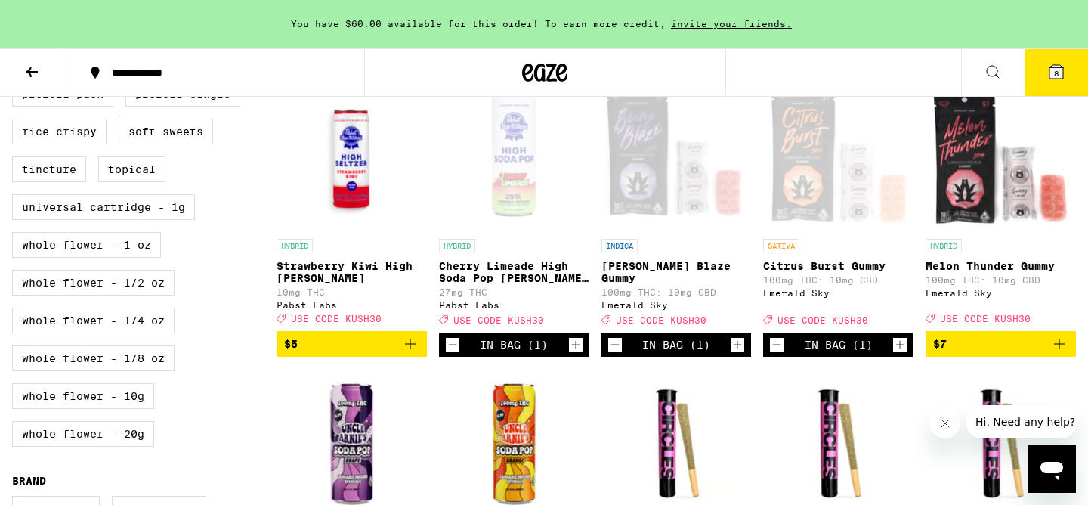
click at [1057, 69] on span "8" at bounding box center [1056, 73] width 5 height 9
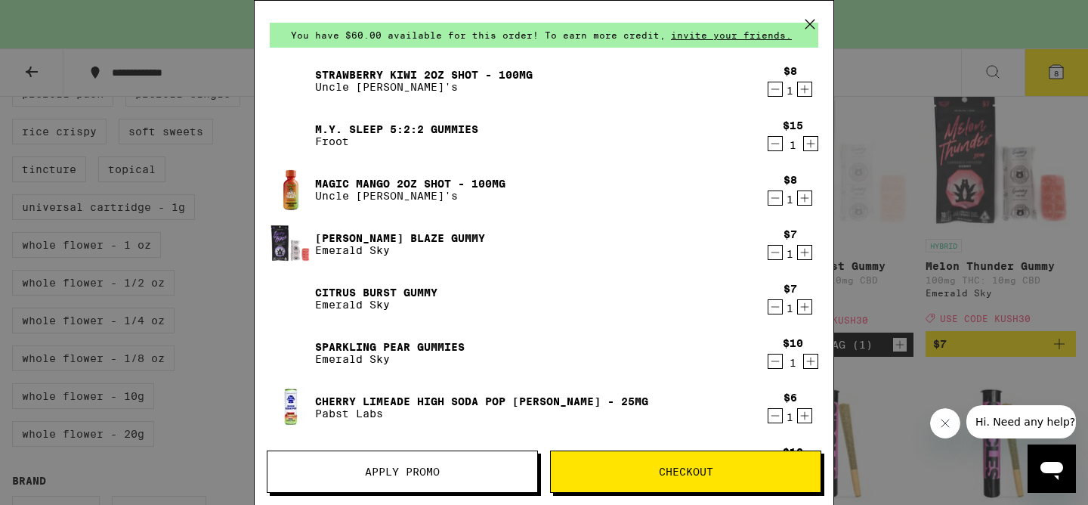
scroll to position [39, 0]
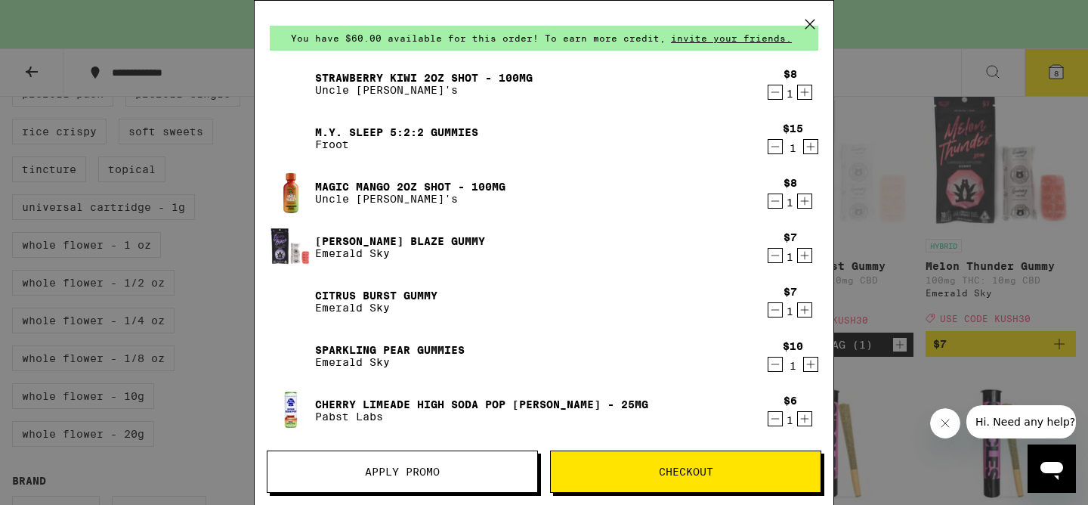
click at [811, 25] on icon at bounding box center [809, 24] width 9 height 9
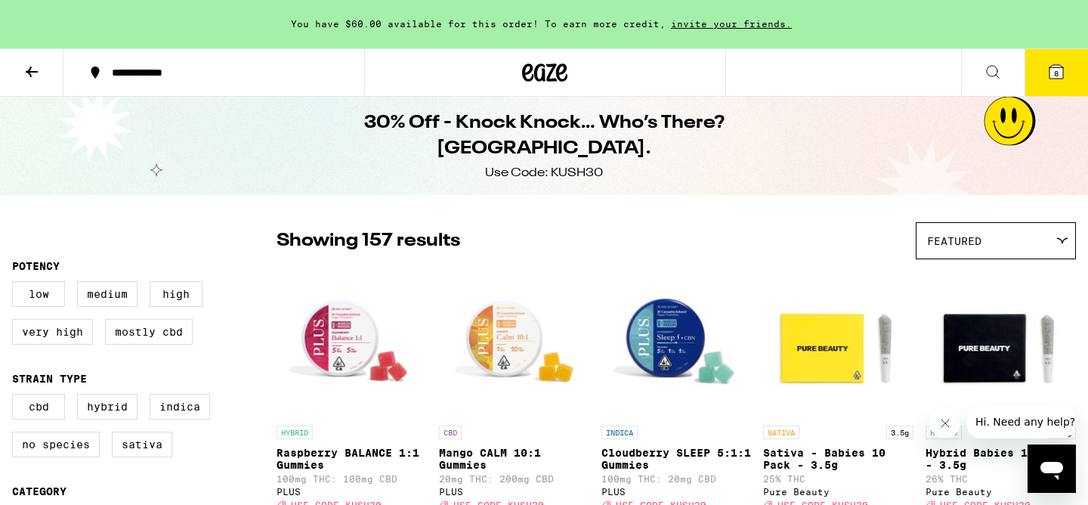
click at [550, 79] on icon at bounding box center [545, 72] width 23 height 18
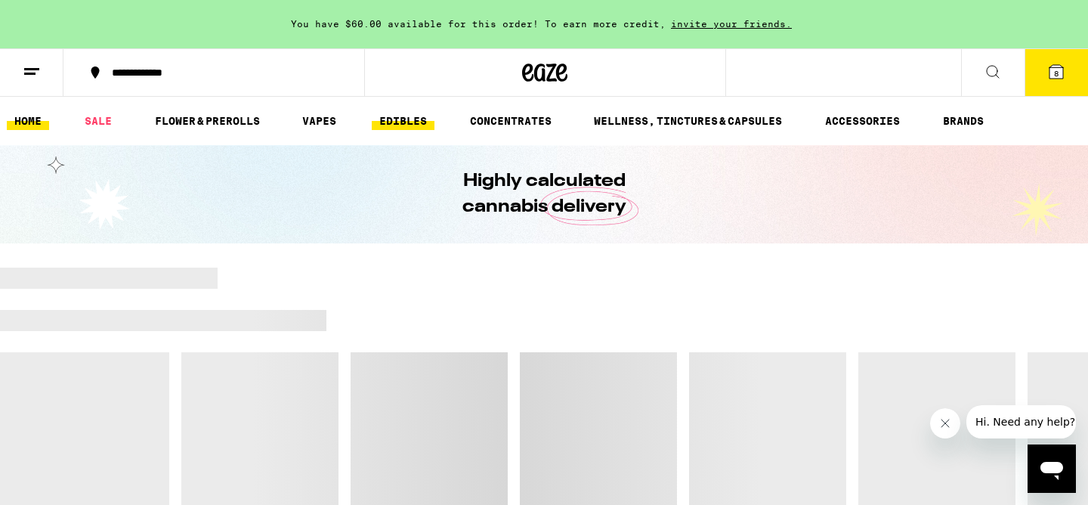
click at [414, 117] on link "EDIBLES" at bounding box center [403, 121] width 63 height 18
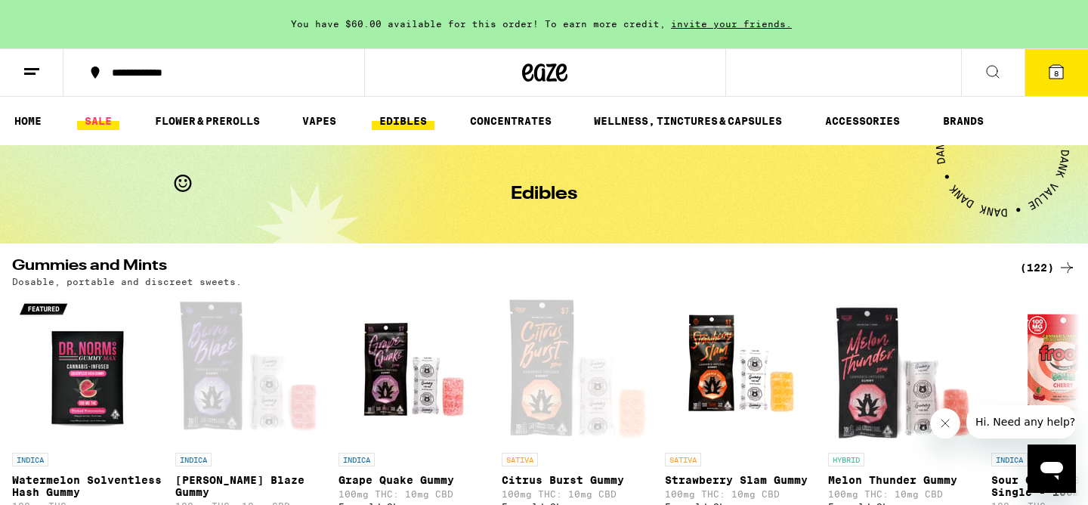
click at [105, 115] on link "SALE" at bounding box center [98, 121] width 42 height 18
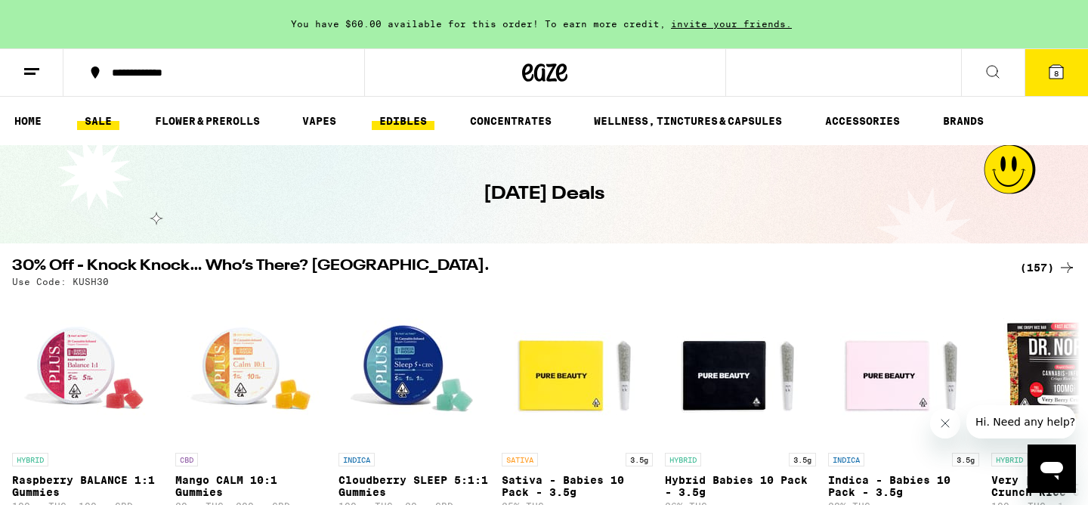
click at [392, 122] on link "EDIBLES" at bounding box center [403, 121] width 63 height 18
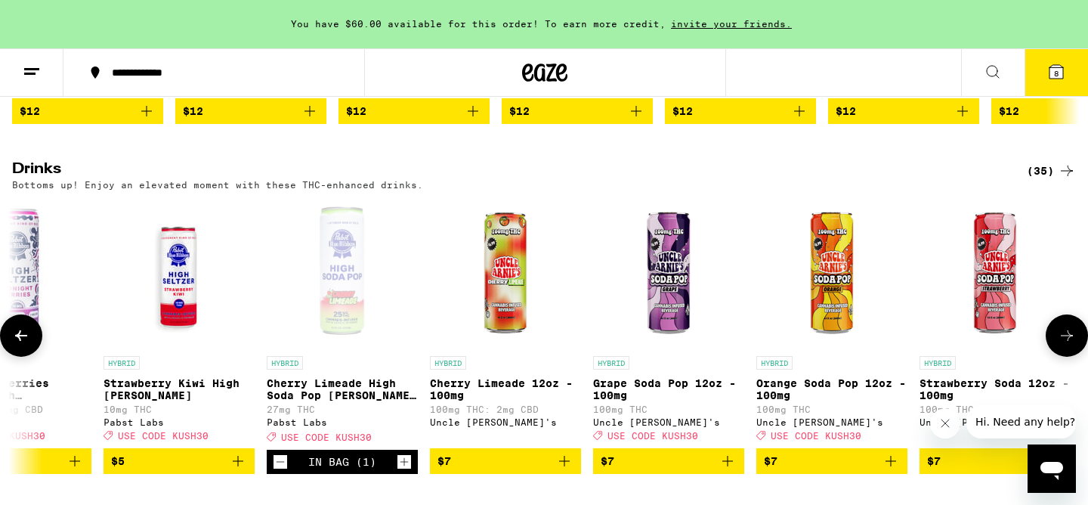
scroll to position [0, 743]
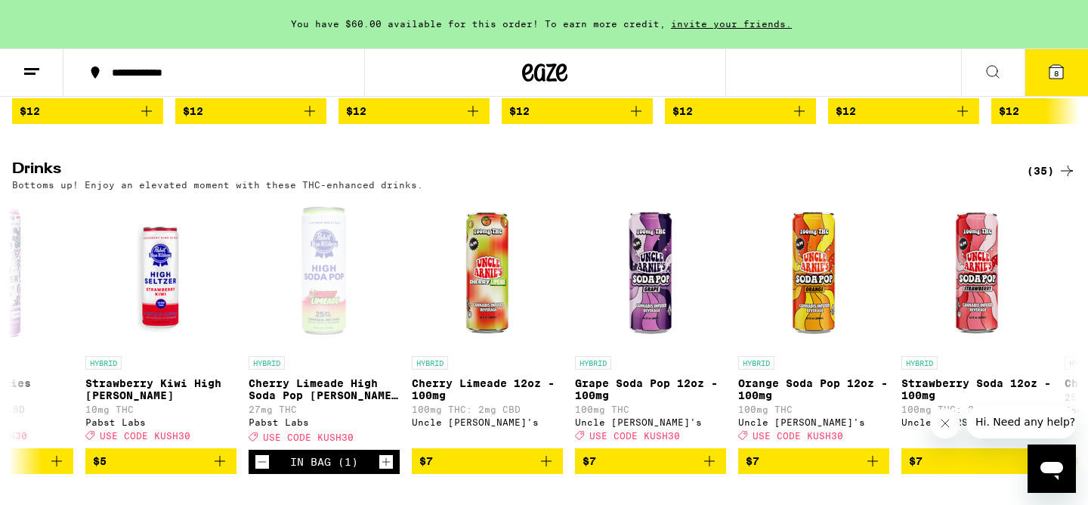
click at [1043, 180] on div "(35)" at bounding box center [1051, 171] width 49 height 18
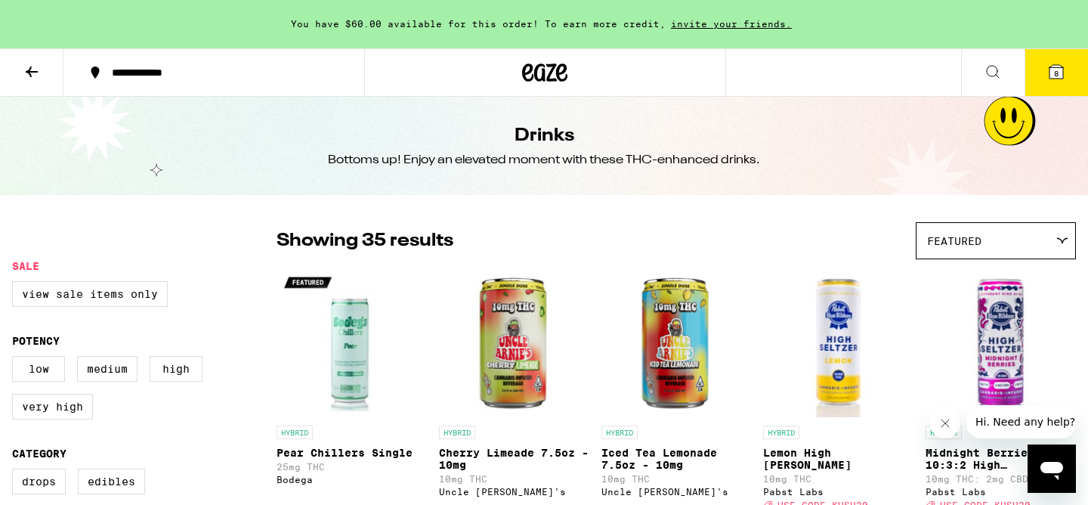
click at [1055, 78] on icon at bounding box center [1056, 72] width 14 height 14
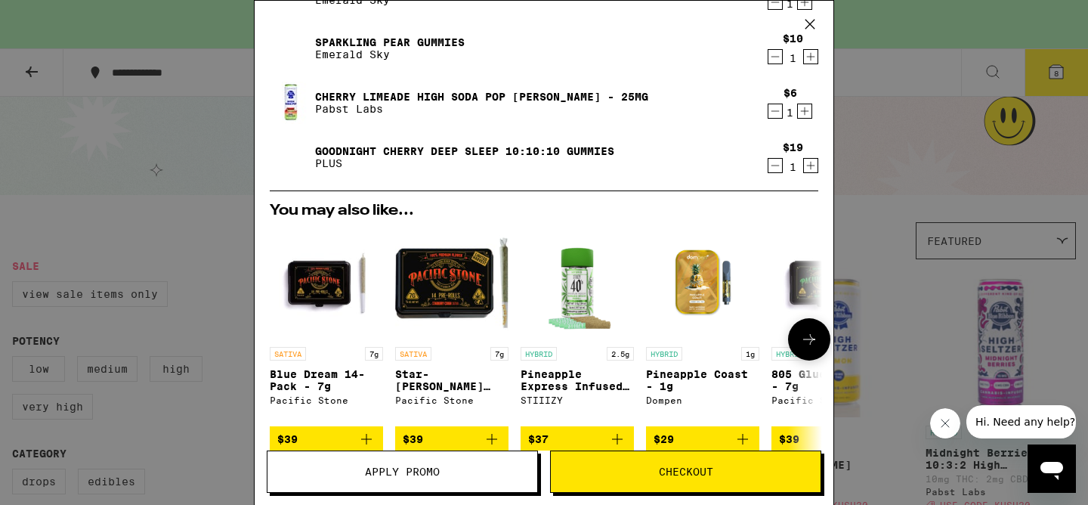
scroll to position [616, 0]
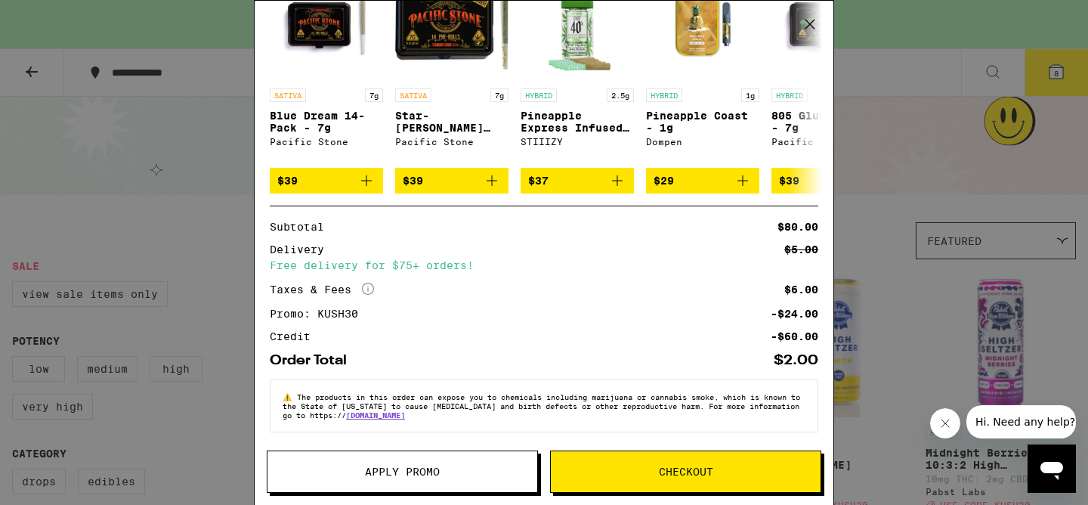
click at [656, 471] on span "Checkout" at bounding box center [686, 471] width 270 height 11
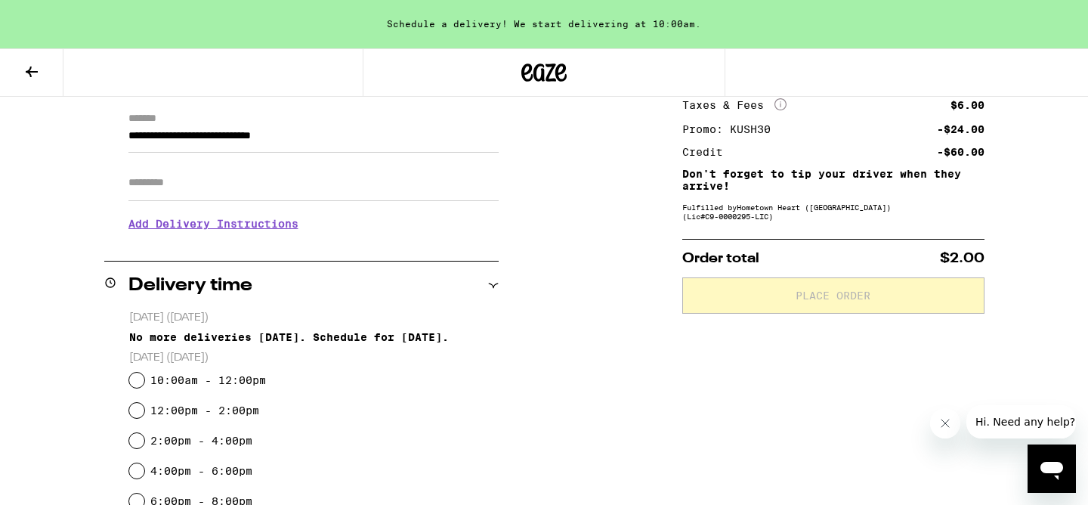
scroll to position [210, 0]
click at [139, 382] on input "10:00am - 12:00pm" at bounding box center [136, 379] width 15 height 15
radio input "true"
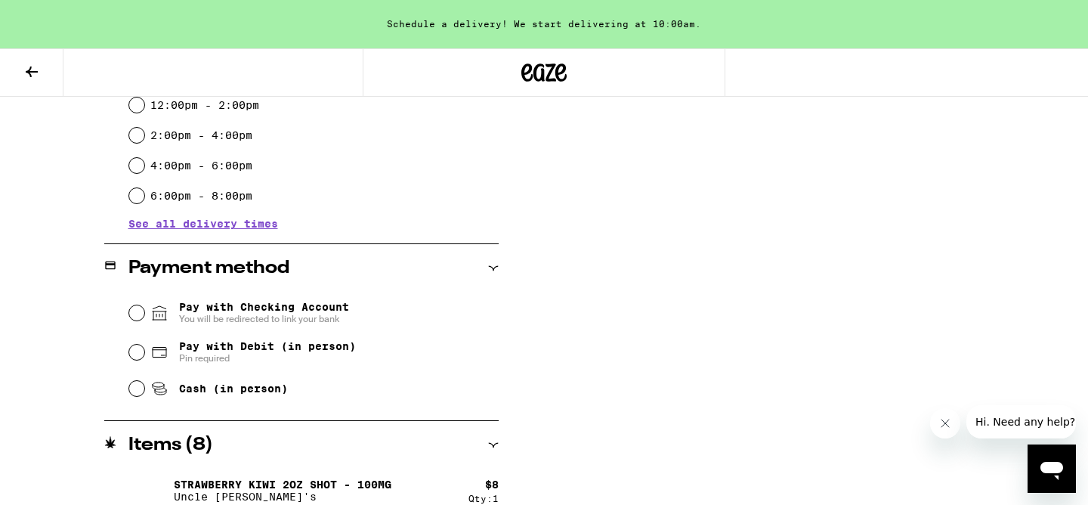
scroll to position [516, 0]
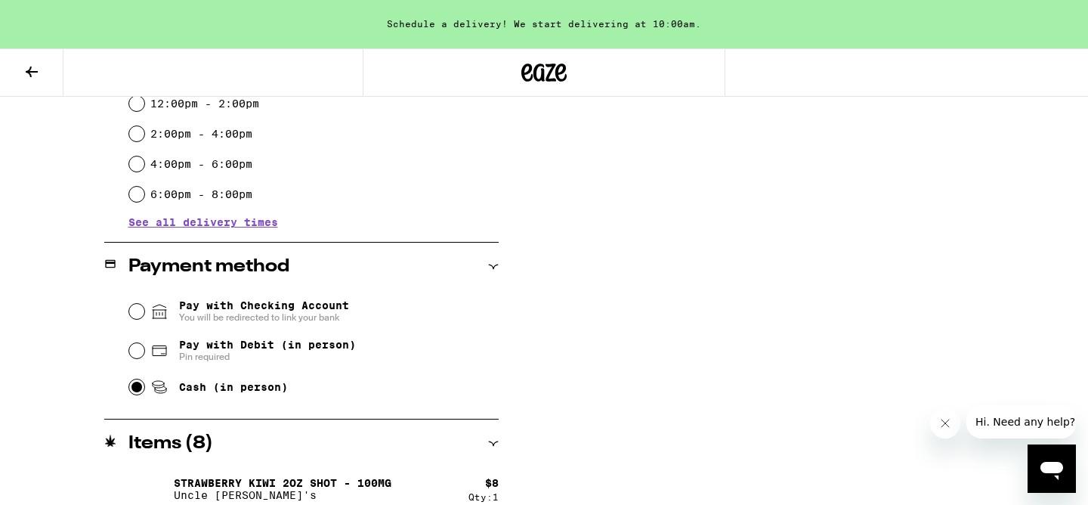
click at [131, 392] on input "Cash (in person)" at bounding box center [136, 386] width 15 height 15
radio input "true"
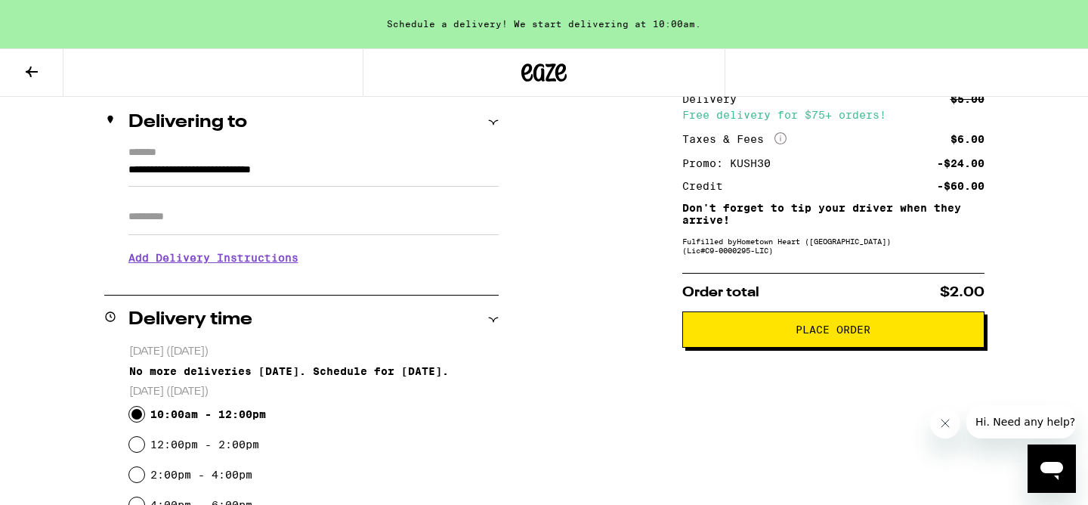
scroll to position [169, 0]
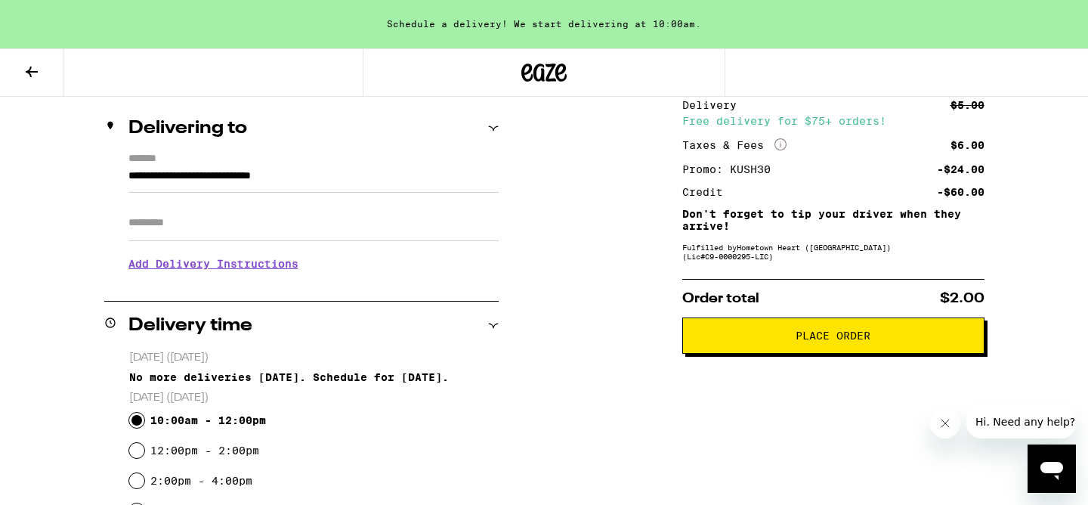
click at [802, 350] on button "Place Order" at bounding box center [833, 335] width 302 height 36
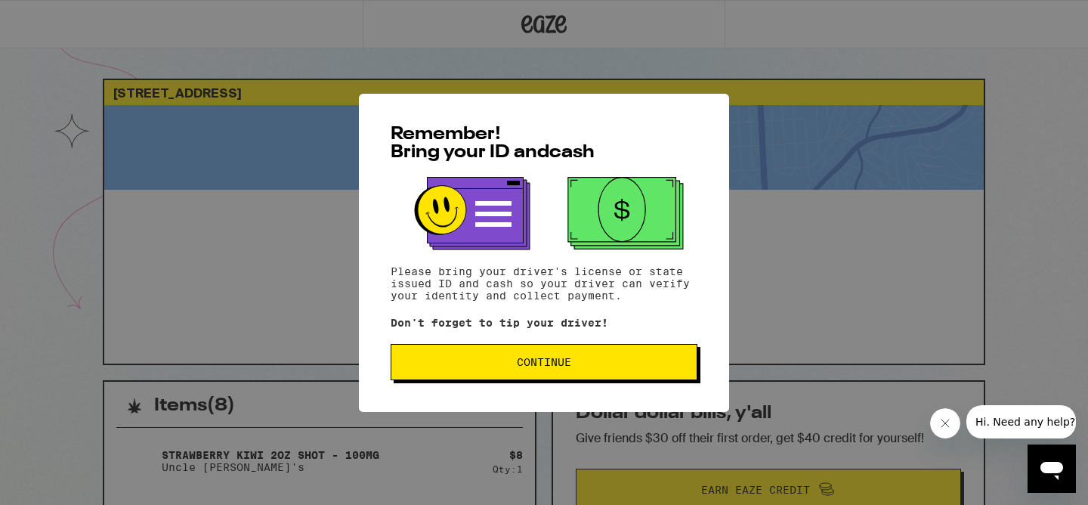
click at [560, 360] on span "Continue" at bounding box center [544, 362] width 54 height 11
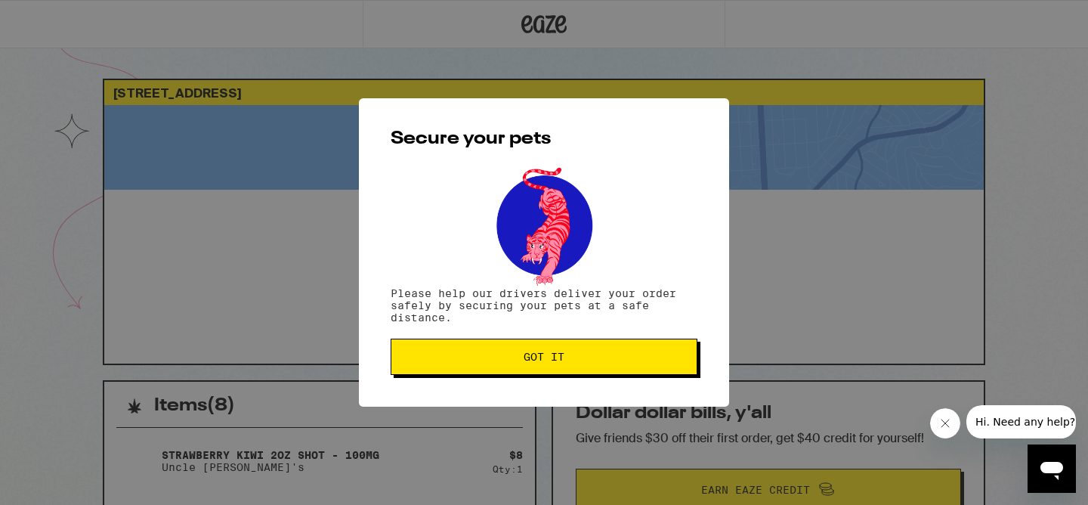
click at [560, 360] on span "Got it" at bounding box center [544, 356] width 41 height 11
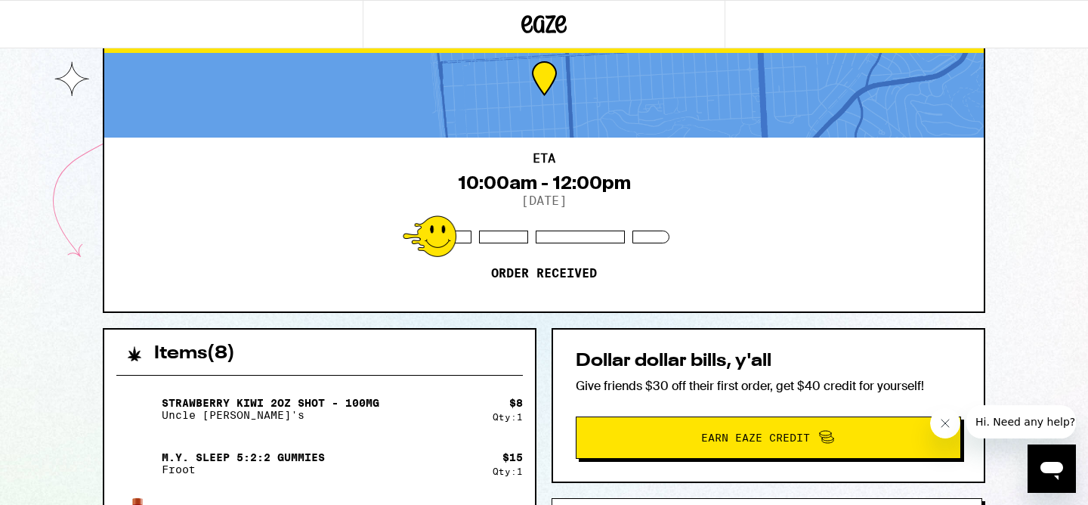
scroll to position [63, 0]
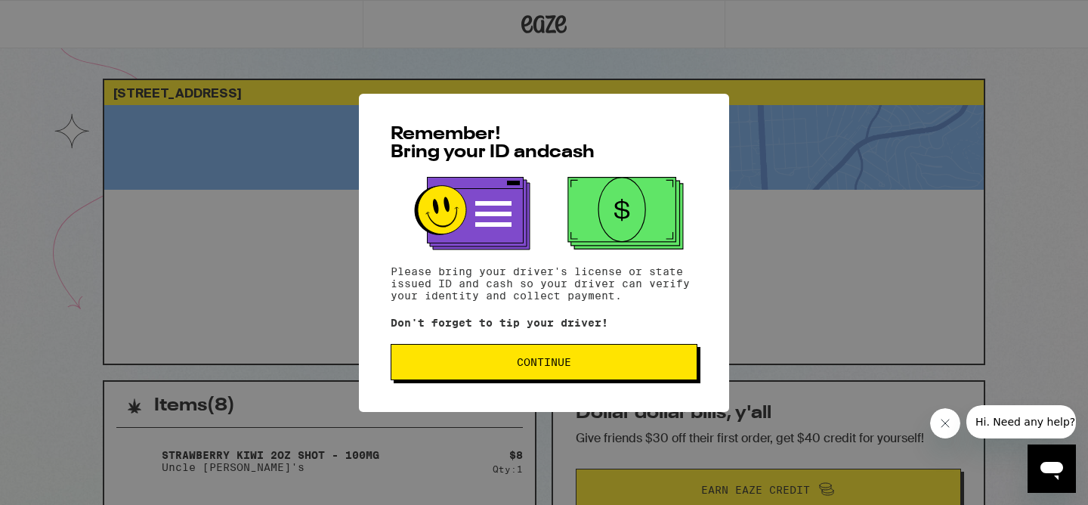
click at [483, 367] on span "Continue" at bounding box center [543, 362] width 281 height 11
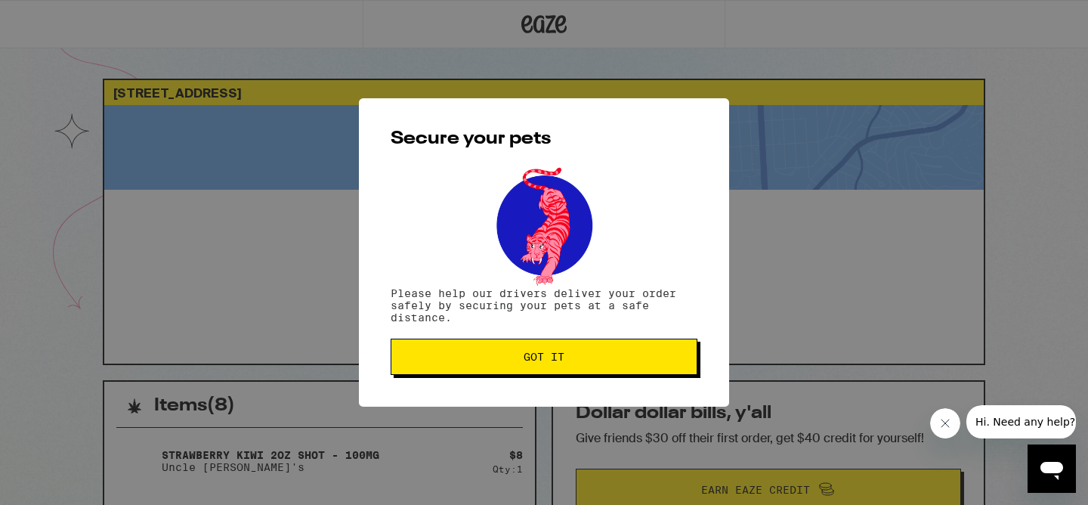
click at [490, 361] on span "Got it" at bounding box center [543, 356] width 281 height 11
